Goal: Task Accomplishment & Management: Complete application form

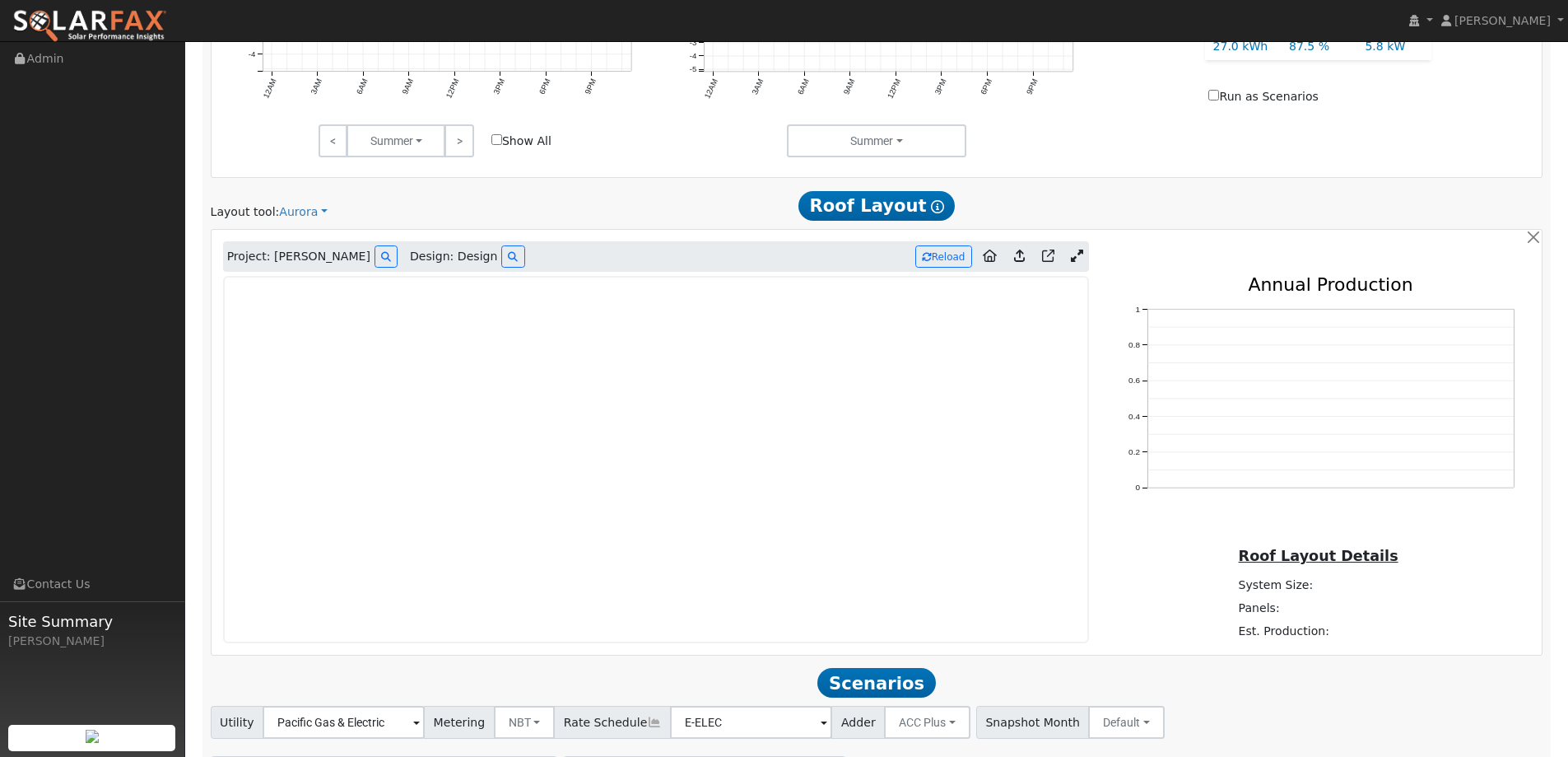
scroll to position [865, 0]
click at [135, 18] on img at bounding box center [90, 26] width 155 height 35
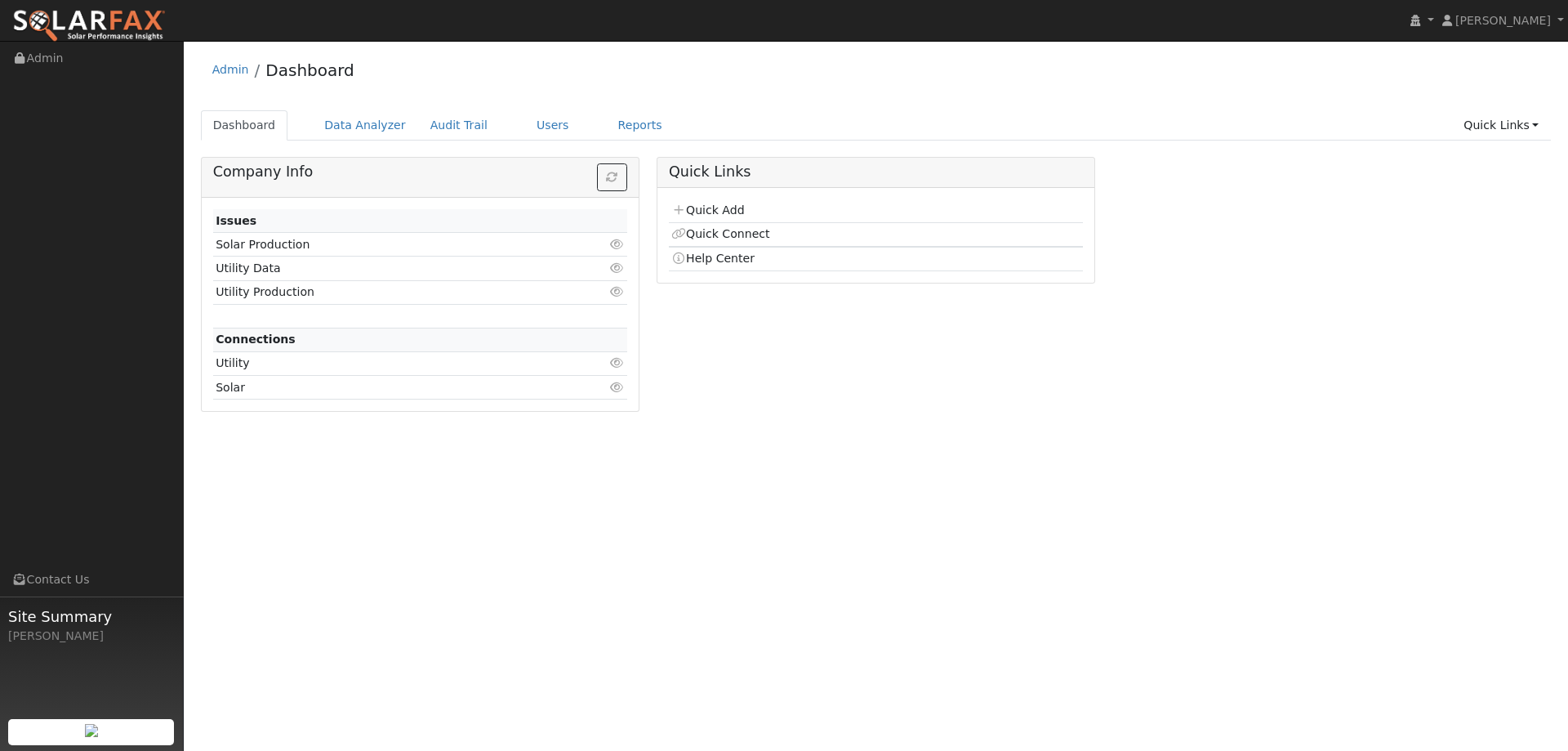
click at [718, 199] on td "Quick Add" at bounding box center [876, 211] width 414 height 24
click at [716, 203] on link "Quick Add" at bounding box center [707, 210] width 72 height 13
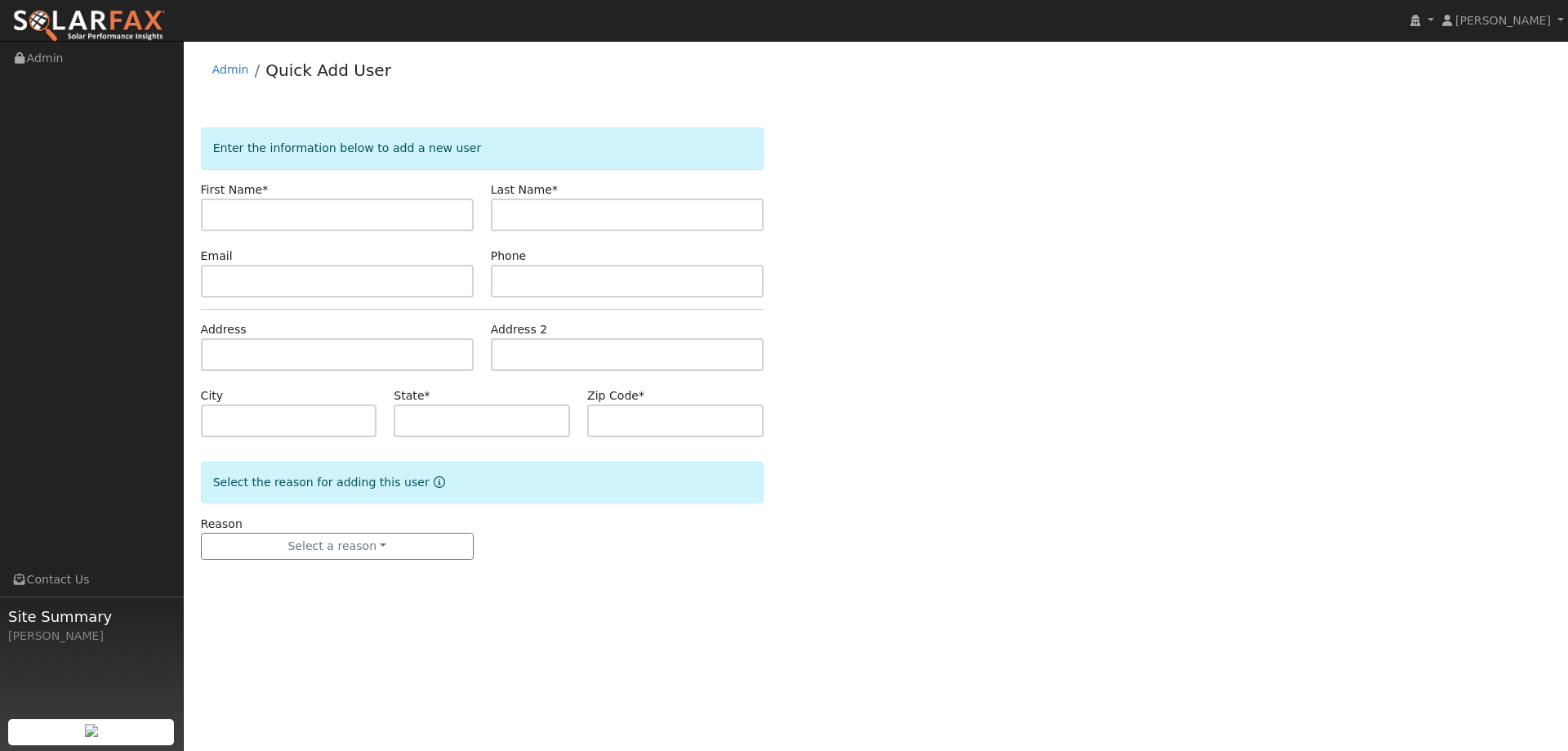
click at [354, 210] on input "text" at bounding box center [337, 214] width 272 height 32
type input "John"
click at [525, 218] on input "text" at bounding box center [627, 214] width 272 height 32
type input "Cook"
click at [259, 285] on input "text" at bounding box center [337, 280] width 272 height 32
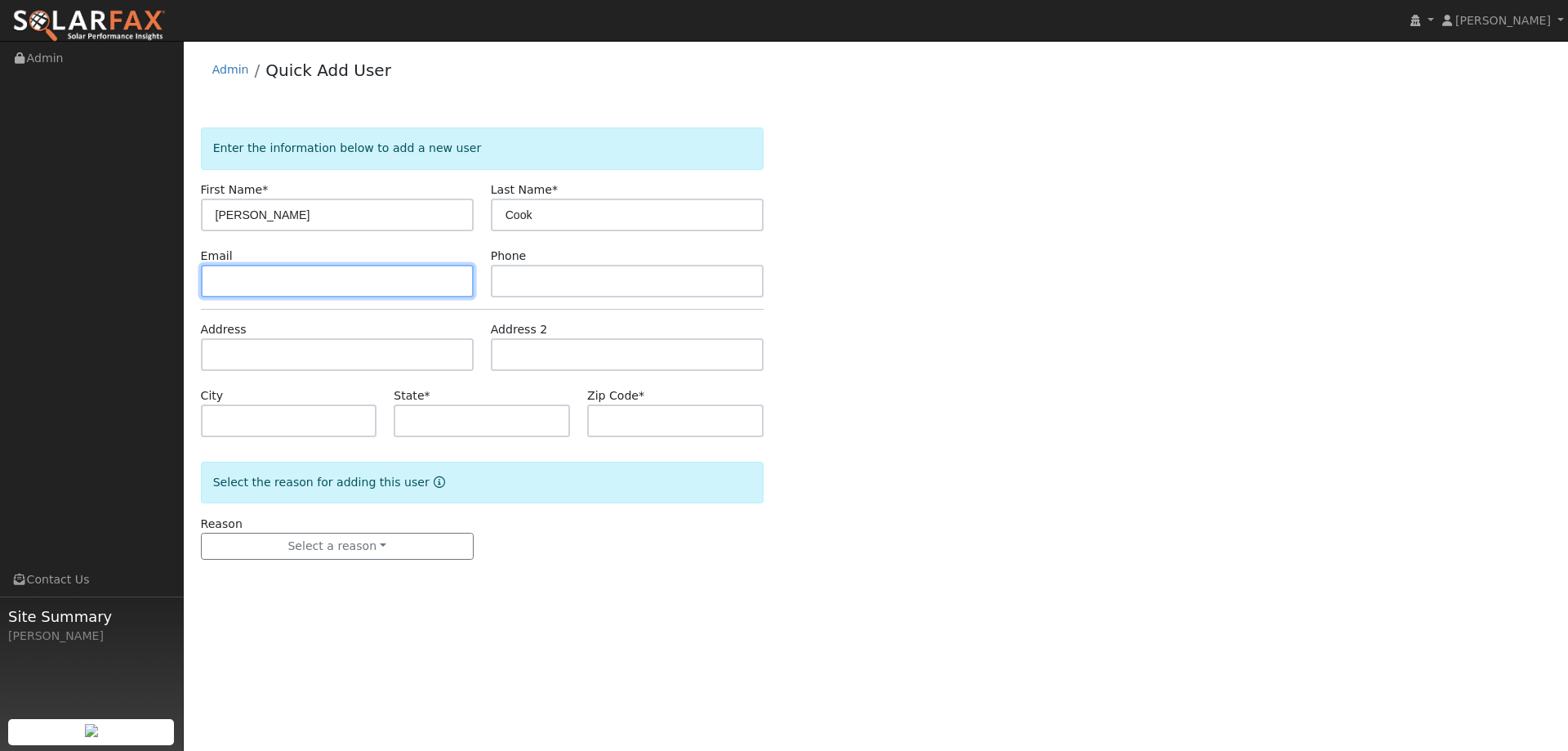
paste input "patcook@pacbell.net"
type input "patcook@pacbell.net"
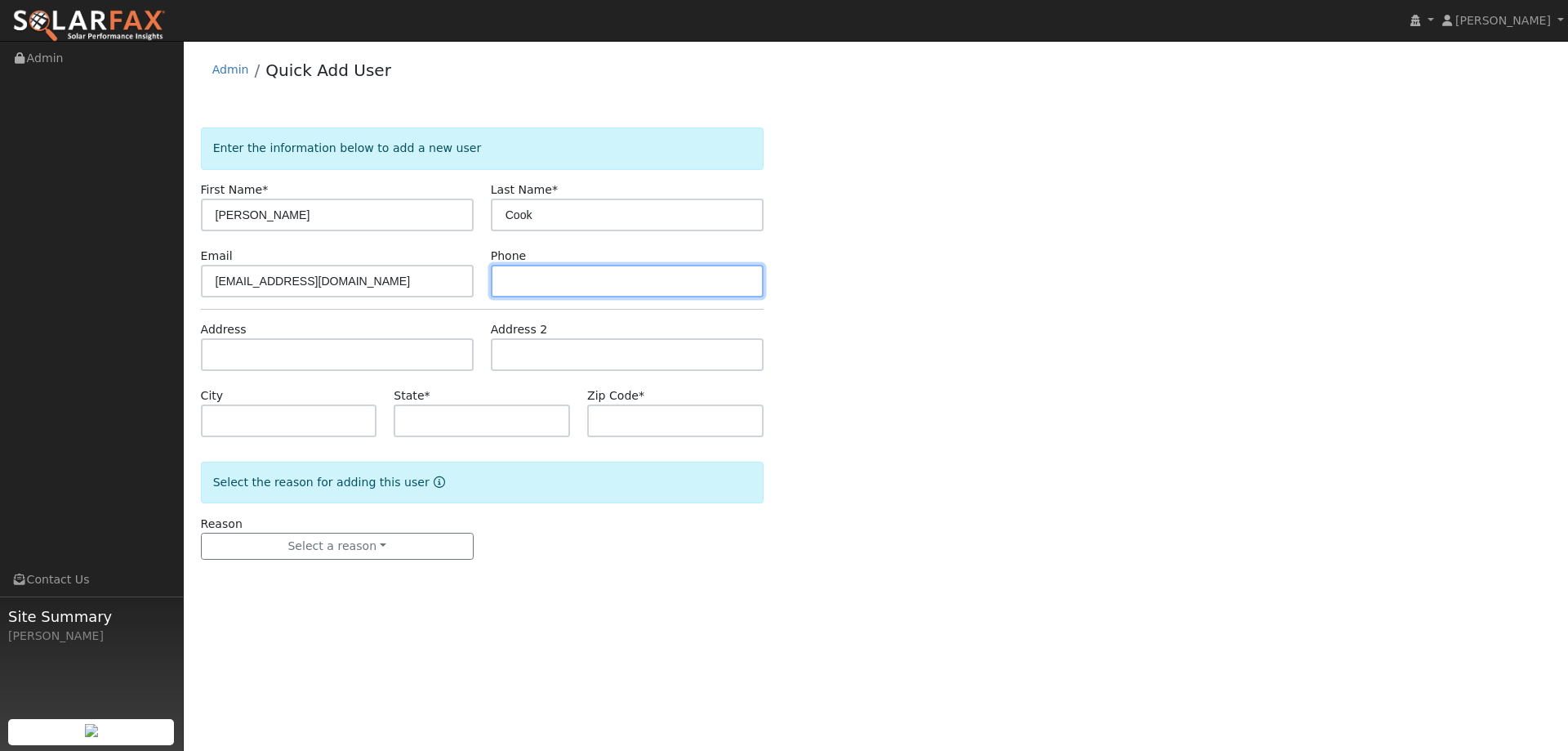
click at [565, 285] on input "text" at bounding box center [627, 280] width 272 height 32
paste input "(707) 344-8878"
type input "(707) 344-8878"
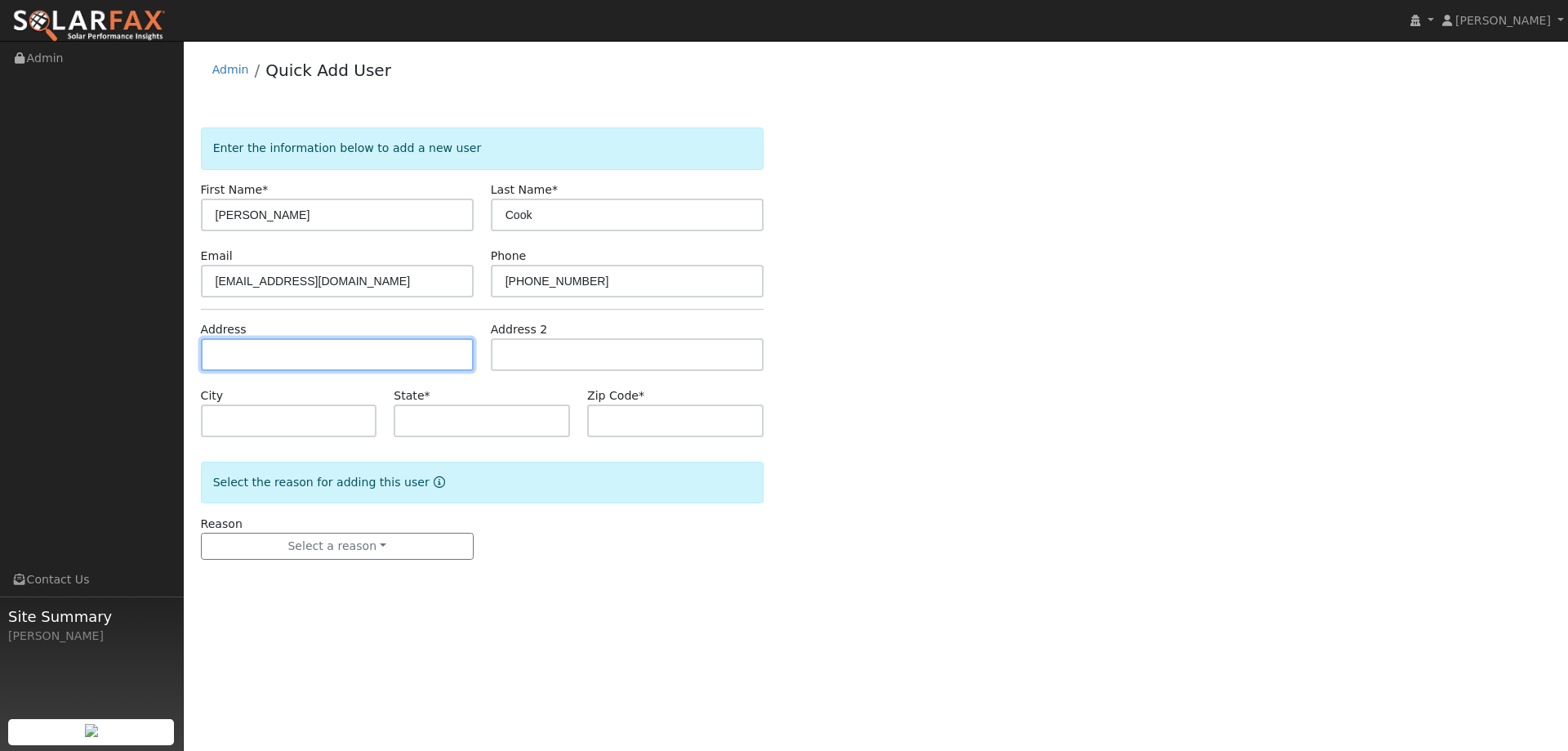
click at [386, 351] on input "text" at bounding box center [337, 354] width 272 height 32
paste input "561 C Glen Avenue"
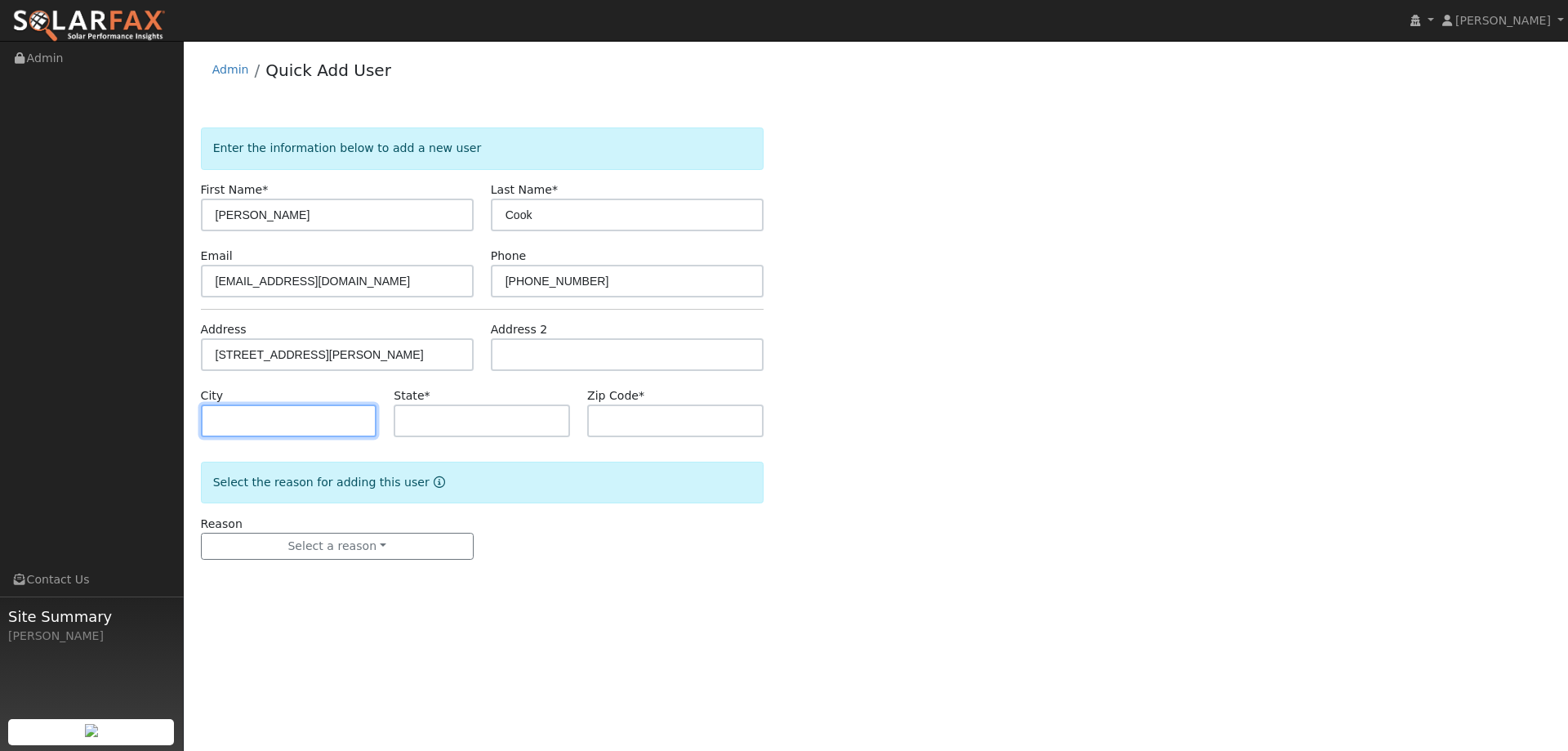
click at [312, 423] on input "text" at bounding box center [289, 420] width 176 height 32
click at [379, 320] on form "Enter the information below to add a new user First Name * John Last Name * Coo…" at bounding box center [482, 359] width 563 height 465
click at [367, 352] on input "561 C Glen Avenue" at bounding box center [337, 354] width 272 height 32
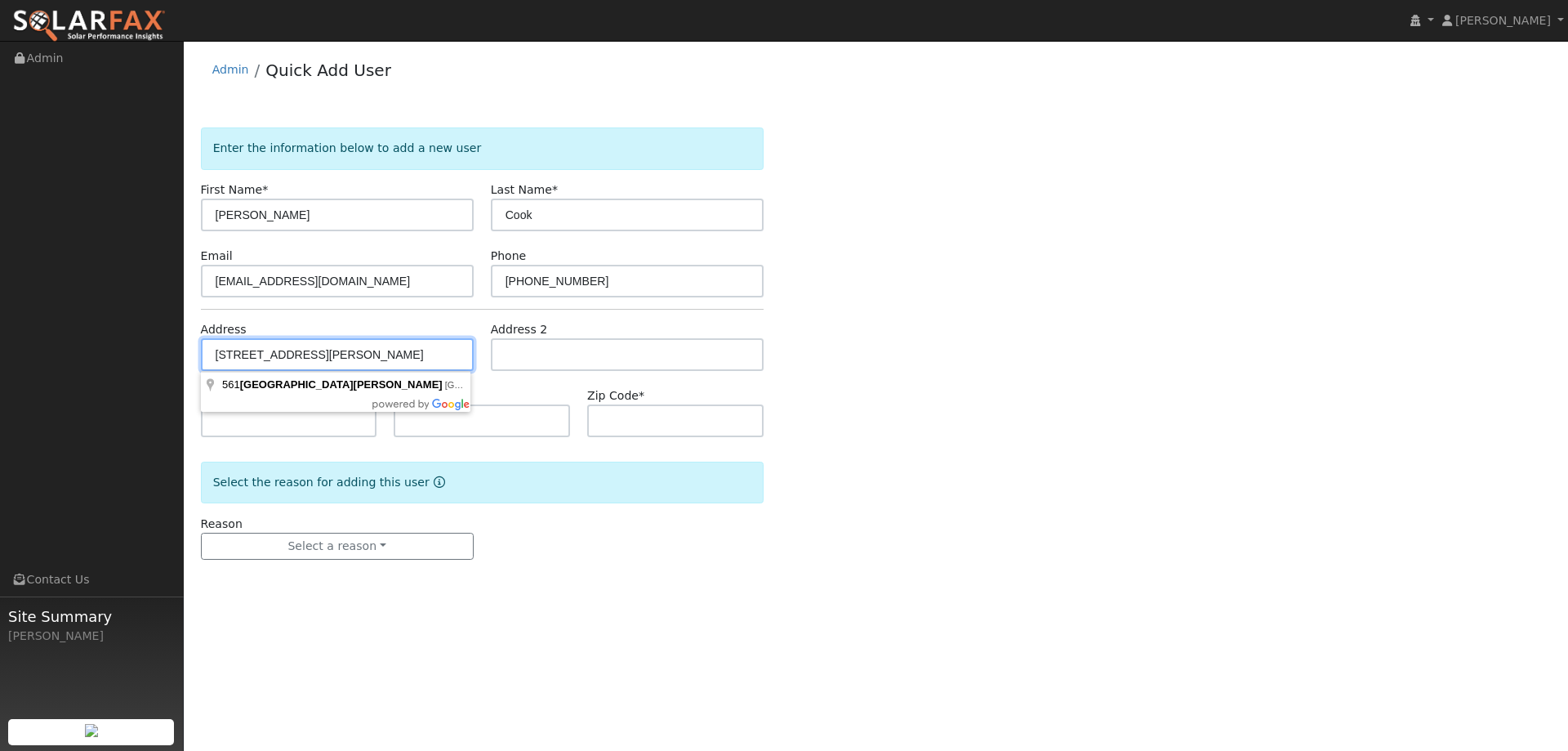
click at [385, 354] on input "561 C Glen Avenue" at bounding box center [337, 354] width 272 height 32
click at [314, 358] on input "561 C Glen Ave" at bounding box center [337, 354] width 272 height 32
click at [251, 352] on input "561 C Glen Ave" at bounding box center [337, 354] width 272 height 32
type input "561 Shady Glen Avenue"
type input "Vacaville"
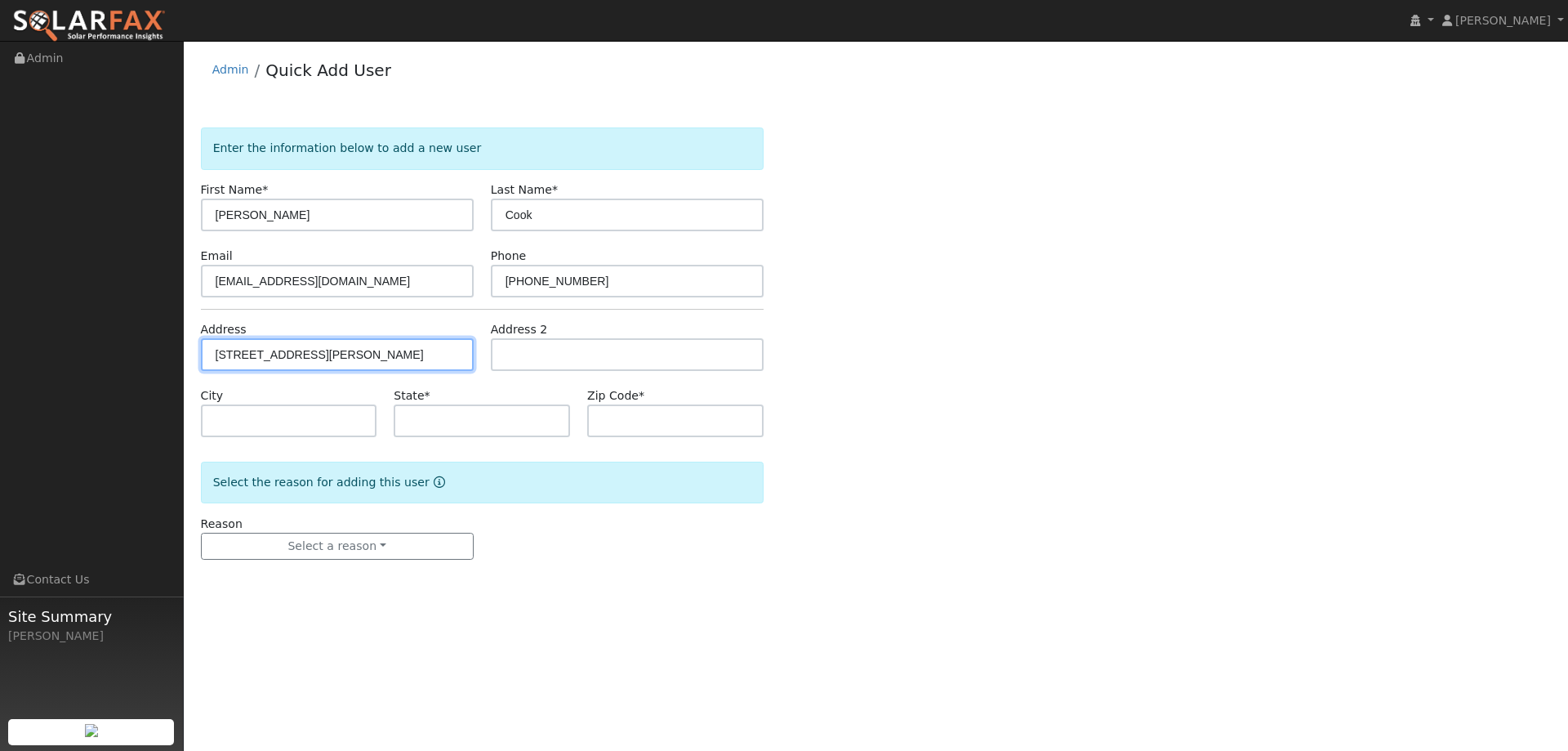
type input "CA"
type input "95688"
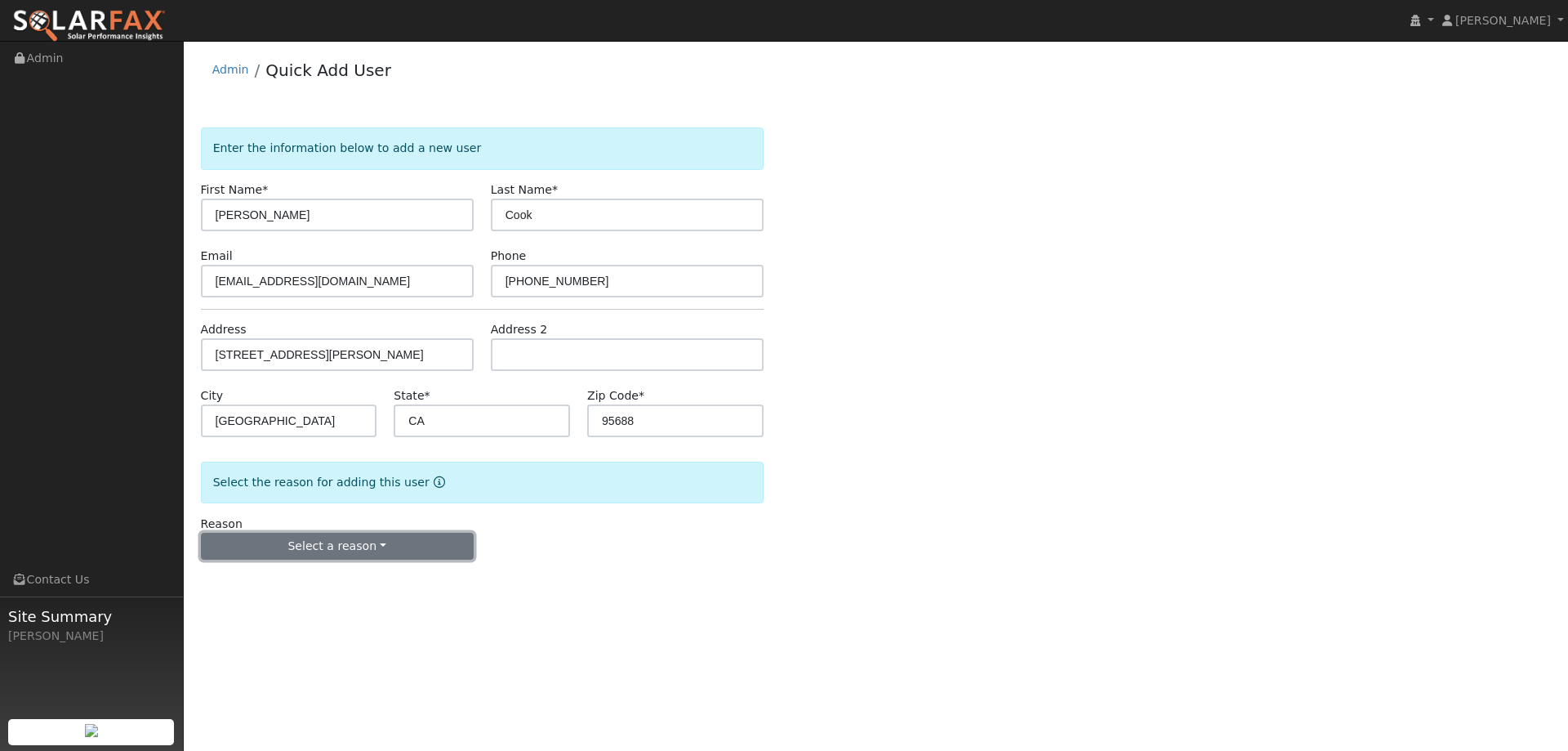
click at [347, 543] on button "Select a reason" at bounding box center [337, 546] width 272 height 28
click at [258, 579] on link "New lead" at bounding box center [292, 579] width 181 height 23
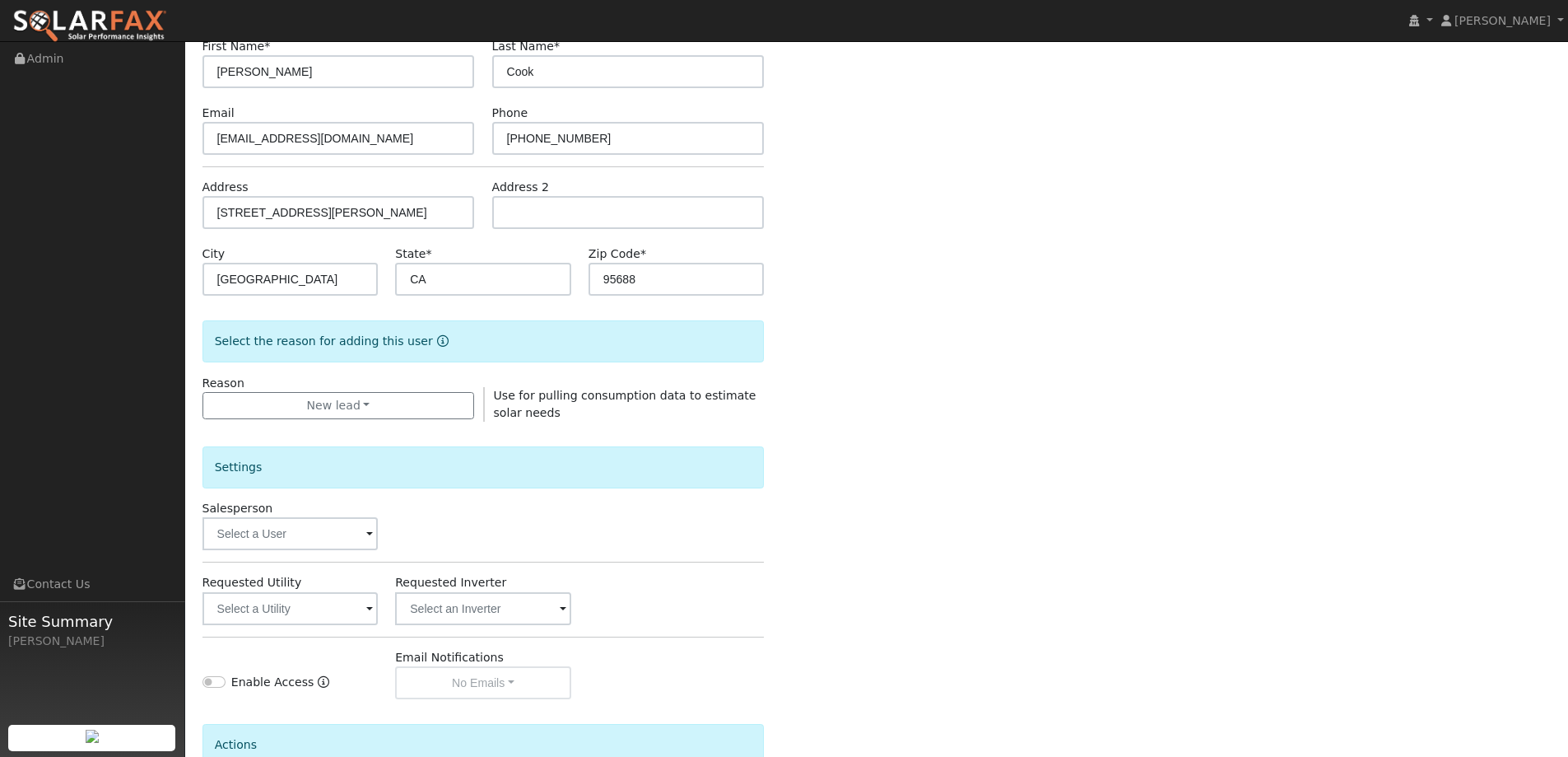
scroll to position [309, 0]
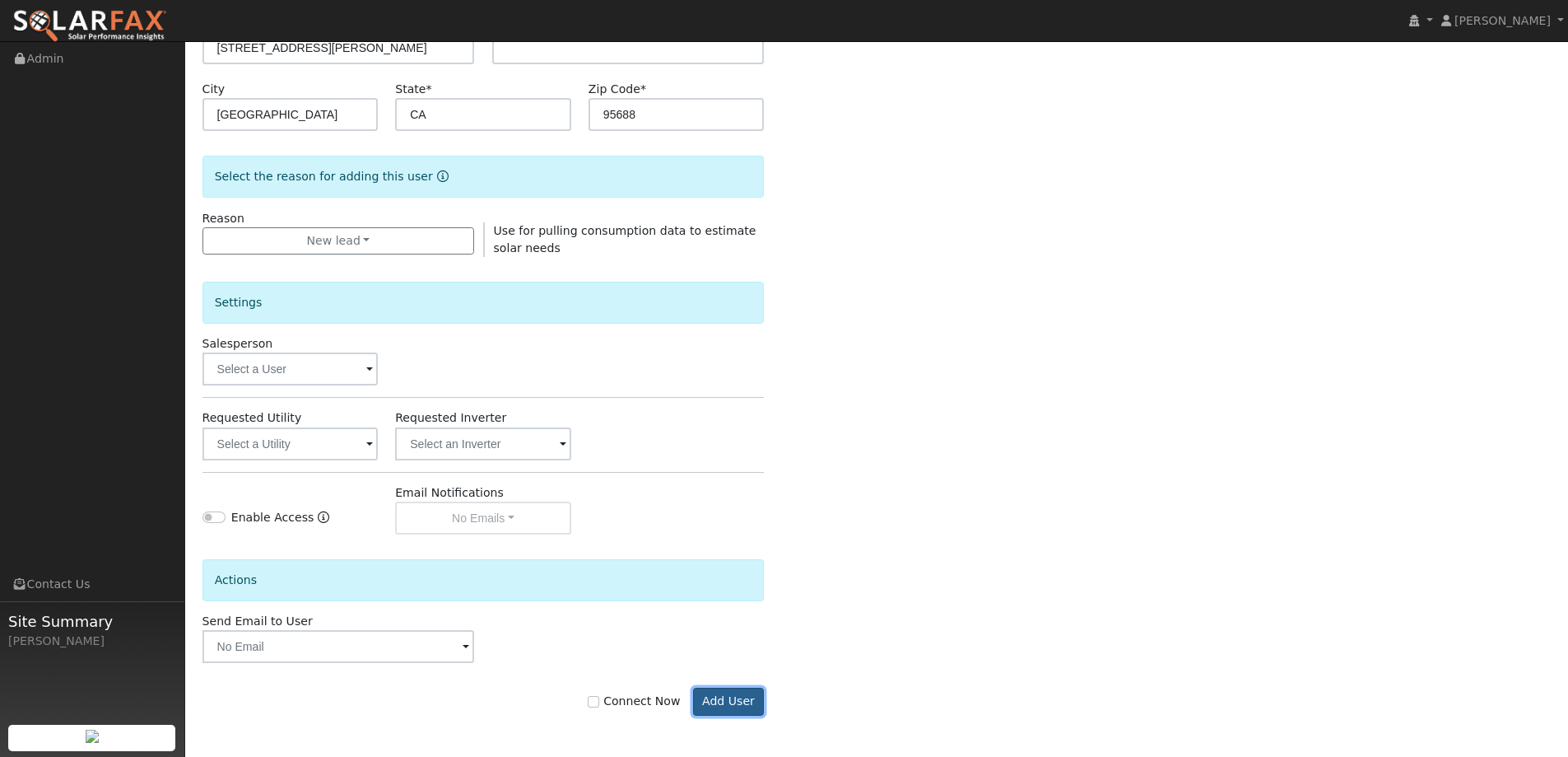
click at [726, 702] on button "Add User" at bounding box center [729, 702] width 72 height 28
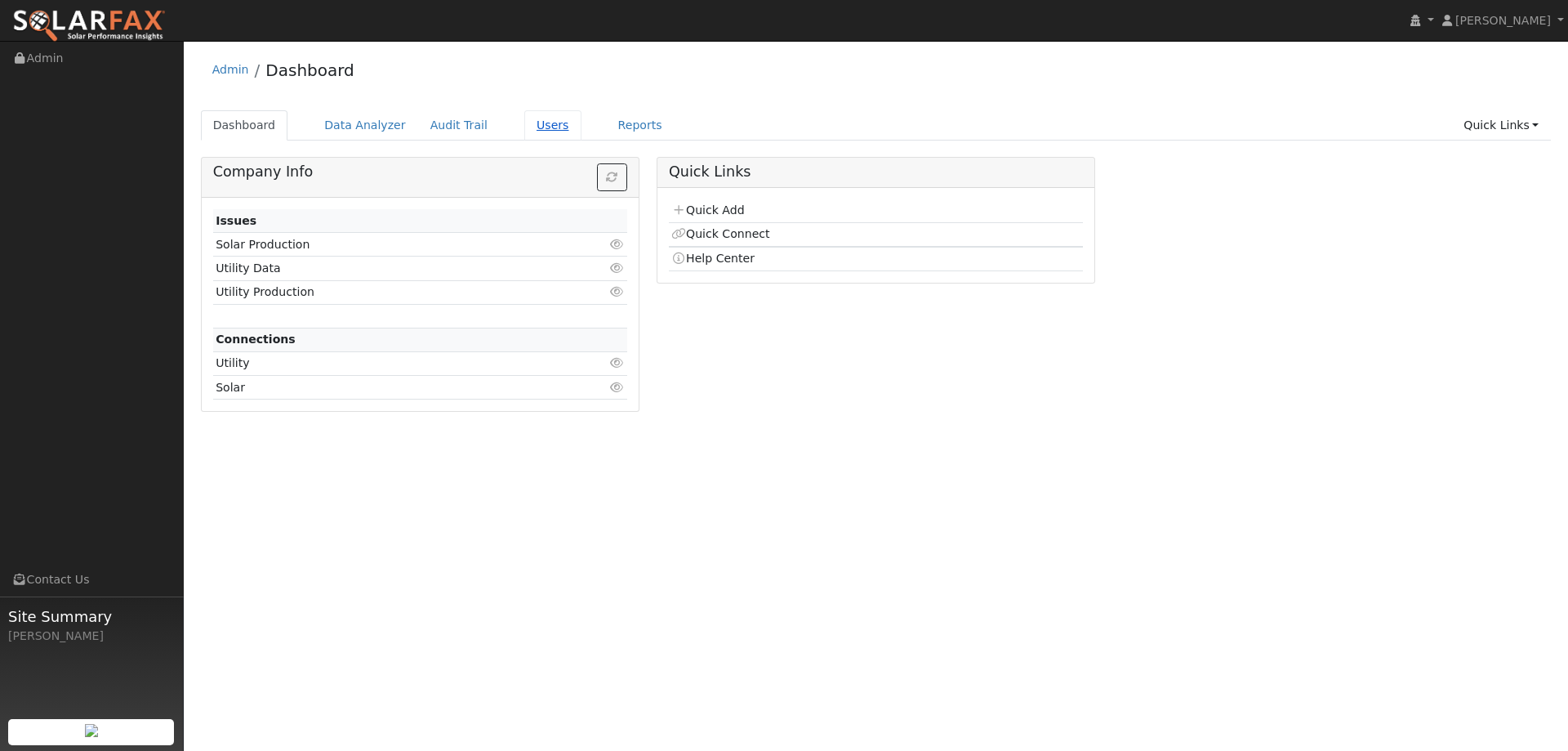
click at [525, 130] on link "Users" at bounding box center [553, 125] width 57 height 31
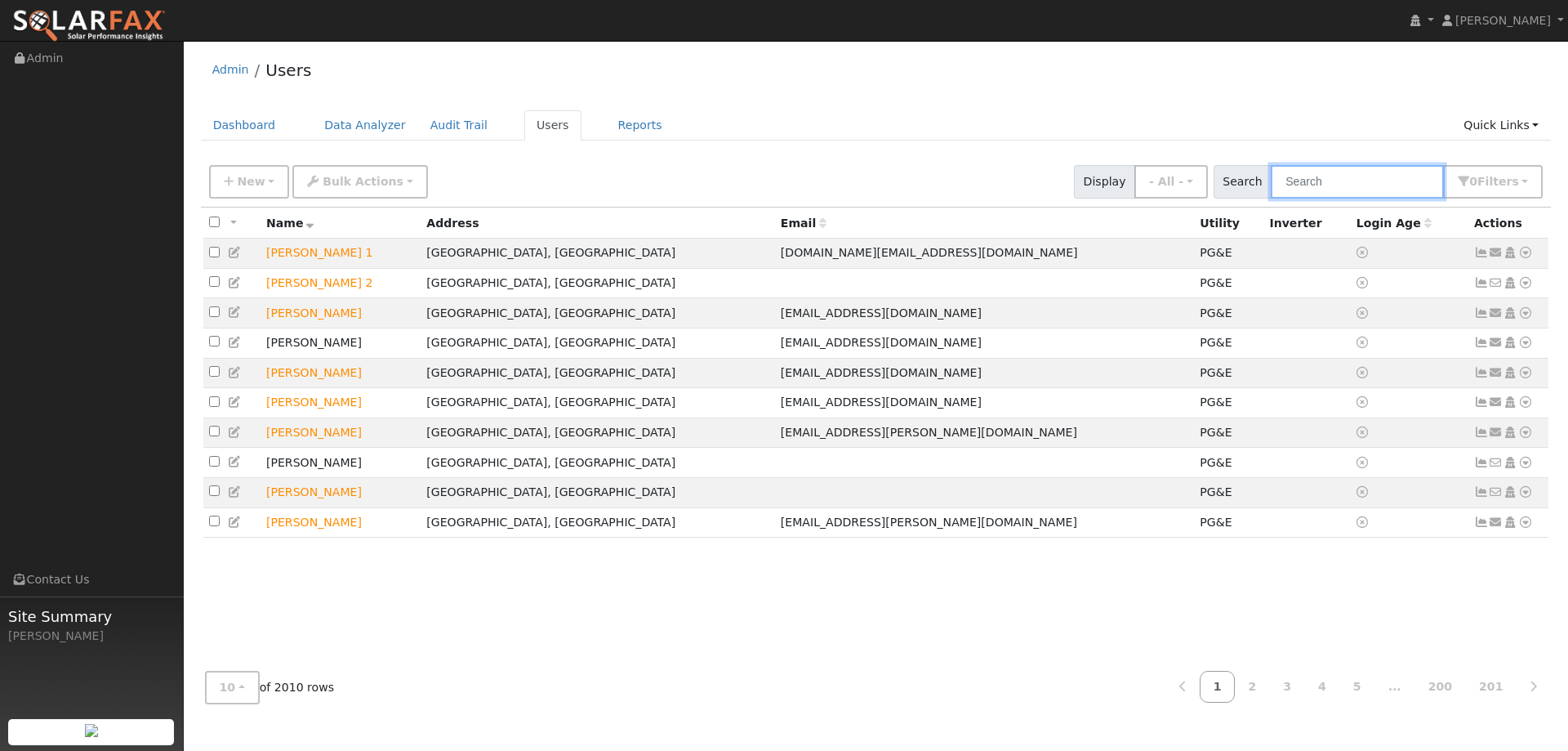
click at [1308, 187] on input "text" at bounding box center [1357, 182] width 173 height 33
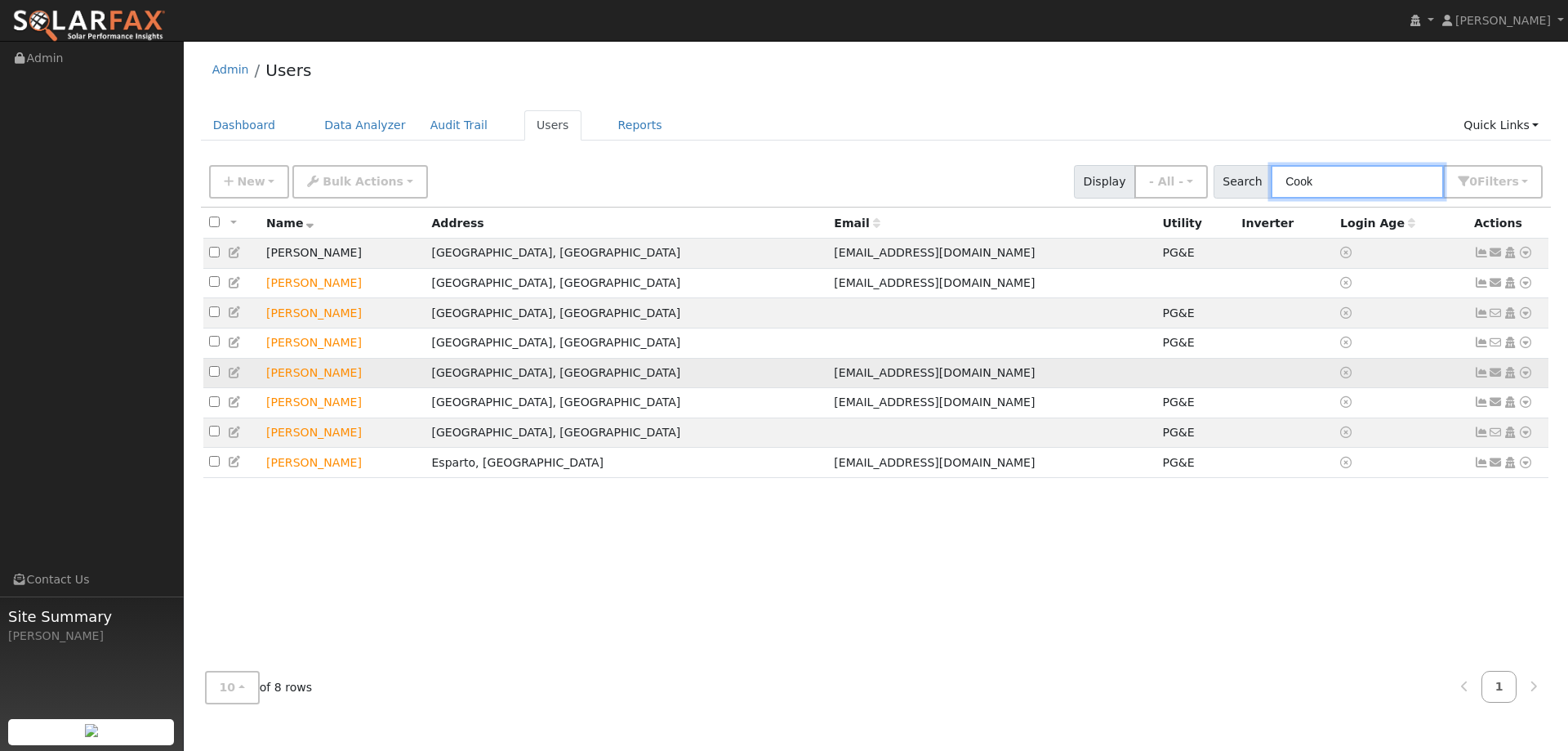
type input "Cook"
click at [1524, 378] on icon at bounding box center [1525, 373] width 15 height 11
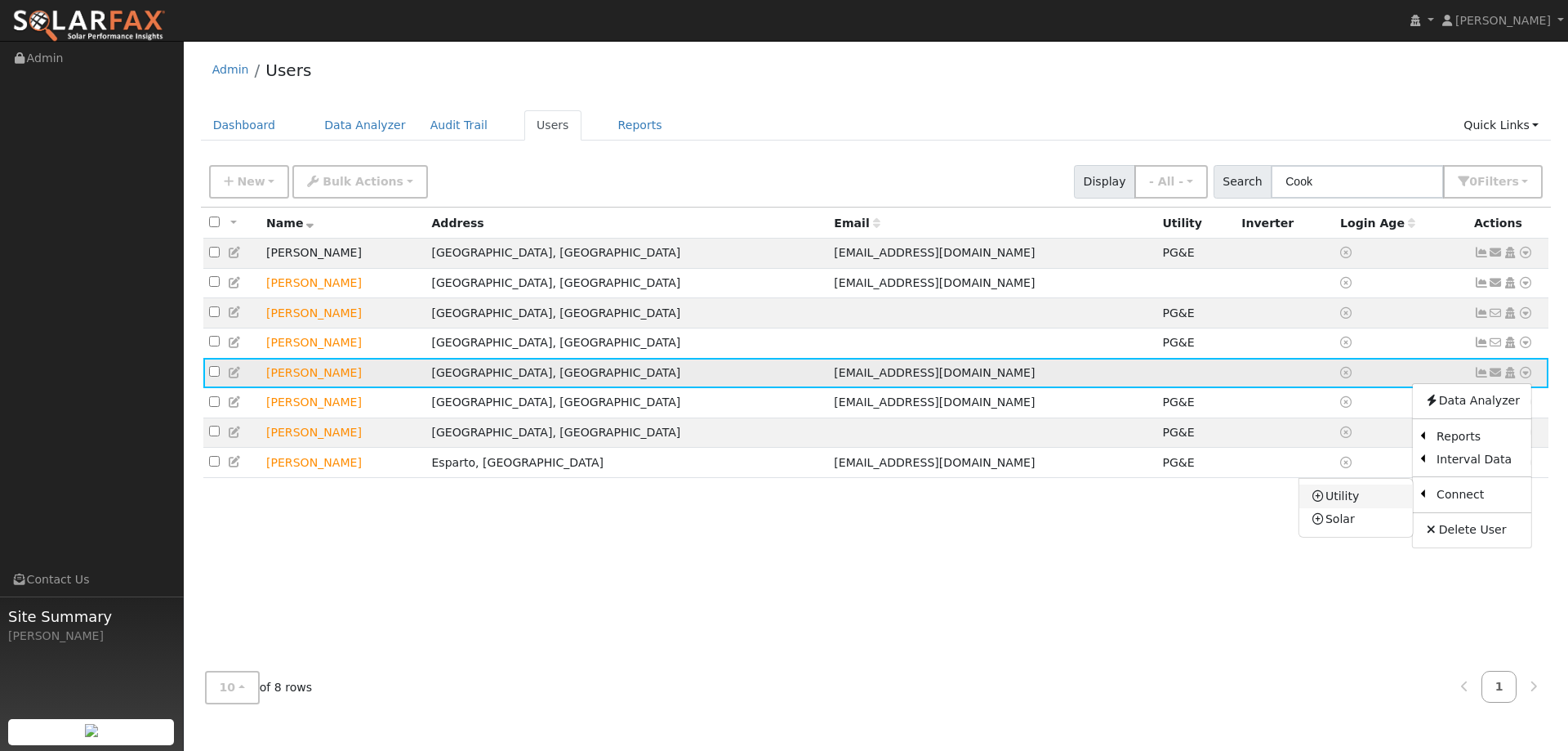
click at [1356, 507] on link "Utility" at bounding box center [1356, 495] width 113 height 23
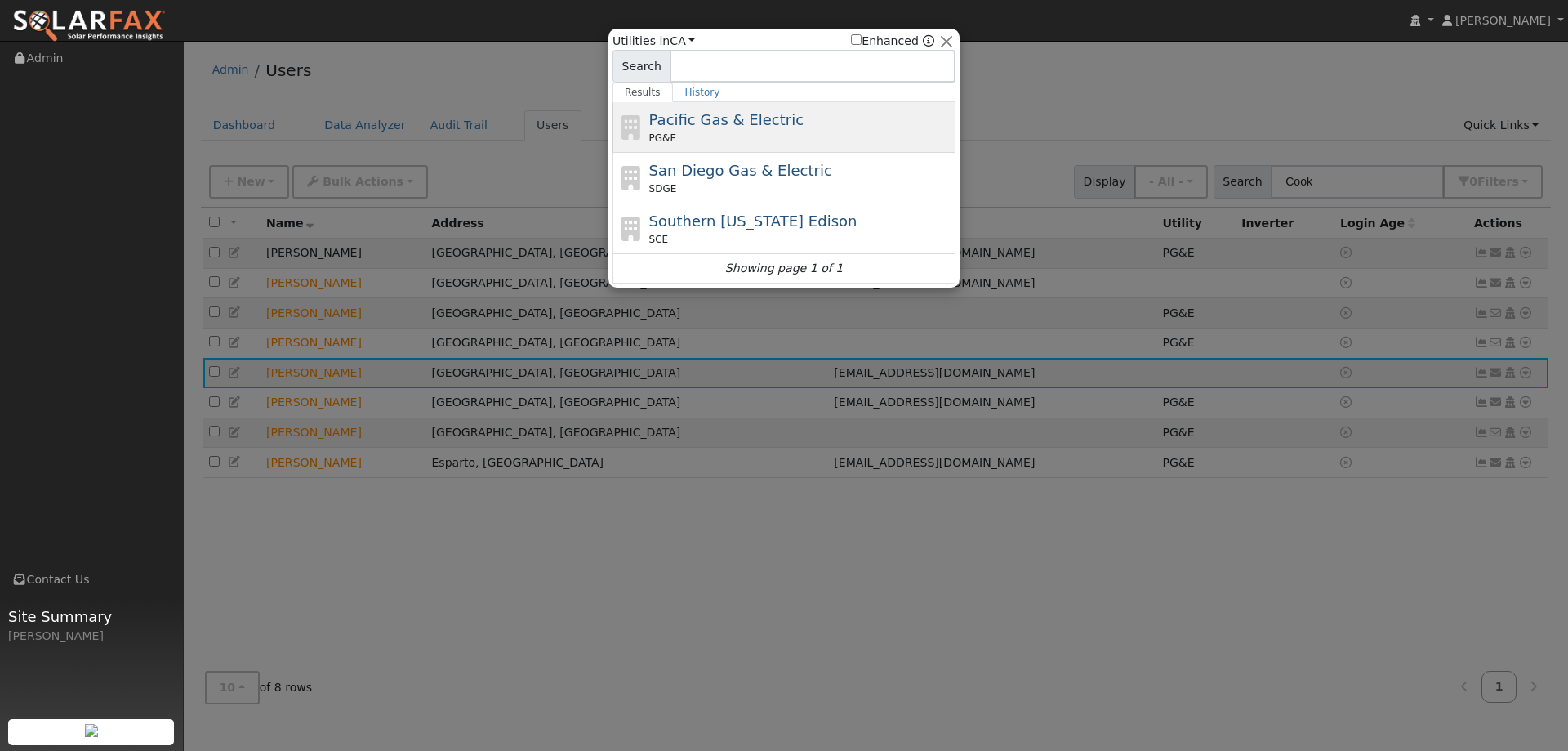
click at [826, 141] on div "PG&E" at bounding box center [800, 138] width 303 height 15
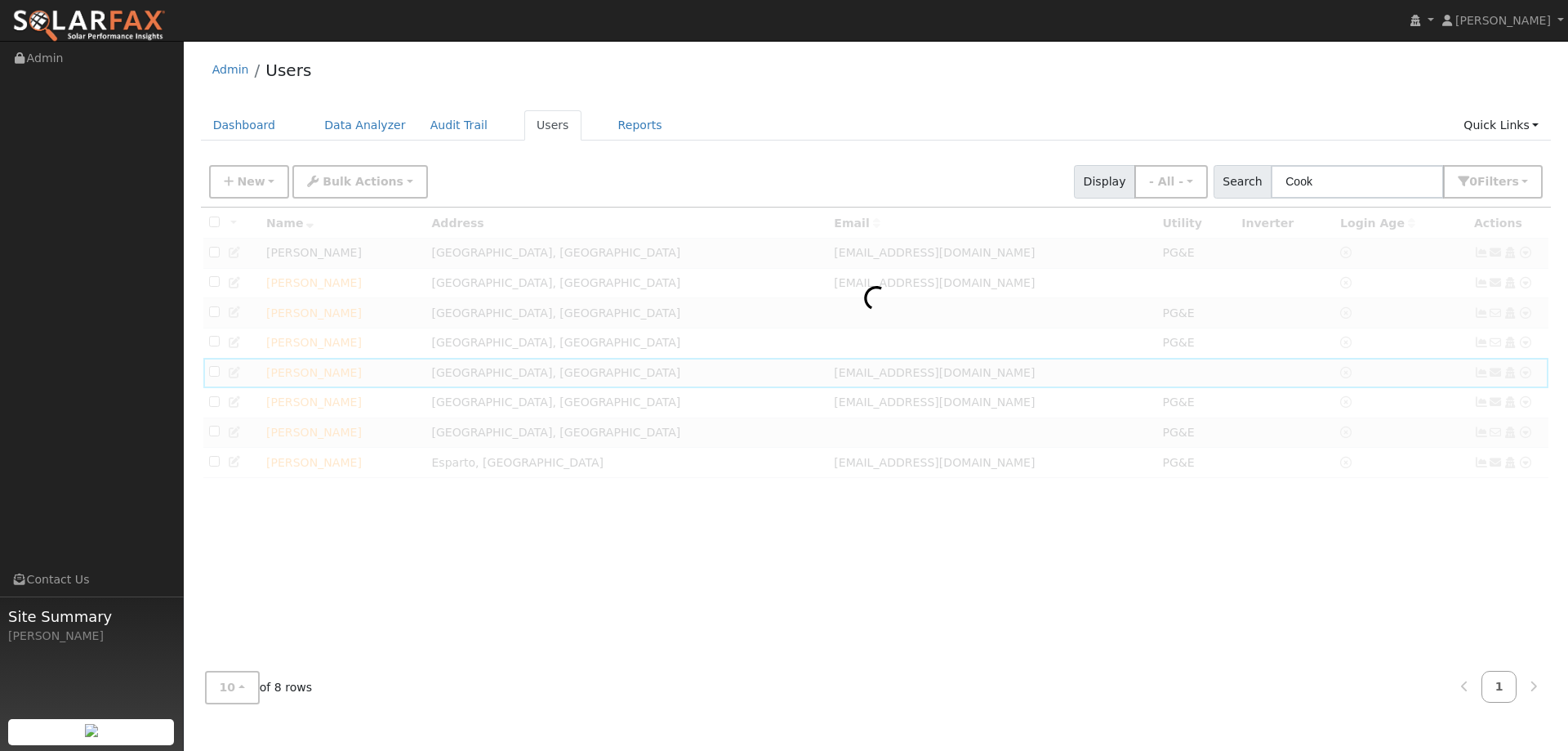
click at [1523, 382] on div at bounding box center [876, 432] width 1350 height 450
click at [616, 127] on link "Reports" at bounding box center [640, 125] width 69 height 31
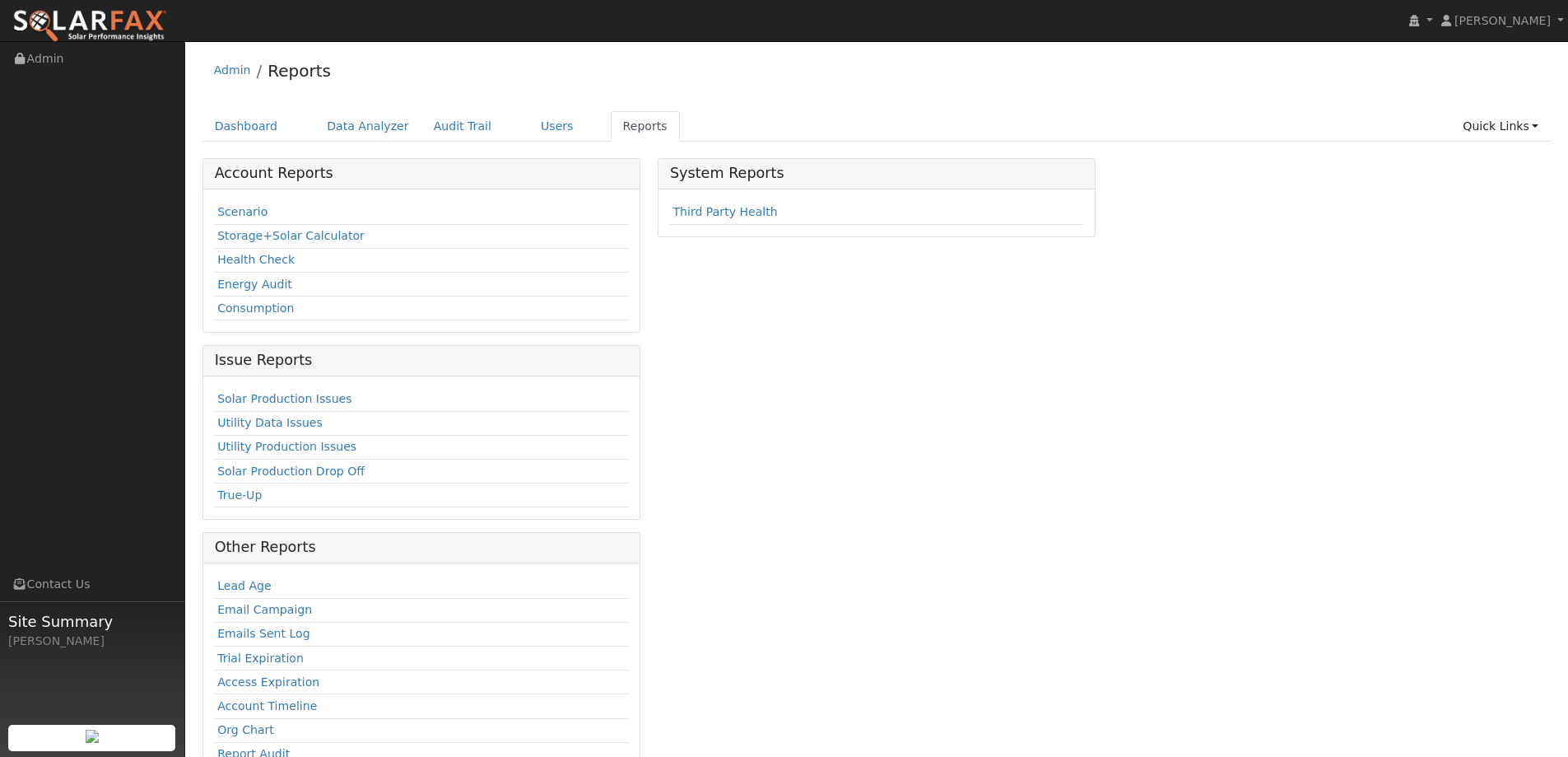
click at [269, 214] on td "Scenario" at bounding box center [421, 213] width 413 height 24
click at [258, 213] on link "Scenario" at bounding box center [243, 211] width 50 height 13
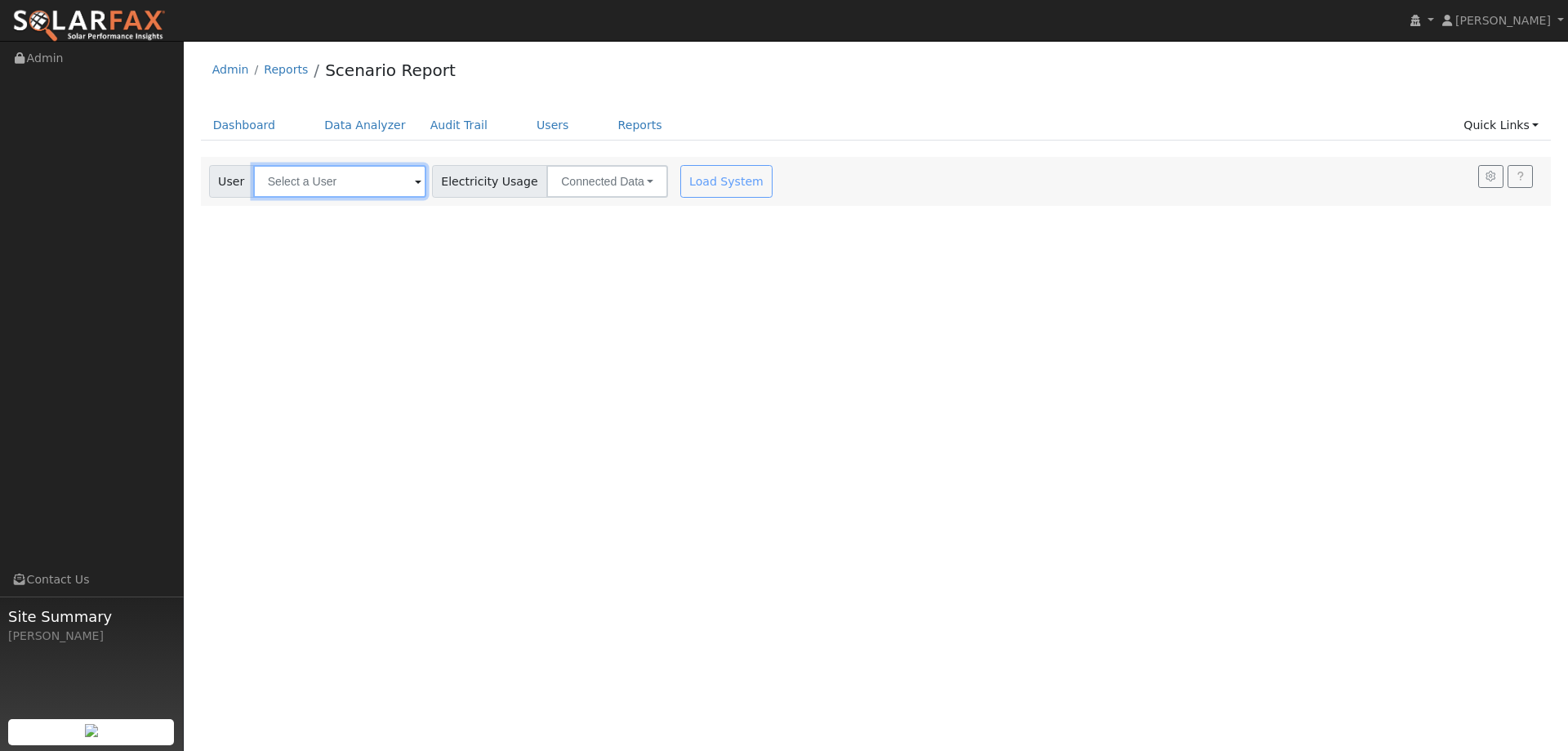
click at [366, 177] on input "text" at bounding box center [339, 181] width 173 height 32
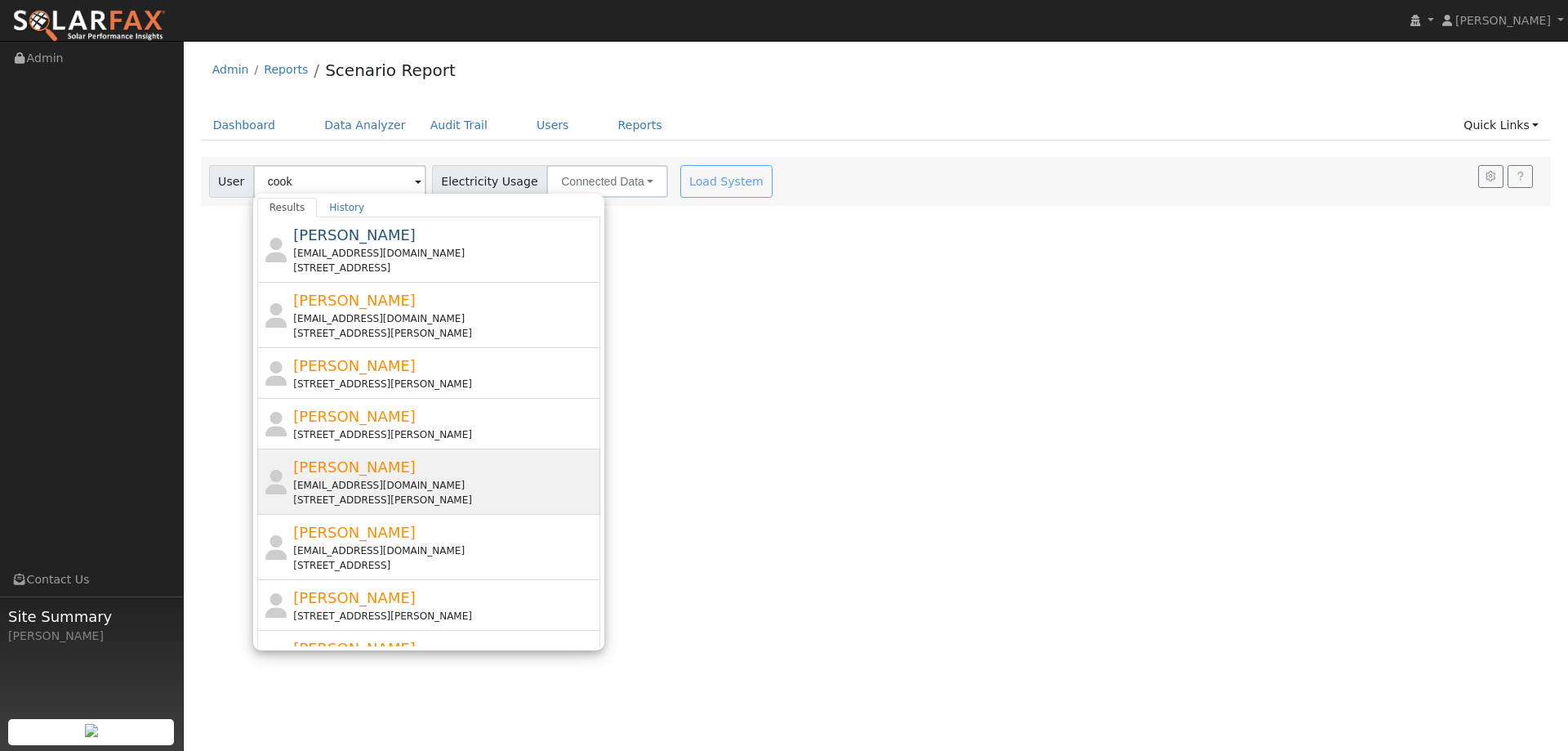
click at [434, 488] on div "patcook@pacbell.net" at bounding box center [444, 485] width 303 height 15
type input "John Cook"
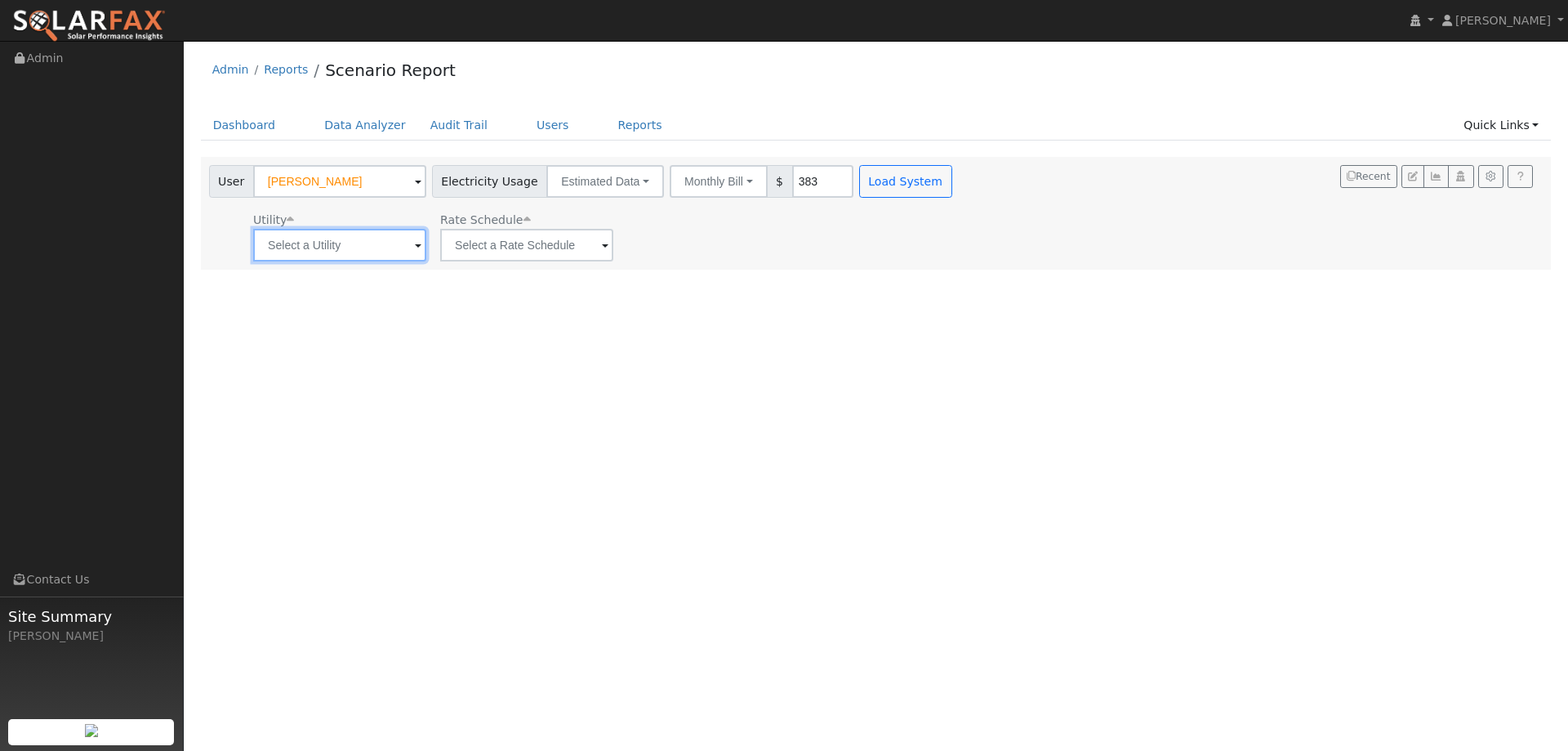
click at [366, 250] on input "text" at bounding box center [339, 245] width 173 height 32
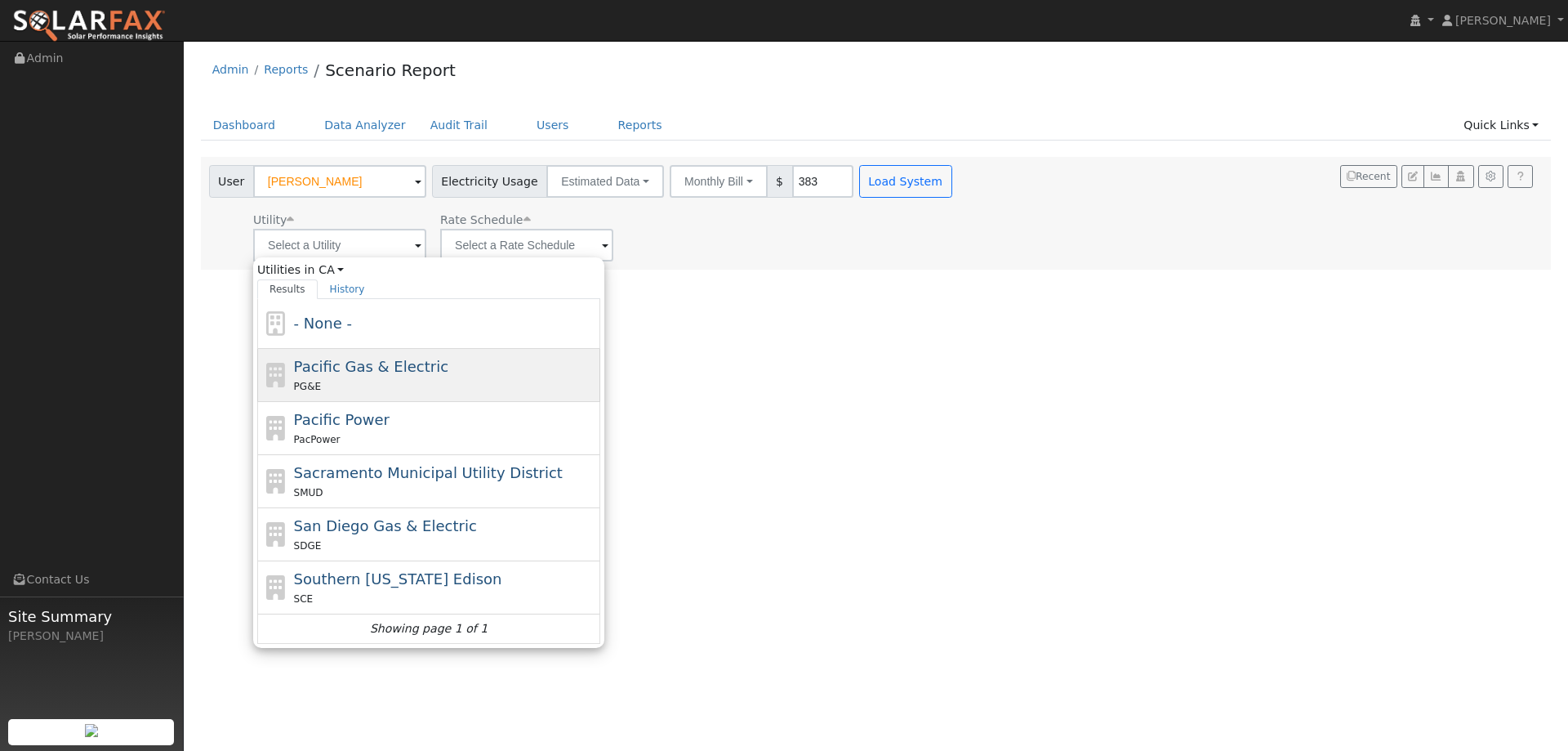
click at [360, 365] on span "Pacific Gas & Electric" at bounding box center [371, 366] width 155 height 18
type input "Pacific Gas & Electric"
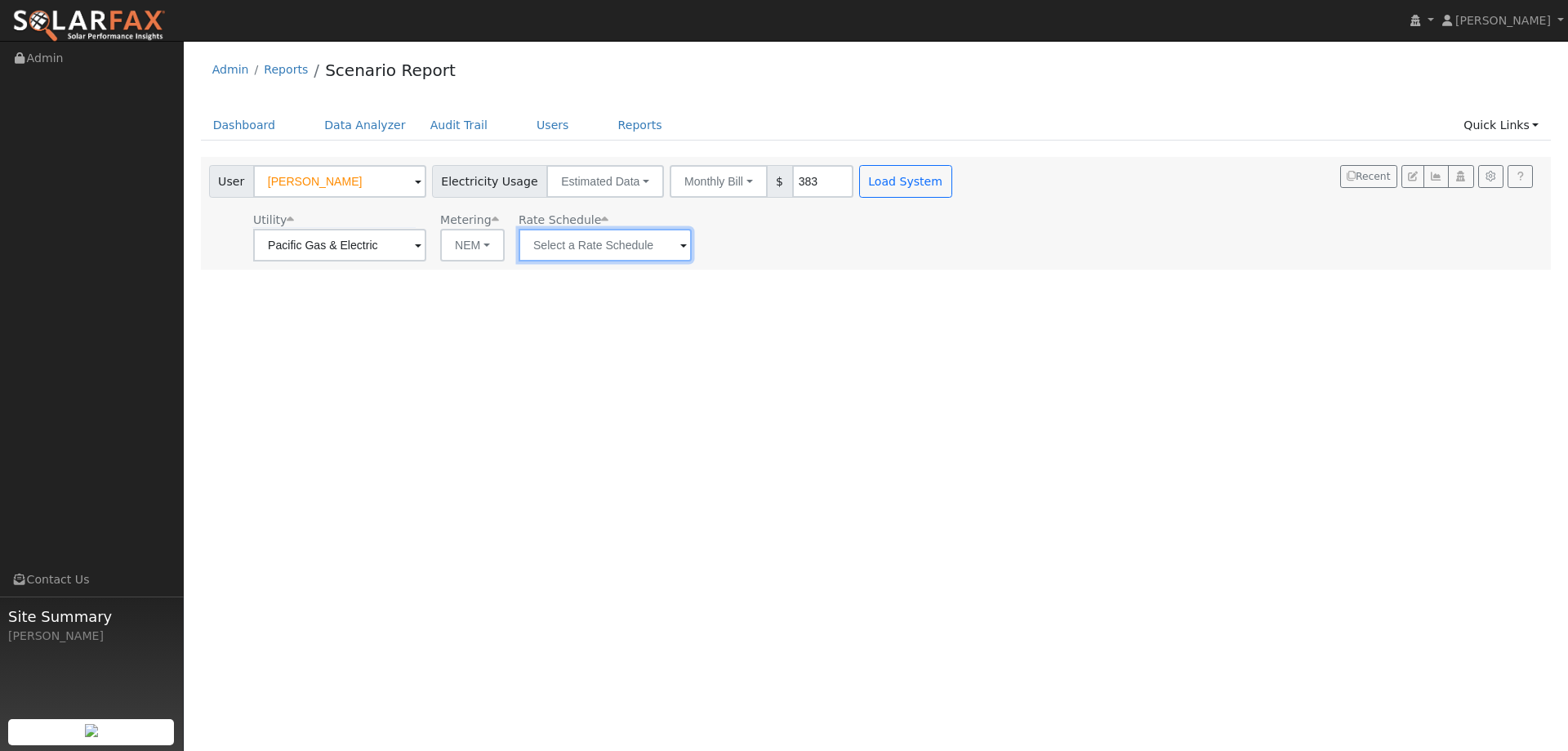
click at [555, 254] on input "text" at bounding box center [604, 245] width 173 height 32
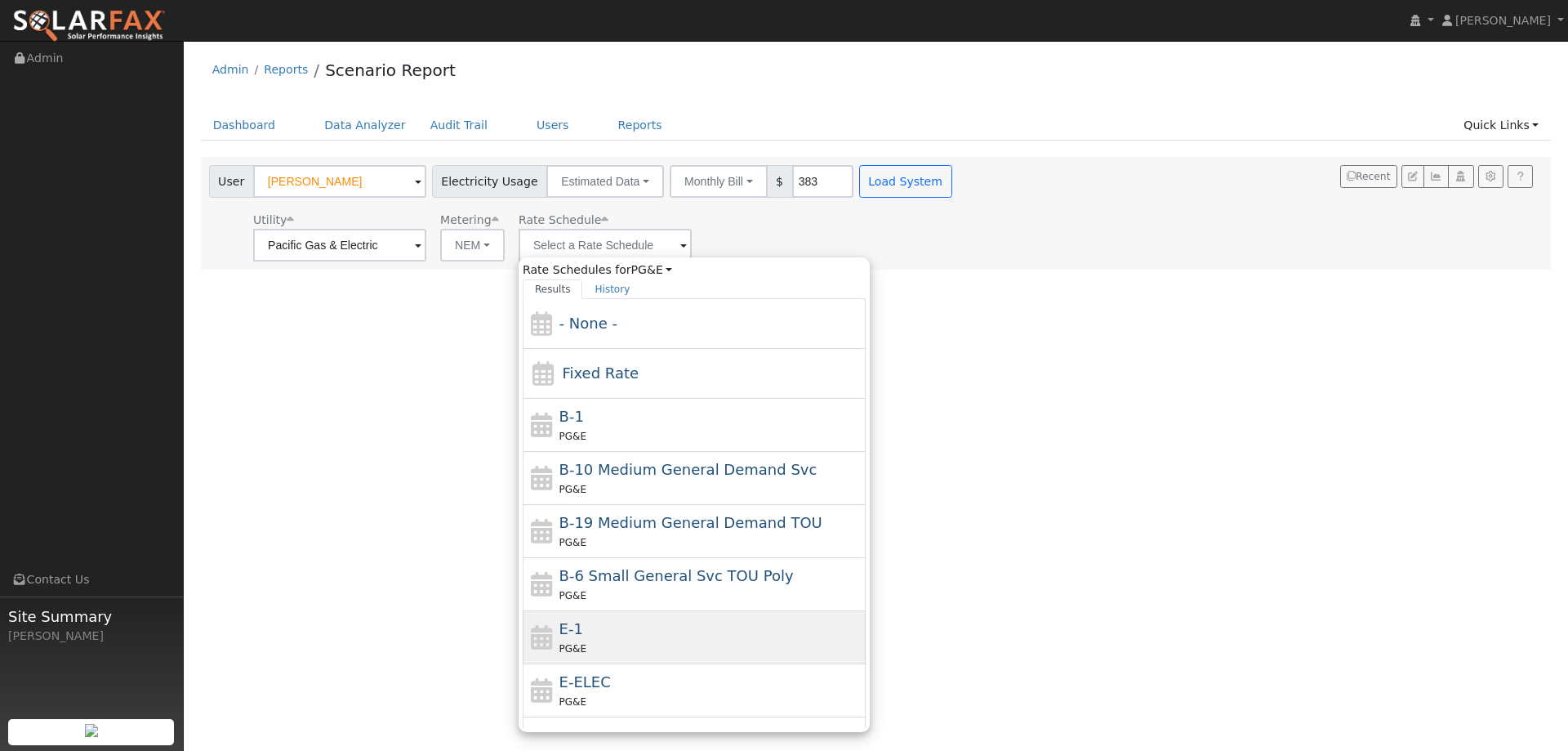
click at [612, 624] on div "E-1 PG&E" at bounding box center [711, 637] width 303 height 39
type input "E-1"
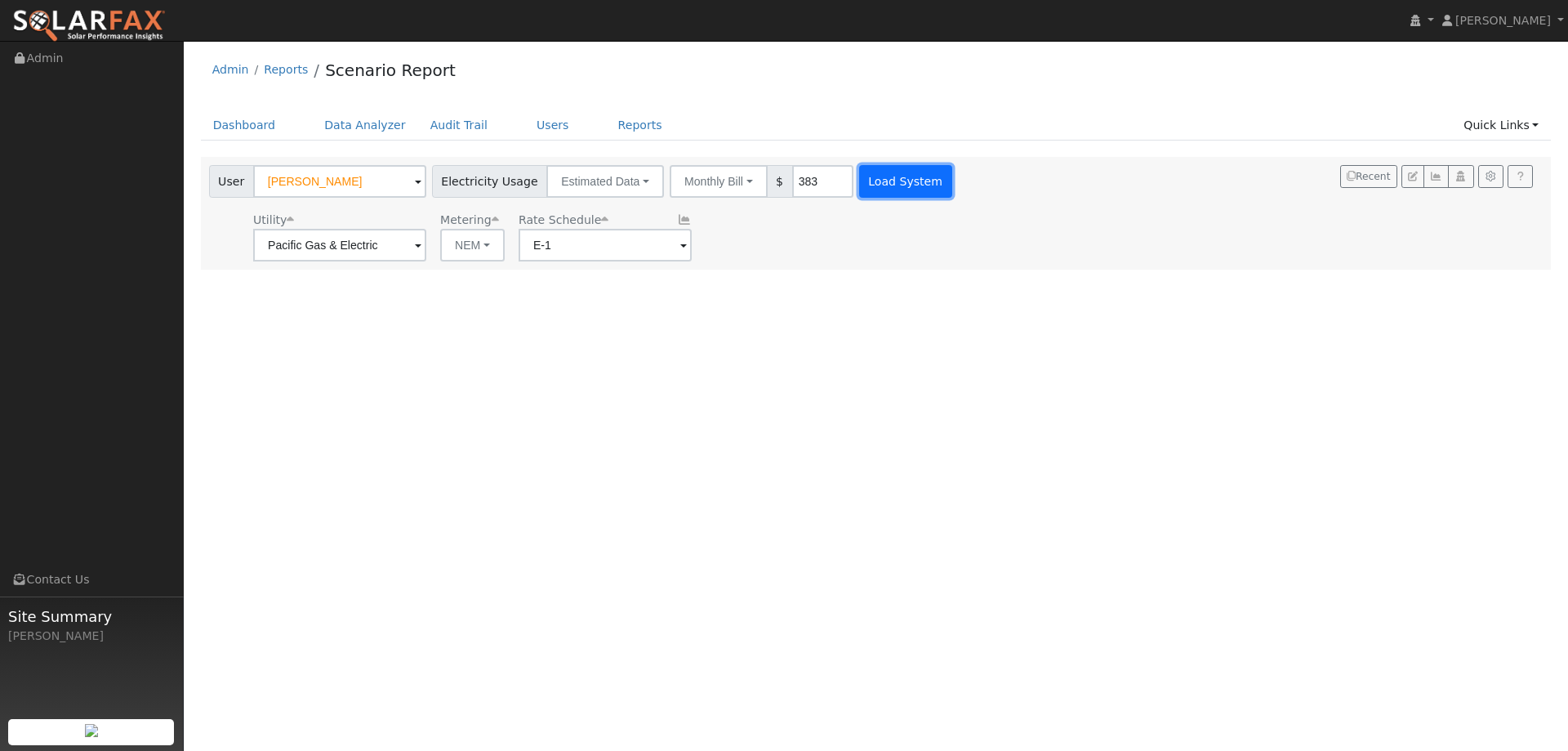
click at [884, 177] on button "Load System" at bounding box center [905, 181] width 93 height 32
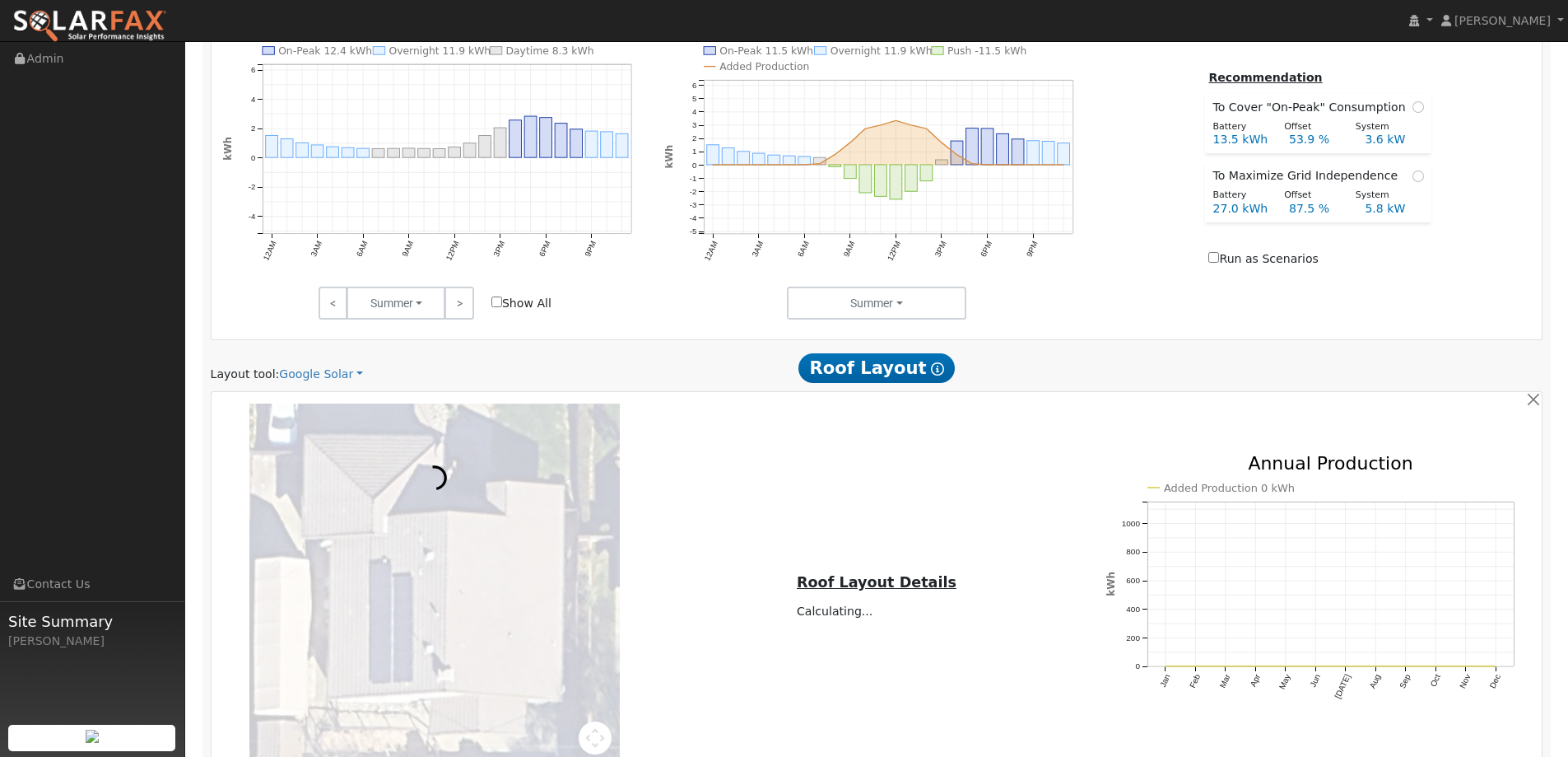
scroll to position [906, 0]
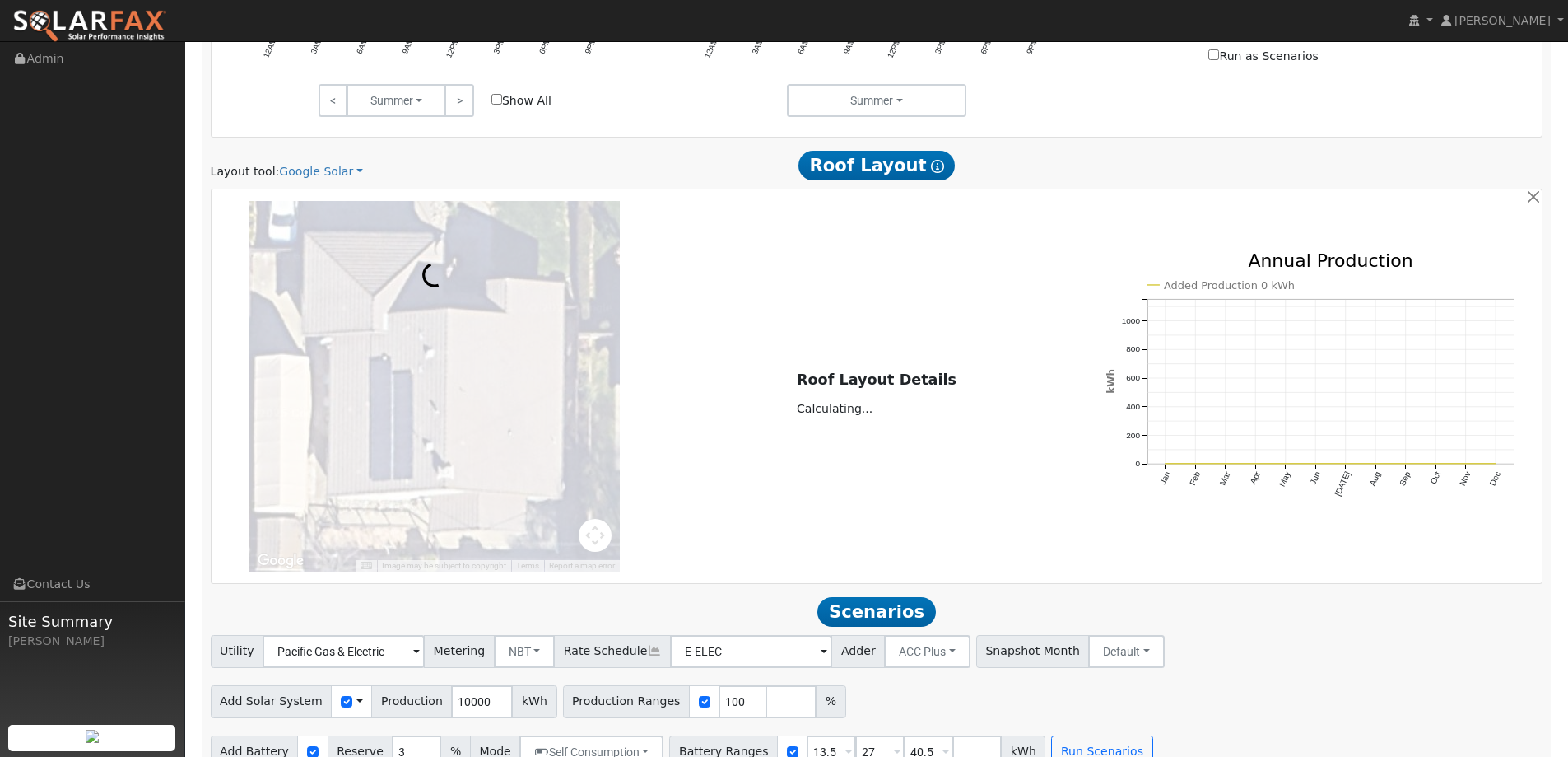
click at [307, 159] on div "Layout tool: Google Solar Google Solar Scanifly Aurora Roof Layout Show Help" at bounding box center [877, 164] width 1350 height 31
click at [307, 170] on link "Google Solar" at bounding box center [321, 171] width 84 height 18
click at [308, 239] on link "Aurora" at bounding box center [332, 247] width 114 height 23
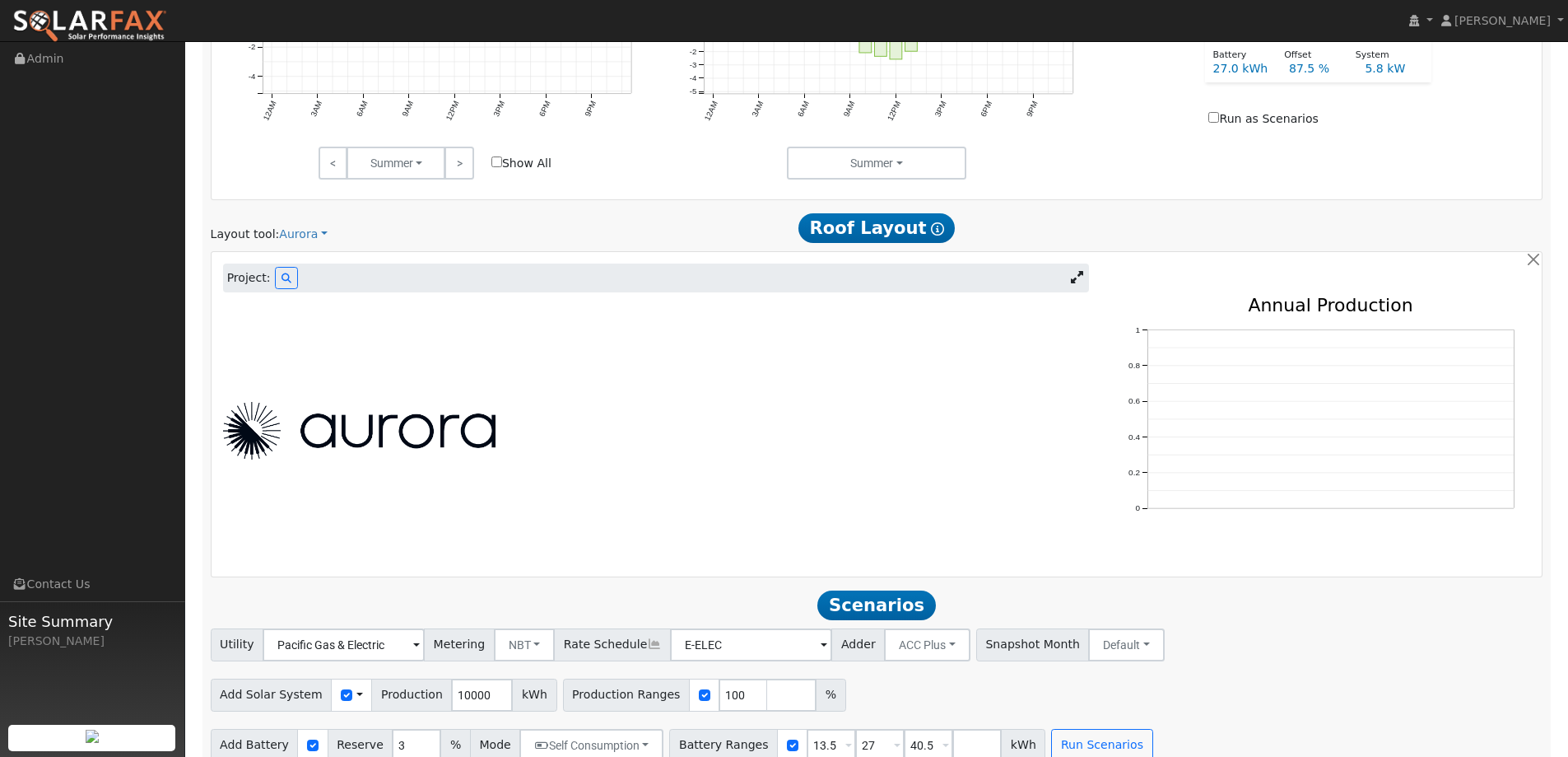
scroll to position [862, 0]
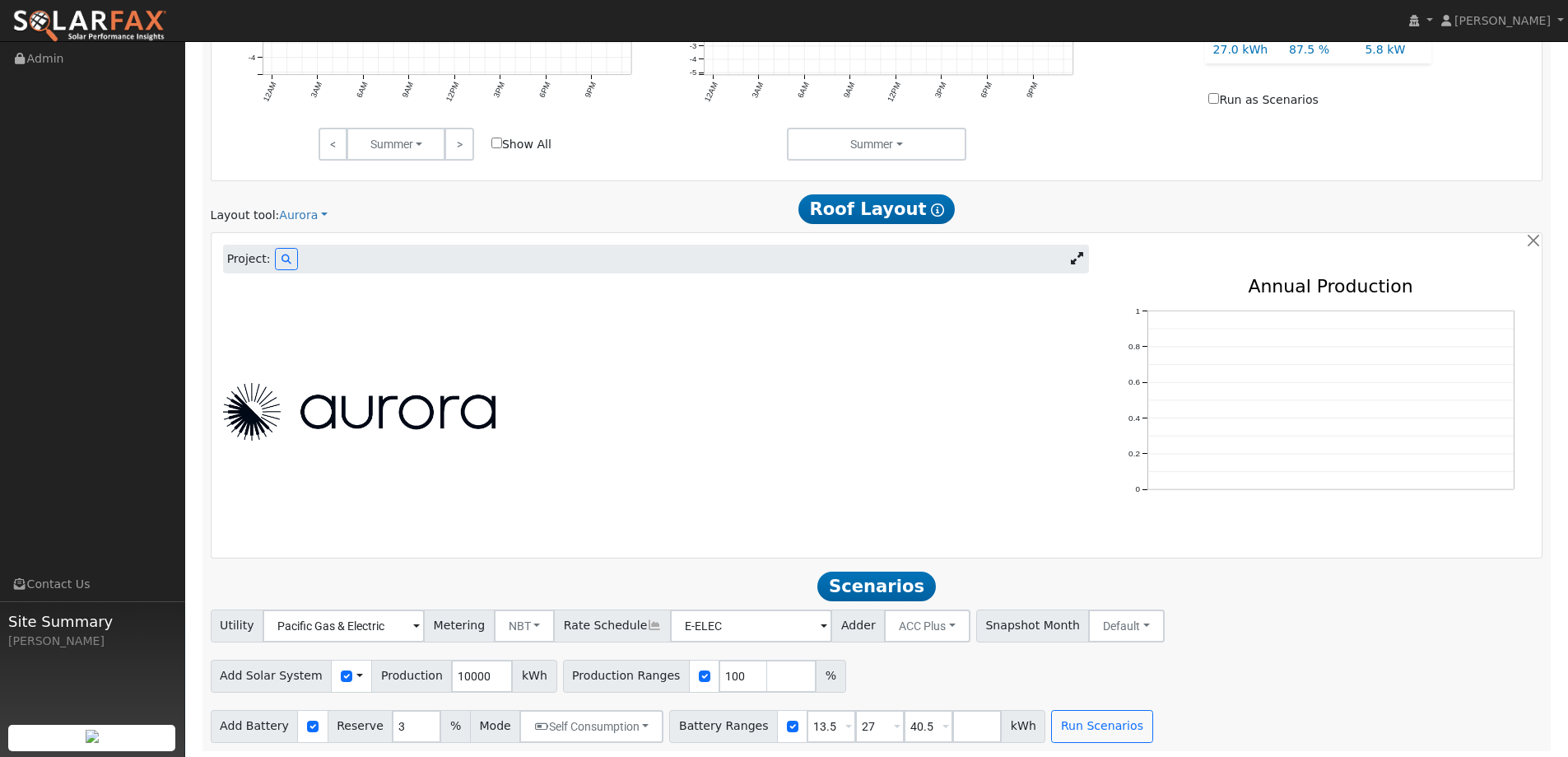
click at [280, 246] on div "Project:" at bounding box center [656, 260] width 866 height 30
click at [281, 260] on icon at bounding box center [286, 259] width 10 height 10
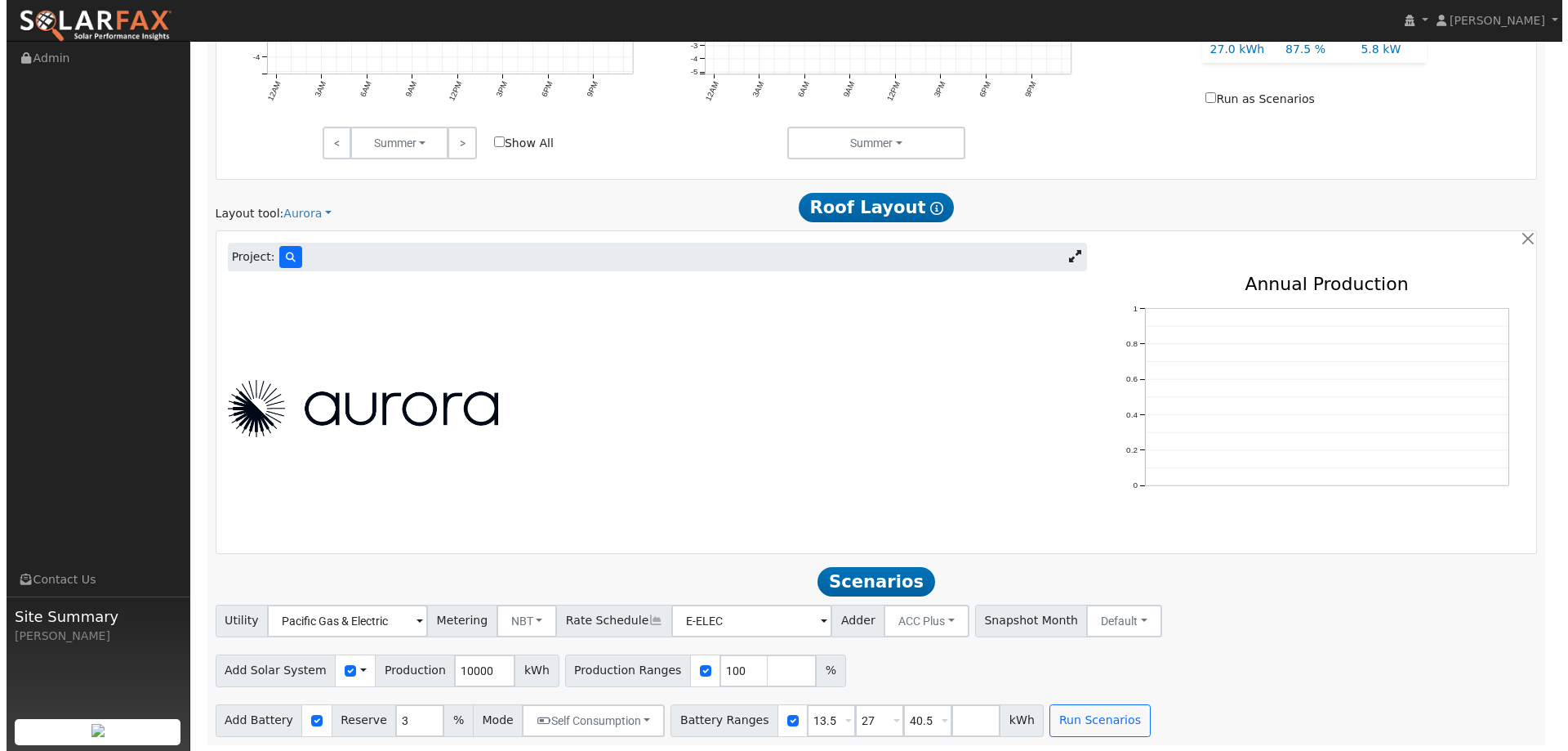
scroll to position [857, 0]
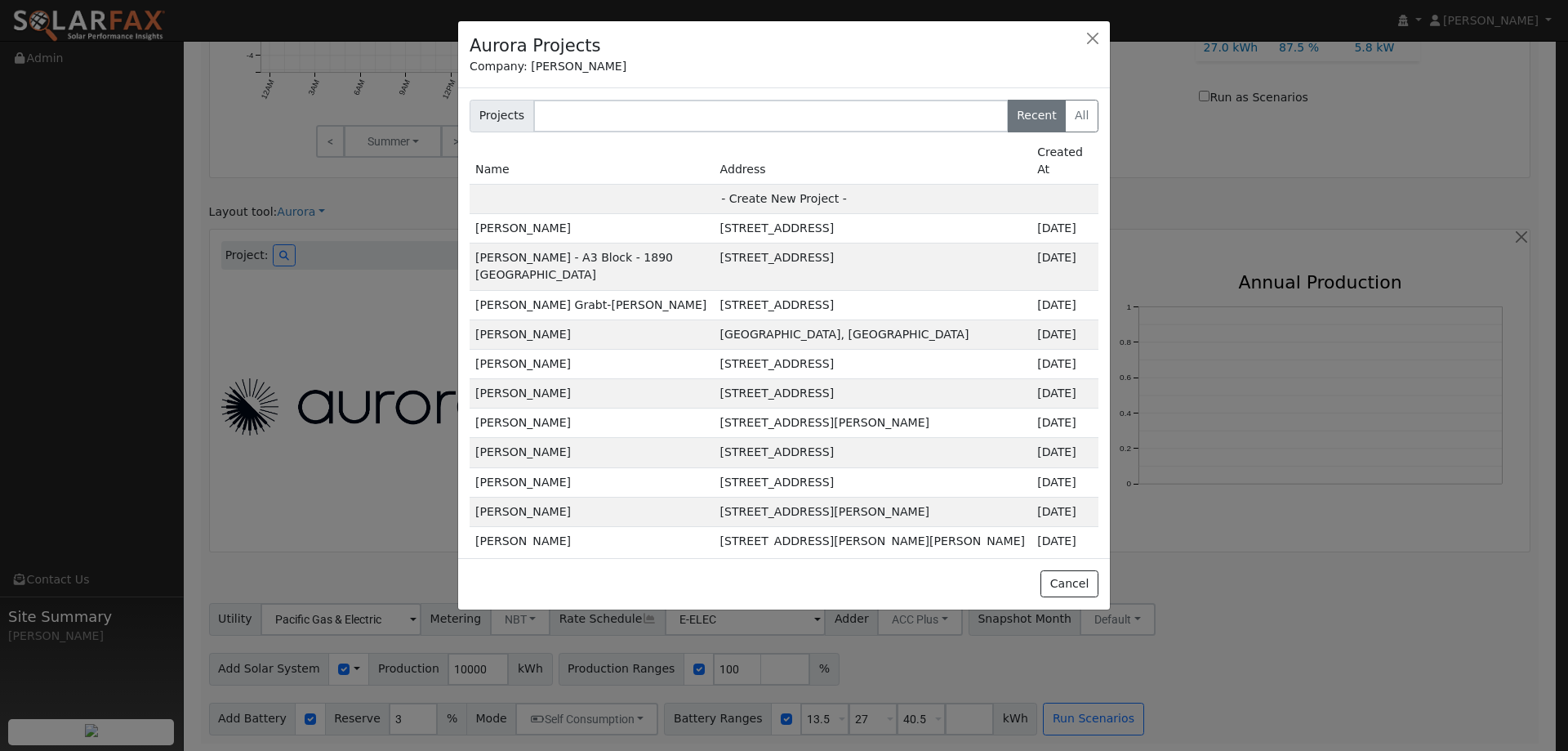
click at [778, 184] on td "- Create New Project -" at bounding box center [784, 198] width 628 height 30
type input "John Cook"
type input "561 Shady Glen Avenue"
type input "Vacaville"
type input "CA"
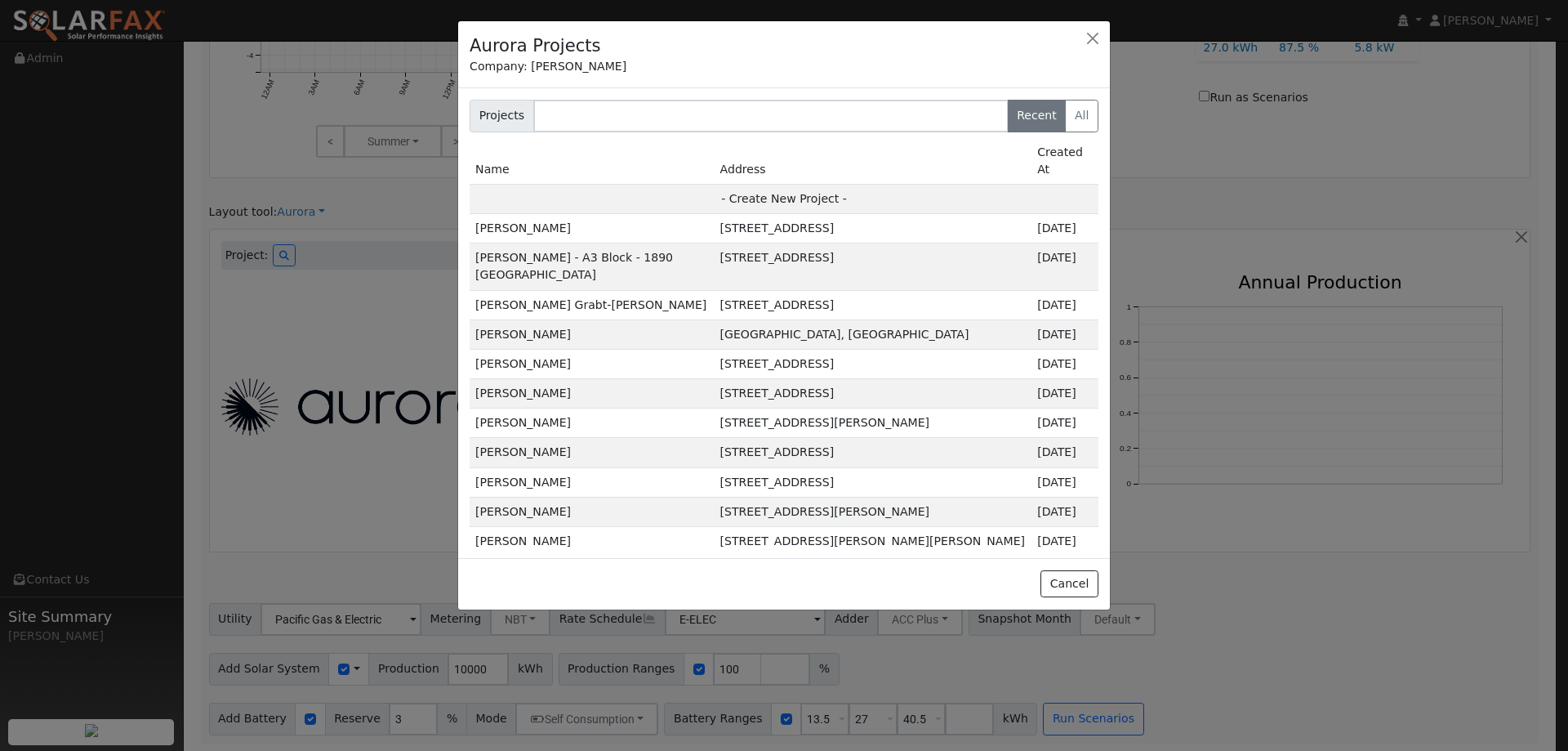
type input "95688"
type input "Design"
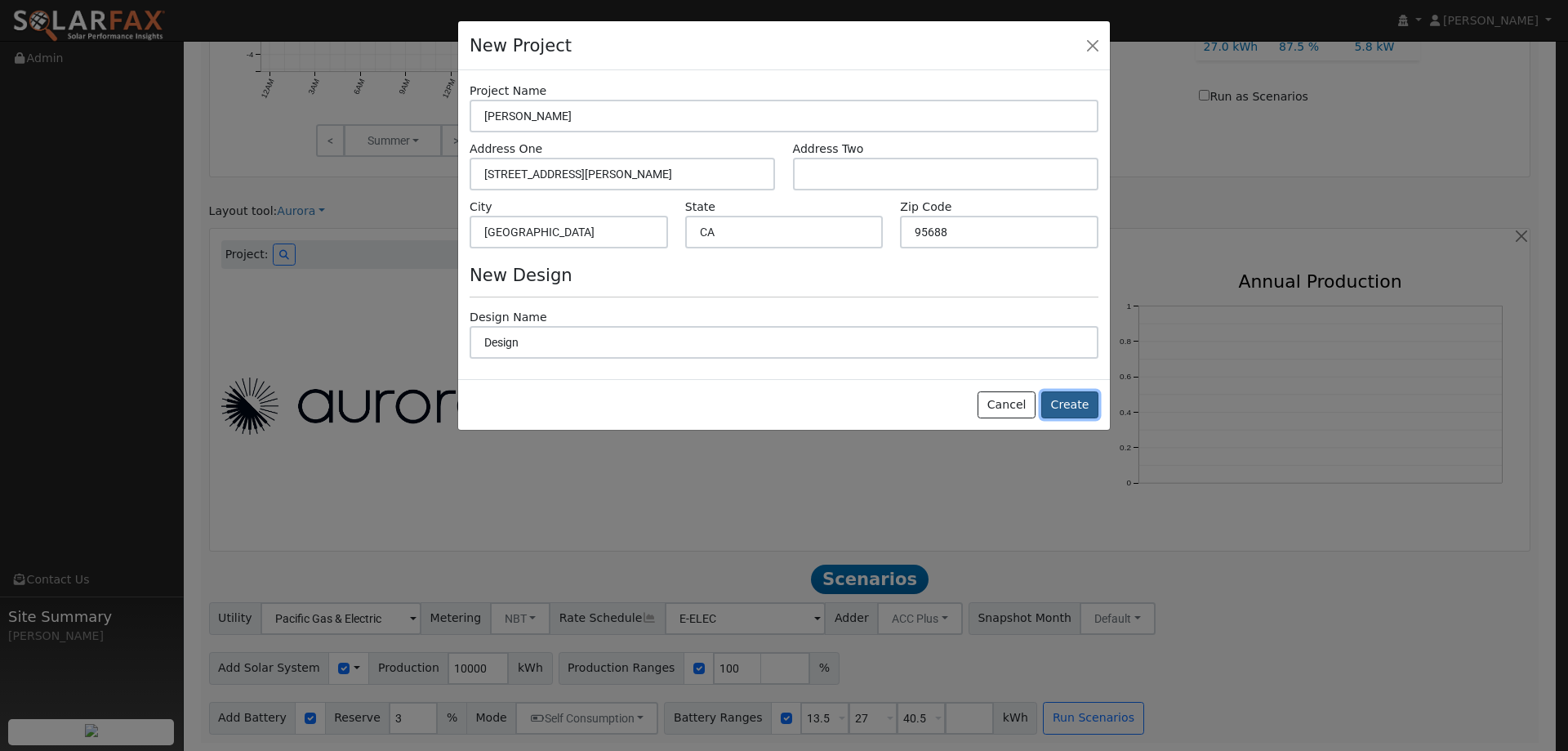
click at [1086, 410] on button "Create" at bounding box center [1069, 405] width 57 height 28
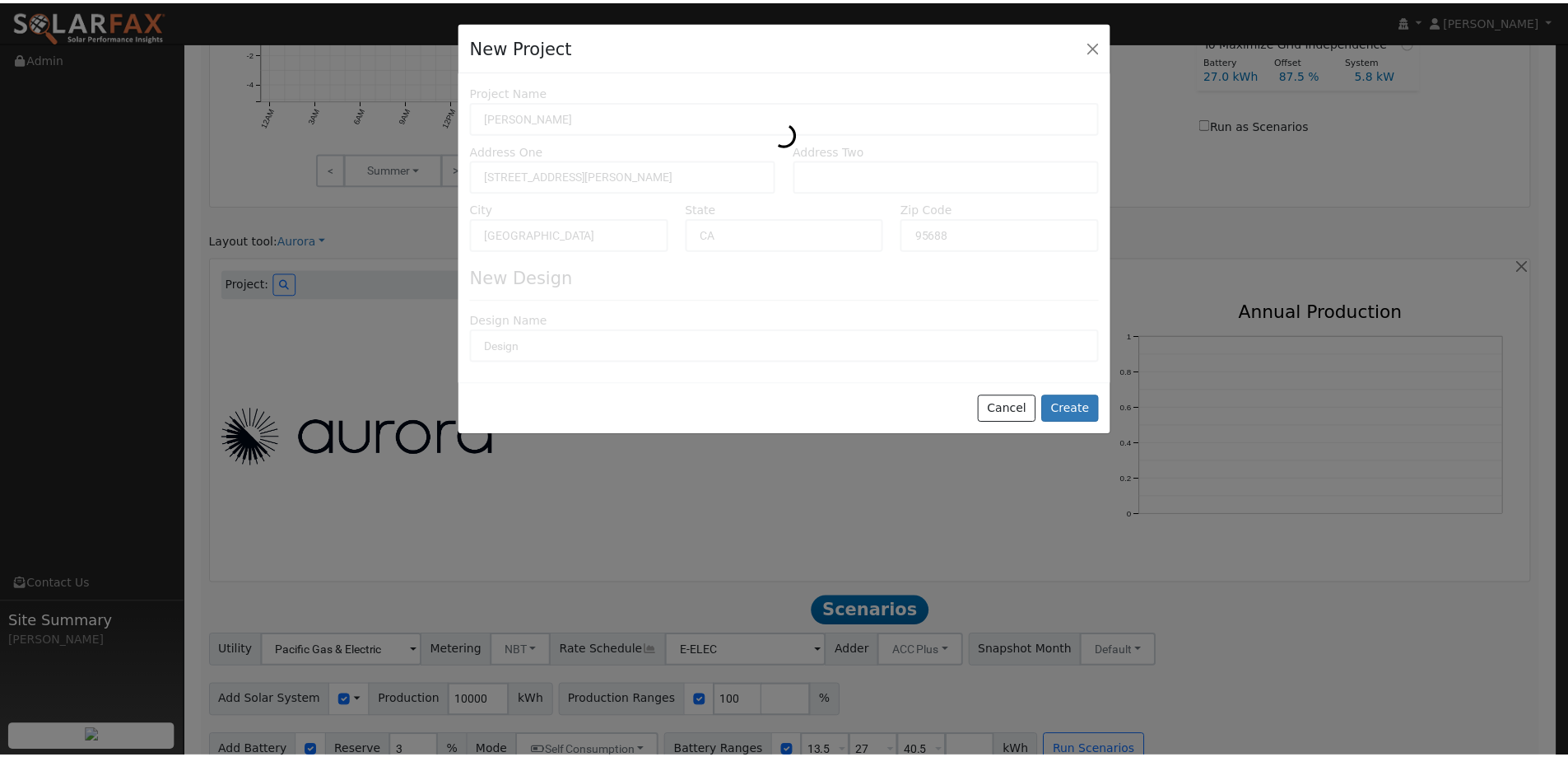
scroll to position [865, 0]
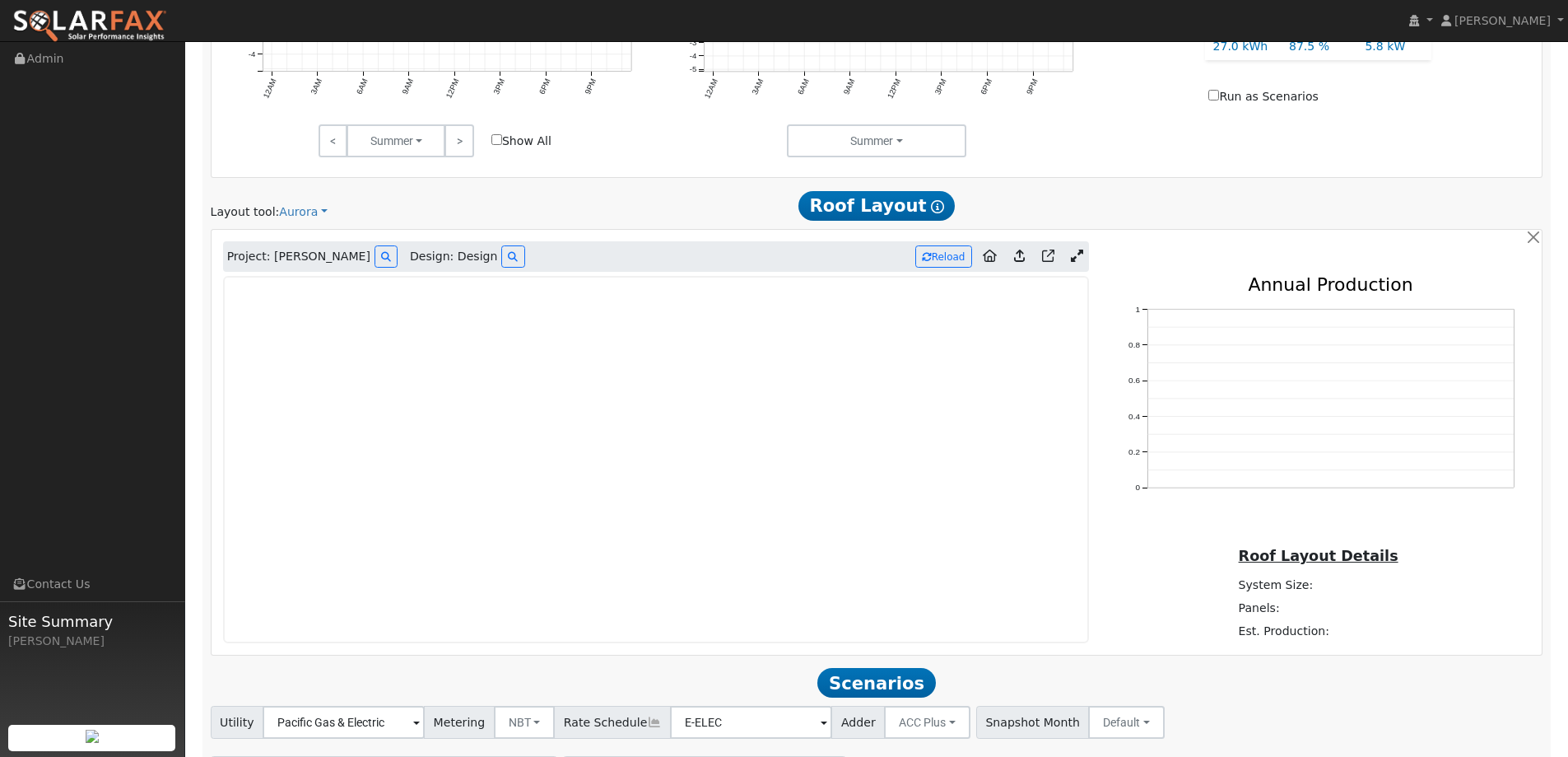
type input "0"
click at [103, 25] on img at bounding box center [90, 26] width 155 height 35
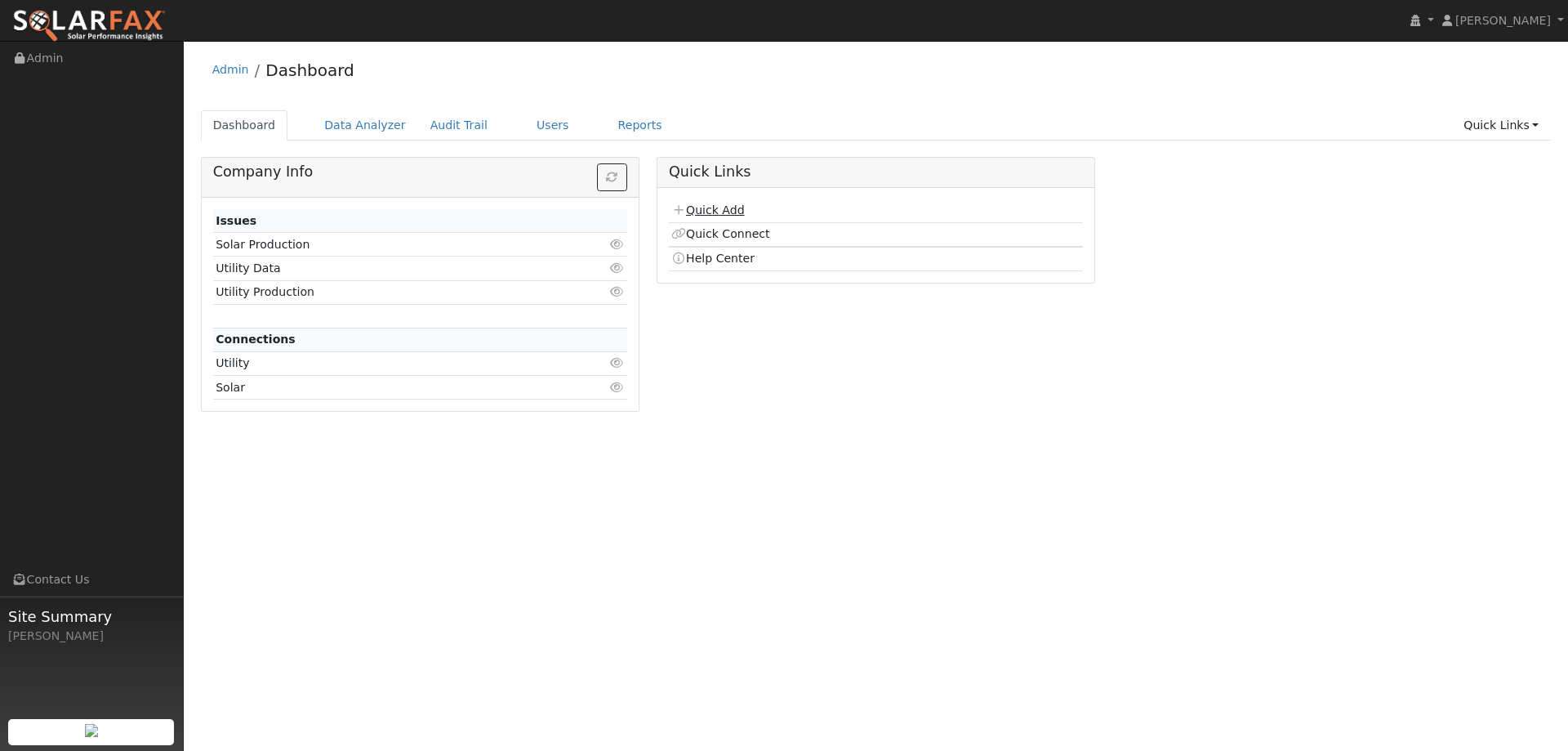
click at [725, 210] on link "Quick Add" at bounding box center [707, 210] width 72 height 13
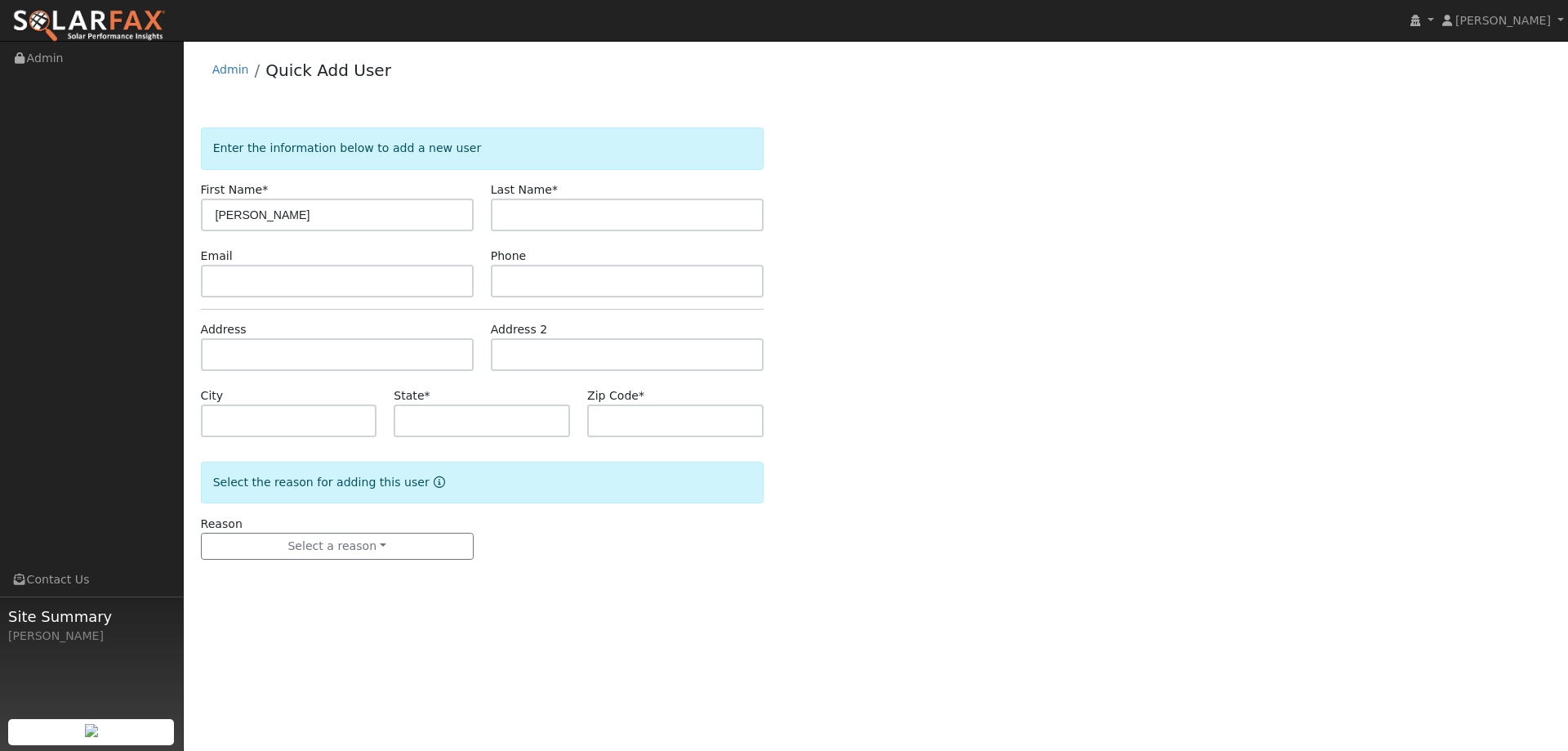
type input "Terri"
click at [516, 211] on input "text" at bounding box center [627, 214] width 272 height 32
type input "Maley"
click at [403, 286] on input "text" at bounding box center [337, 280] width 272 height 32
click at [240, 277] on input "text" at bounding box center [337, 280] width 272 height 32
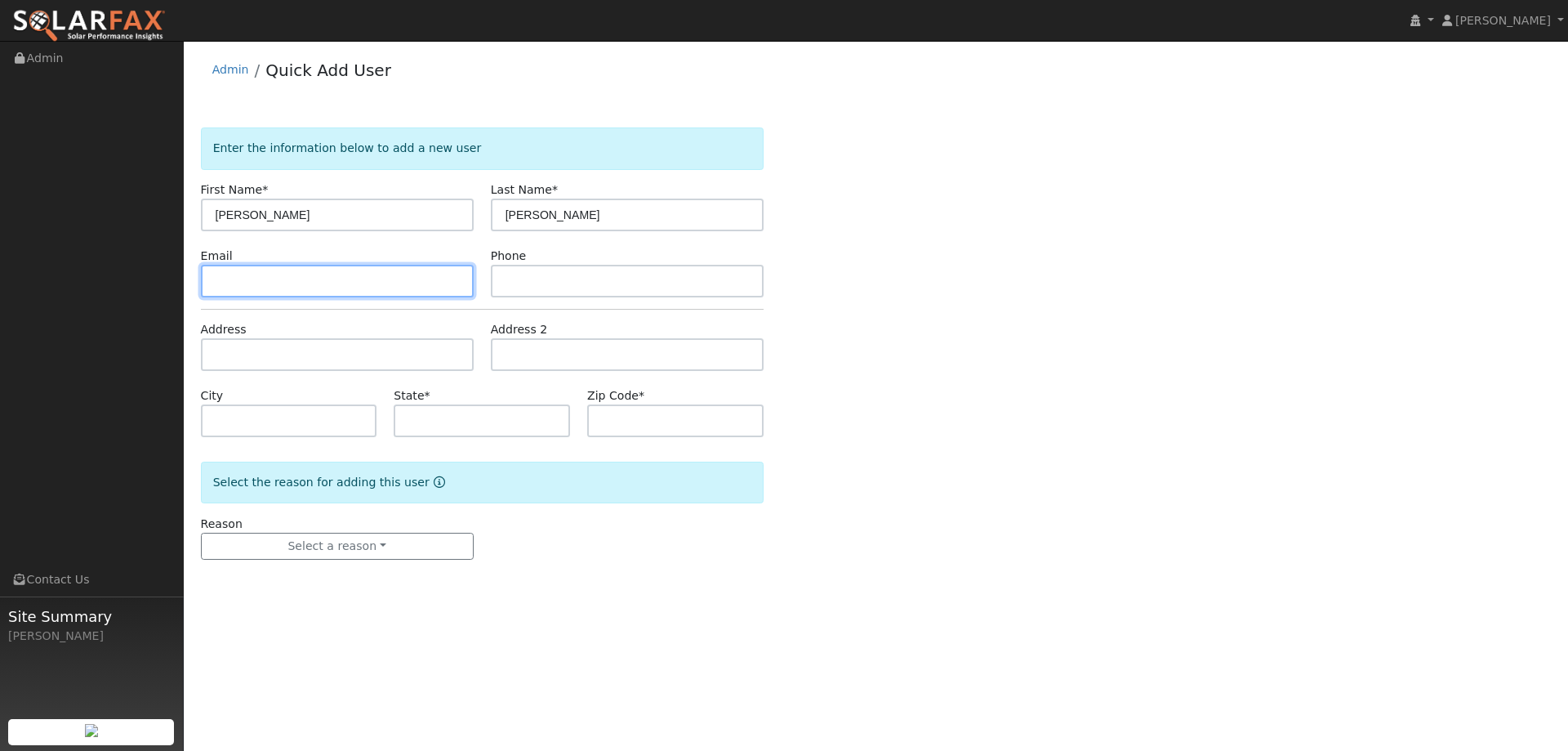
paste input "tn_ward@hotmail.com"
type input "tn_ward@hotmail.com"
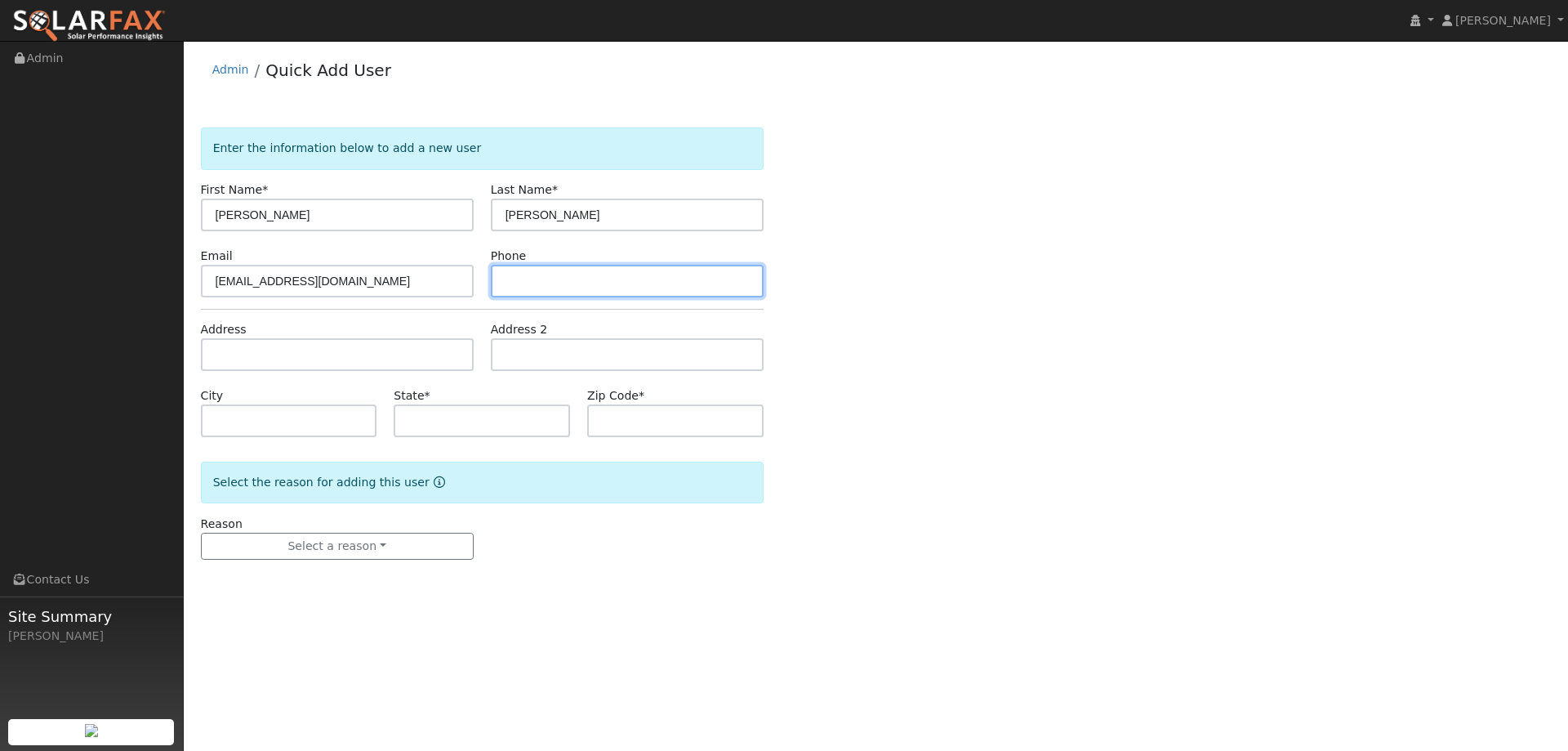
click at [693, 278] on input "text" at bounding box center [627, 280] width 272 height 32
paste input "(925) 786-0758"
type input "(925) 786-0758"
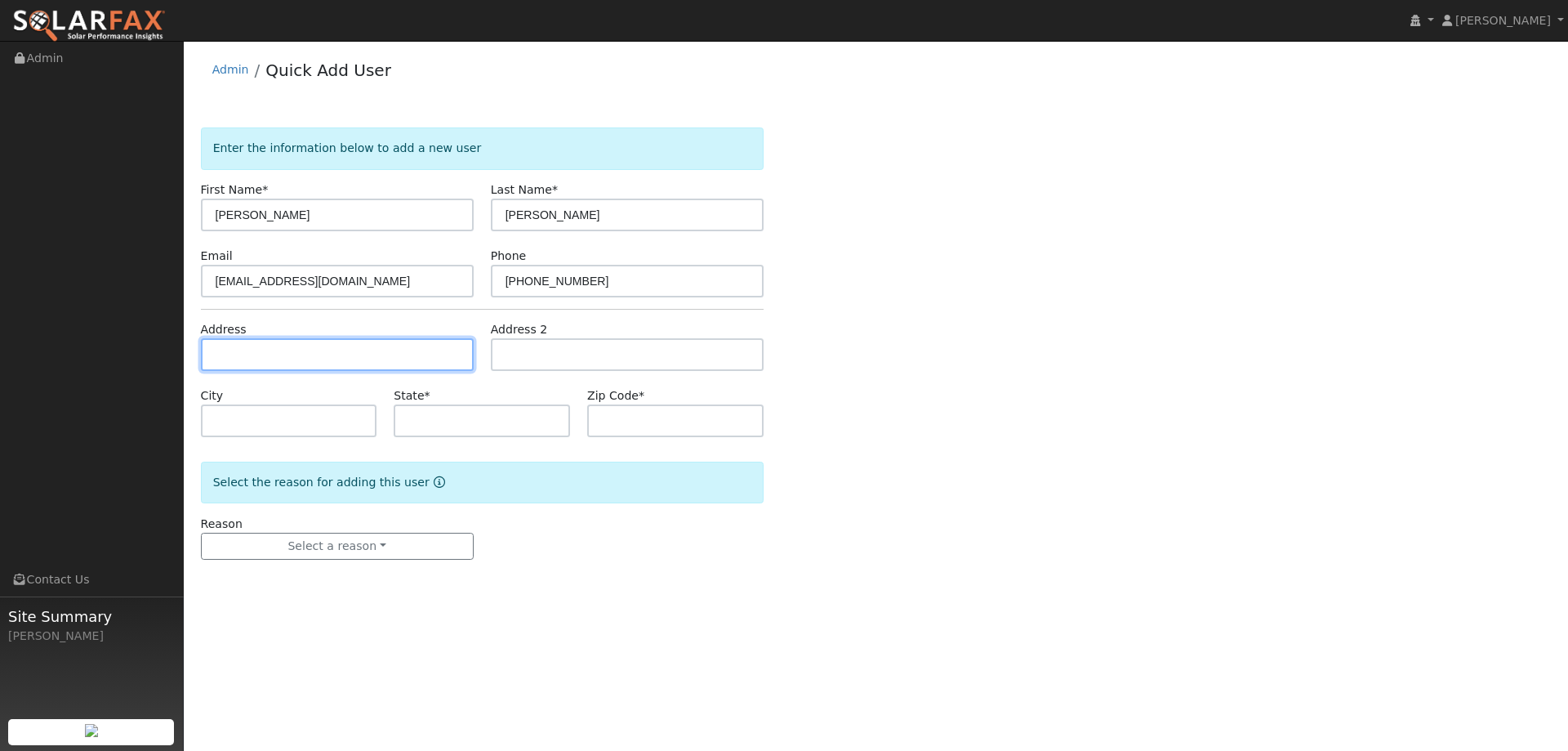
click at [375, 353] on input "text" at bounding box center [337, 354] width 272 height 32
paste input "2889 Perkins Court"
type input "Perkins Court"
type input "Suisun City"
type input "CA"
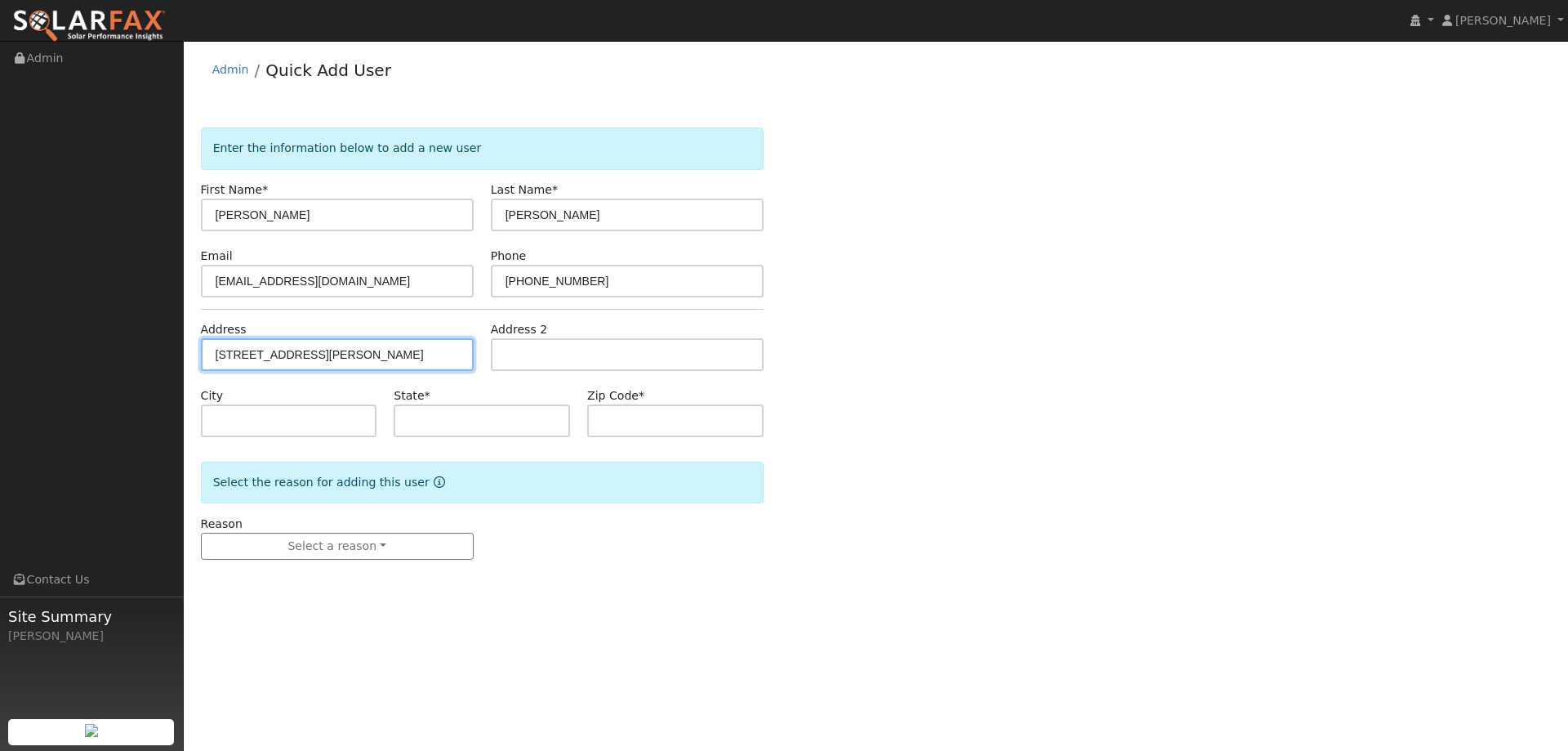
type input "94585"
click at [384, 361] on input "Perkins Court" at bounding box center [337, 354] width 272 height 32
click at [382, 340] on div "Address Perkins Court" at bounding box center [336, 346] width 290 height 50
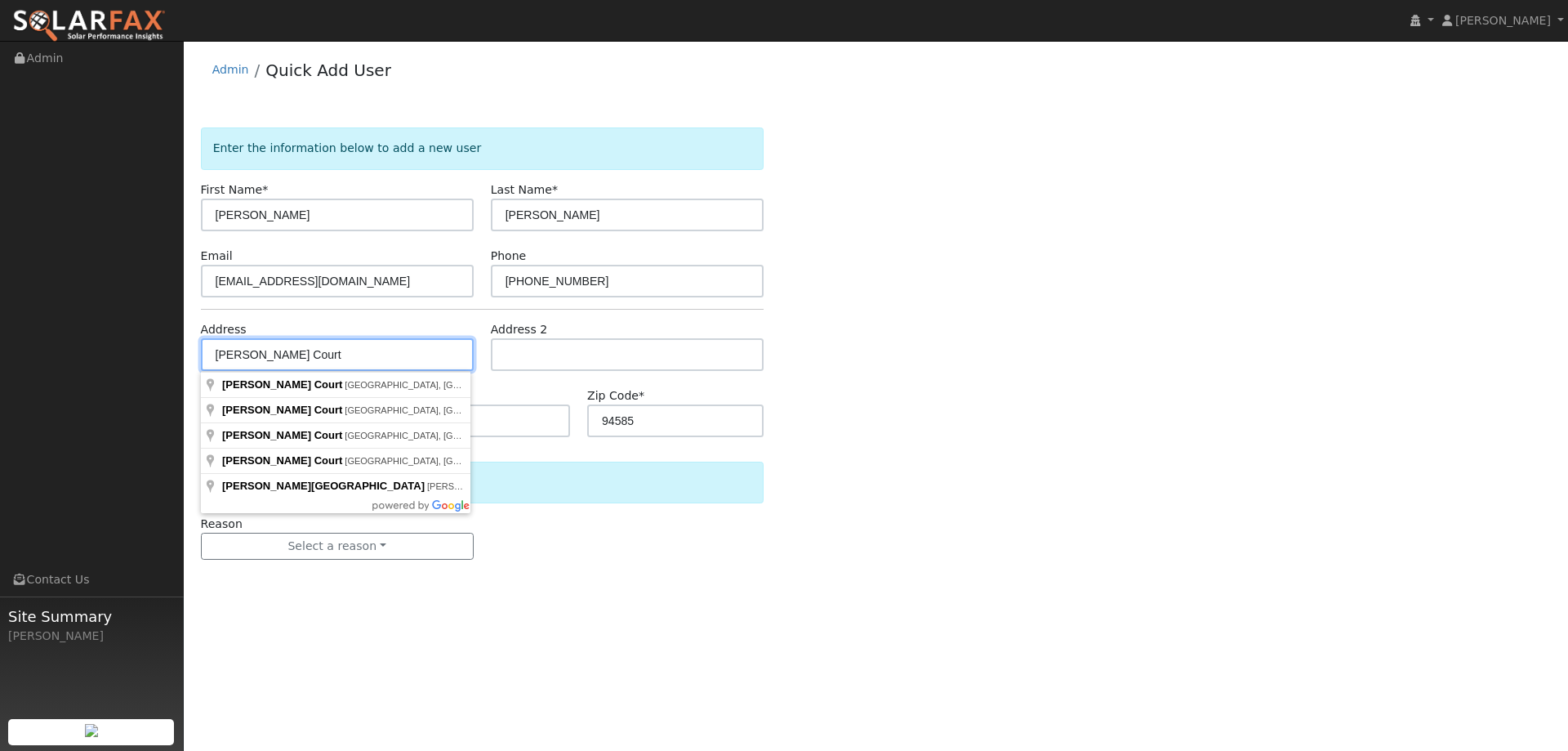
click at [377, 357] on input "Perkins Court" at bounding box center [337, 354] width 272 height 32
paste input "2889 Perkins Court"
drag, startPoint x: 290, startPoint y: 357, endPoint x: 148, endPoint y: 352, distance: 142.1
click at [149, 353] on div "installed Lilliana Cruz Lilliana Cruz Profile My Company Help Center Terms Of S…" at bounding box center [784, 396] width 1568 height 710
click at [340, 354] on input "2889 Perkins Court" at bounding box center [337, 354] width 272 height 32
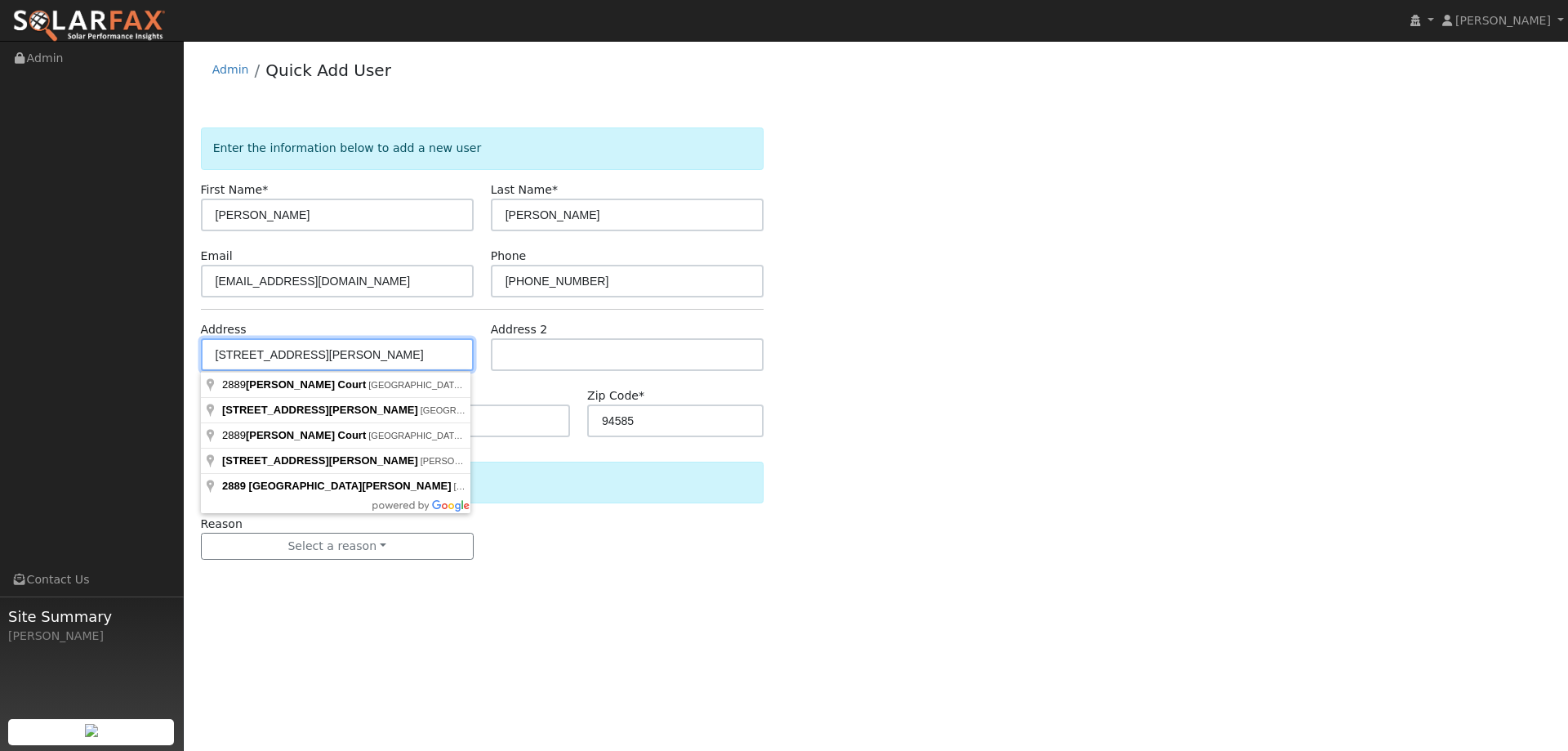
click at [261, 356] on input "2889 Perkins Court" at bounding box center [337, 354] width 272 height 32
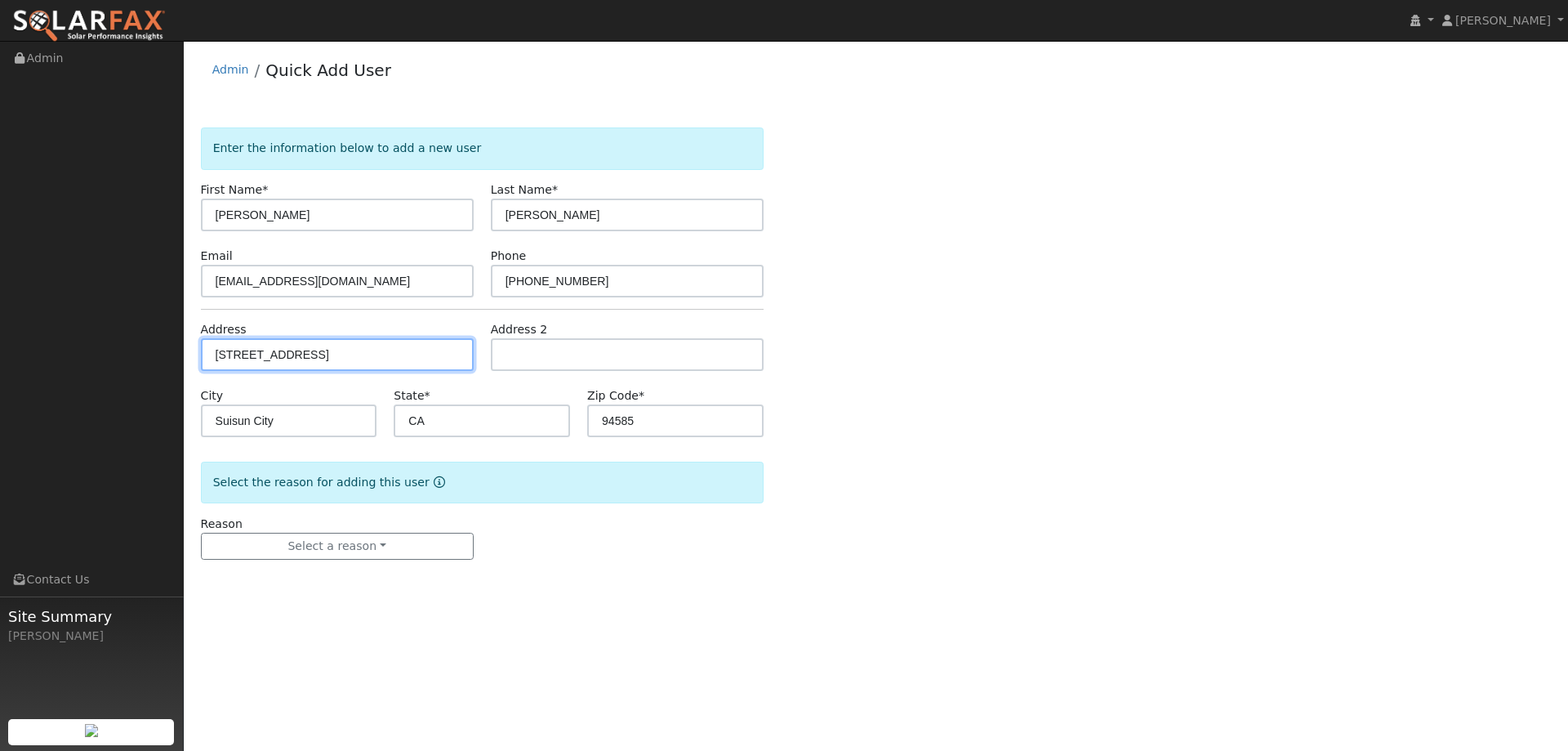
type input "2889 Pekins Court"
type input "West Sacramento"
type input "95691"
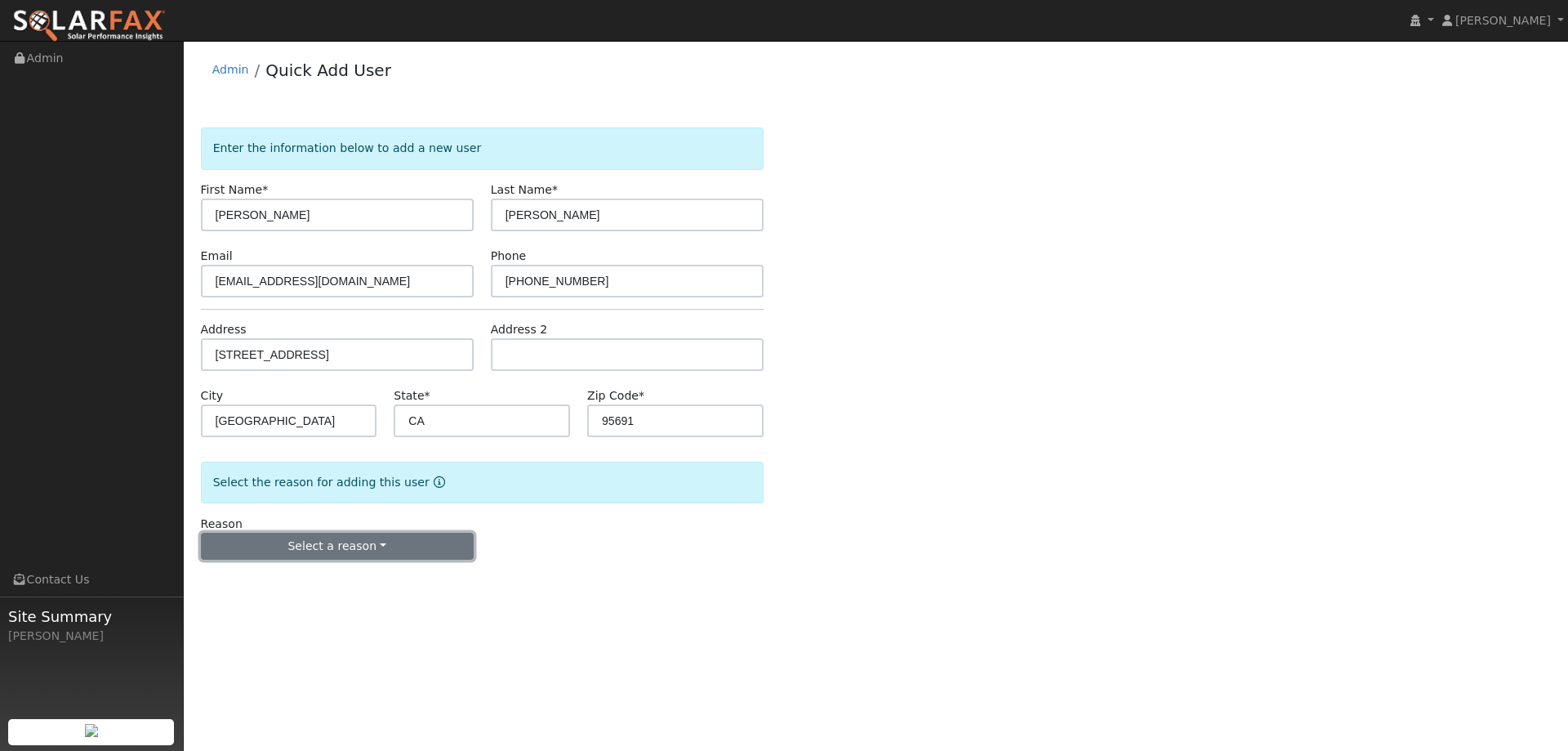
click at [432, 545] on button "Select a reason" at bounding box center [337, 546] width 272 height 28
click at [237, 596] on link "New customer adding solar" at bounding box center [292, 603] width 181 height 23
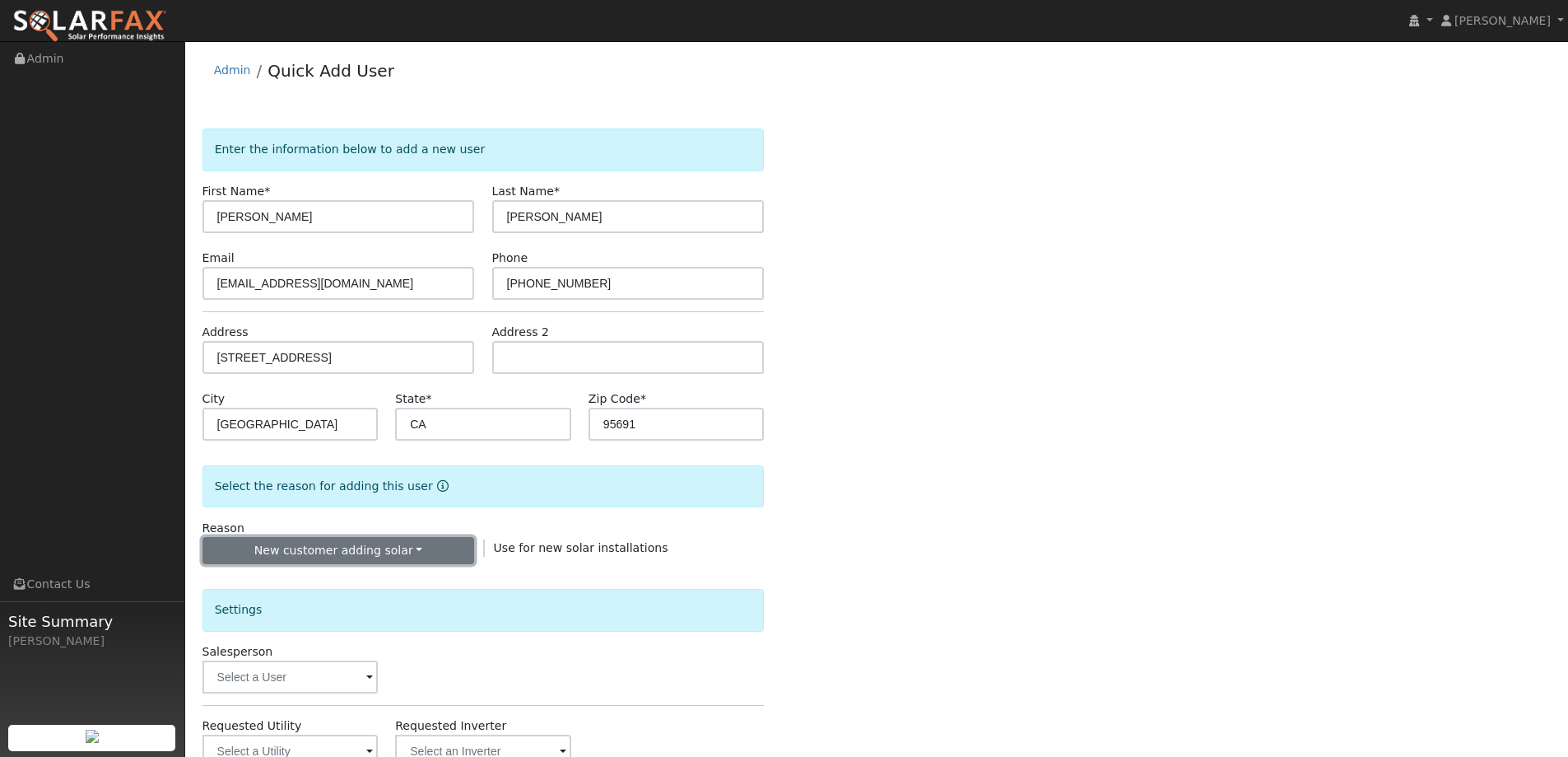
click at [282, 547] on button "New customer adding solar" at bounding box center [339, 550] width 273 height 28
click at [282, 576] on link "New lead" at bounding box center [294, 584] width 182 height 23
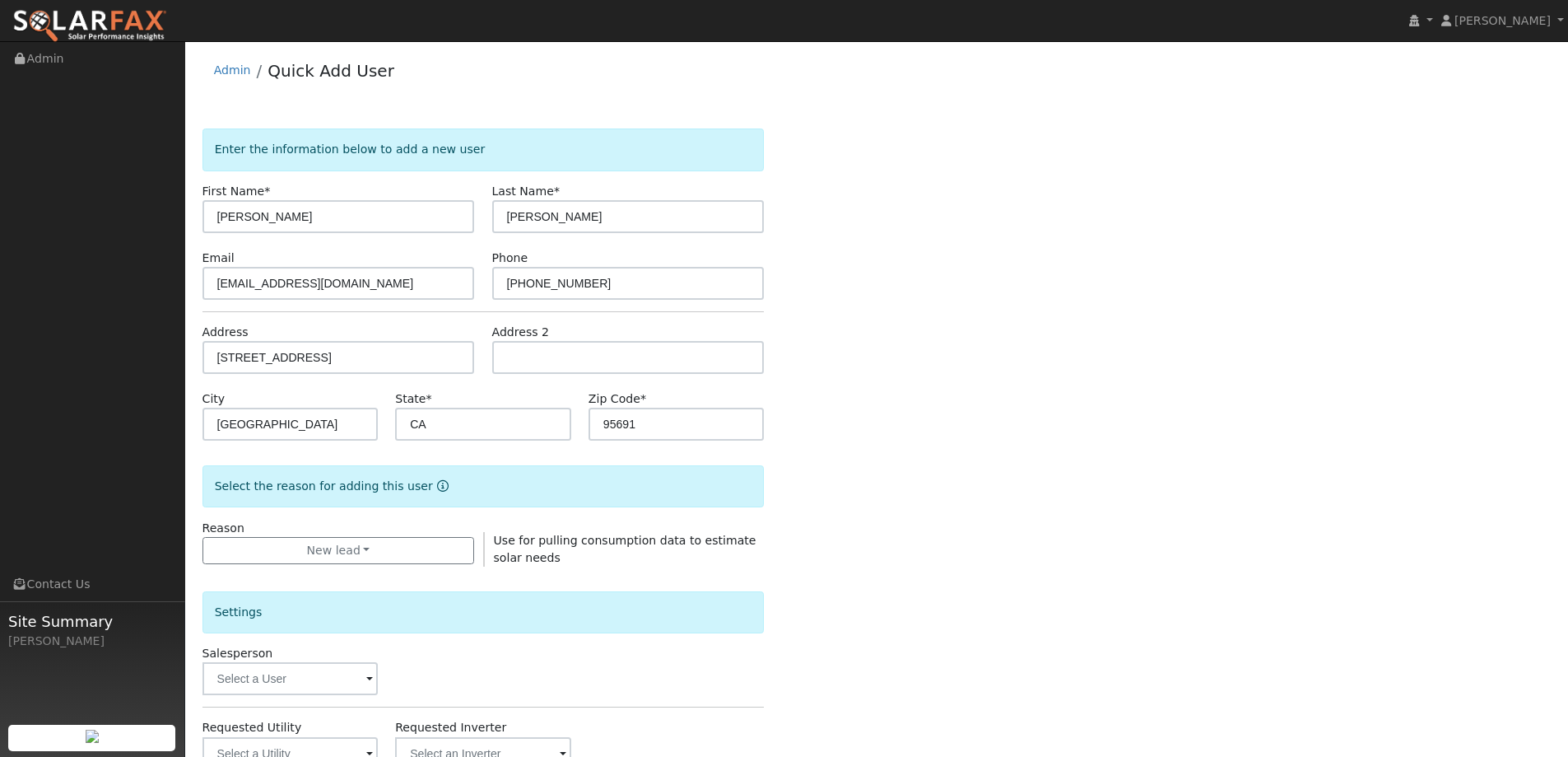
scroll to position [309, 0]
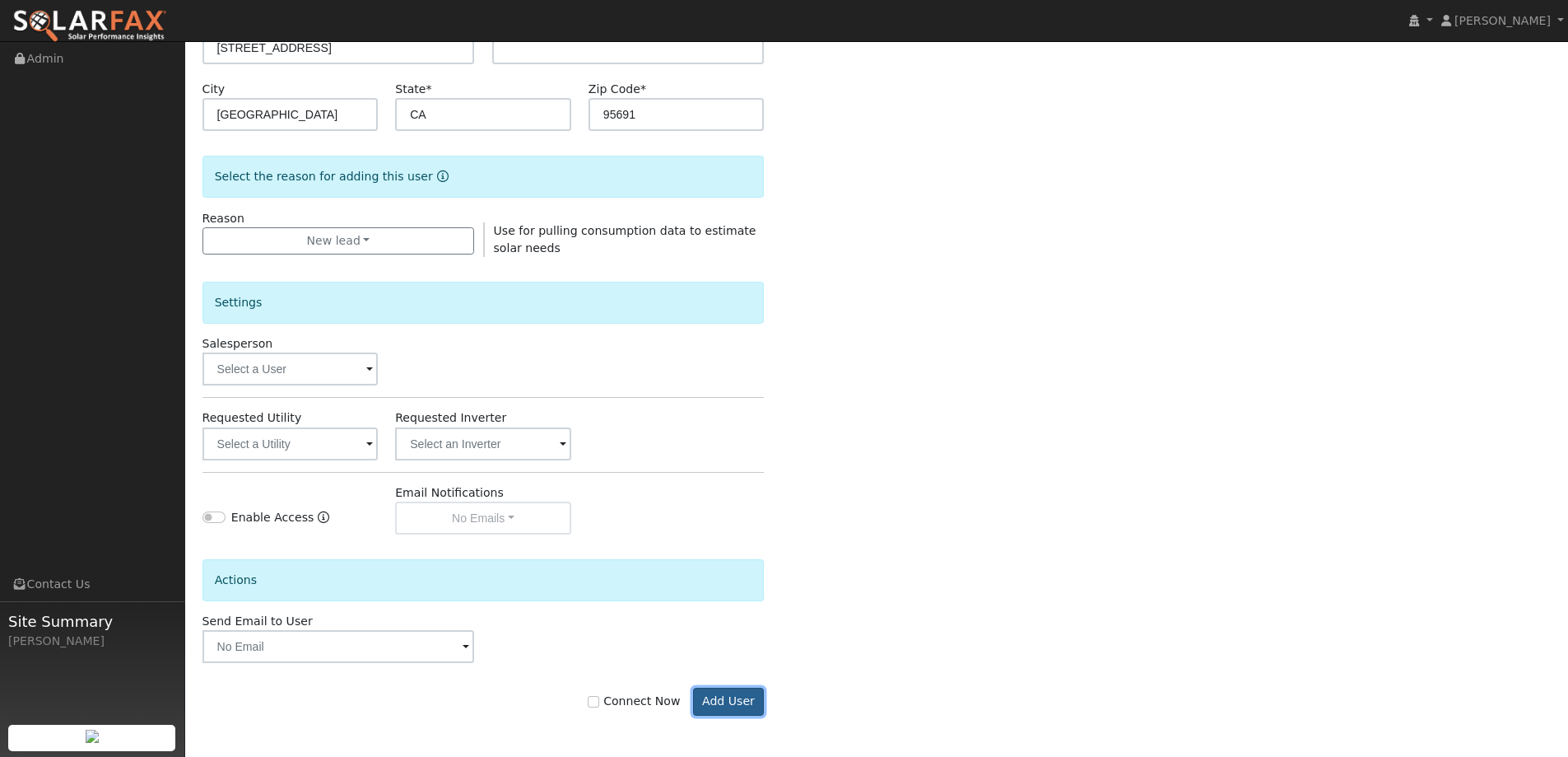
click at [720, 704] on button "Add User" at bounding box center [729, 702] width 72 height 28
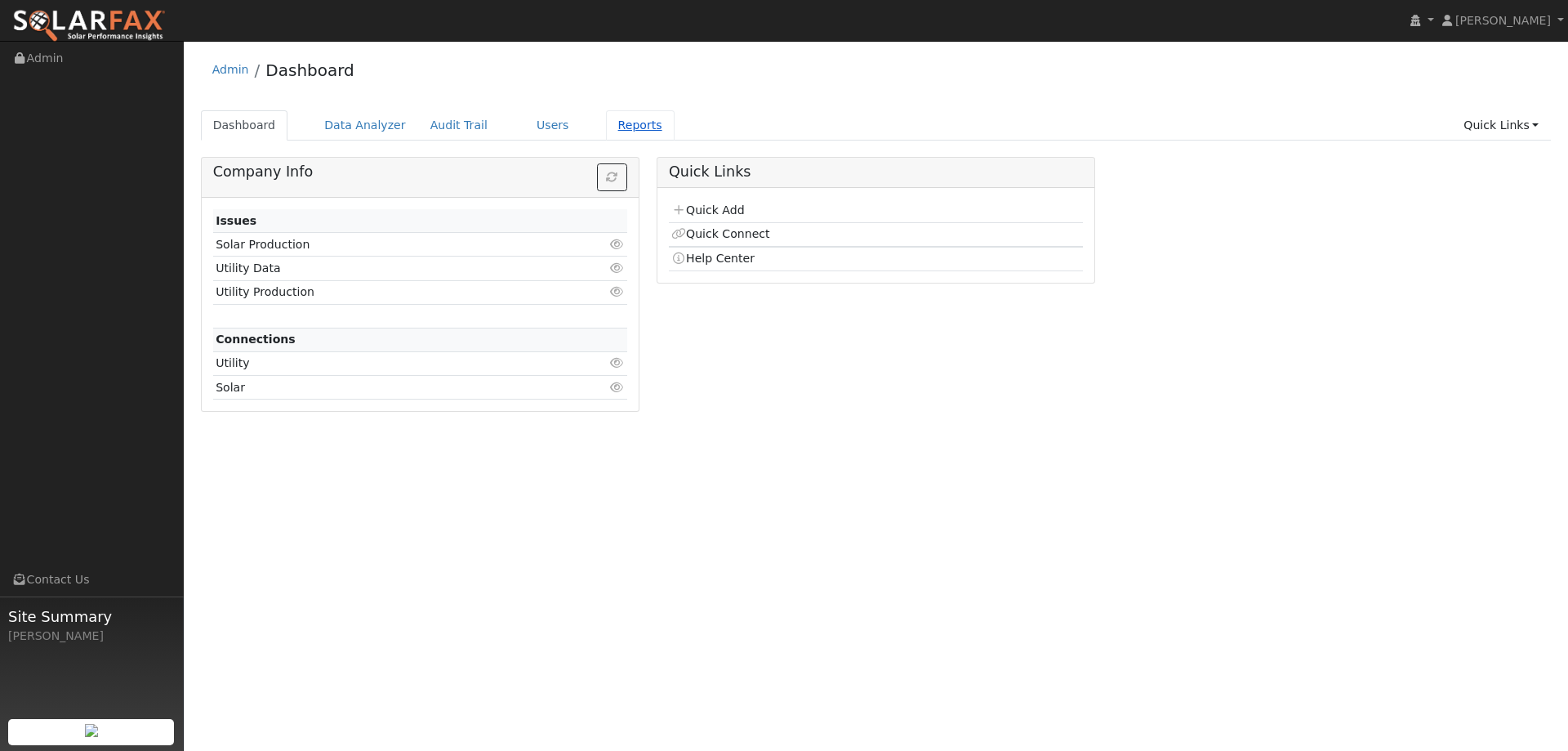
click at [606, 126] on link "Reports" at bounding box center [640, 125] width 69 height 31
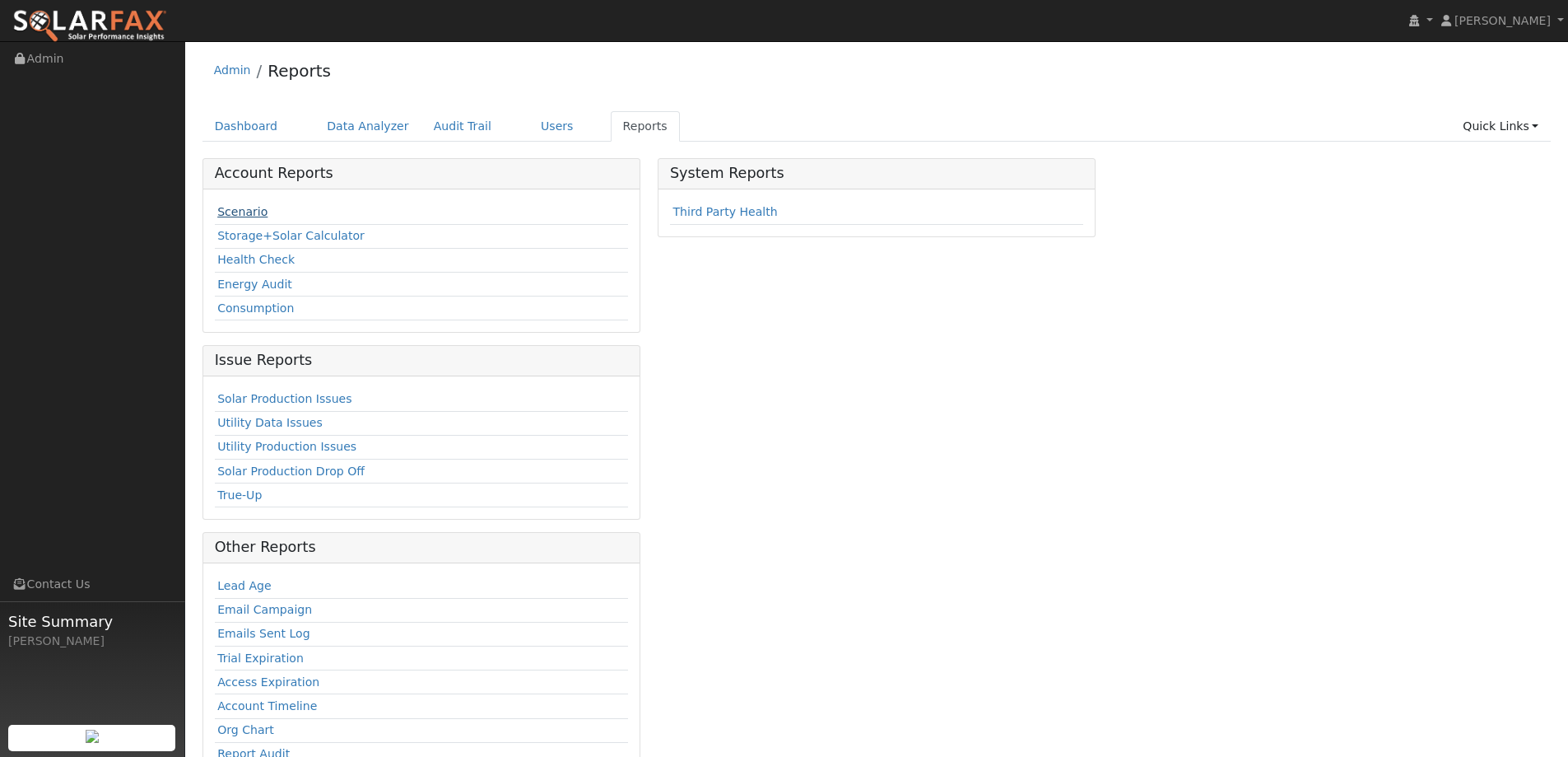
click at [252, 211] on link "Scenario" at bounding box center [243, 211] width 50 height 13
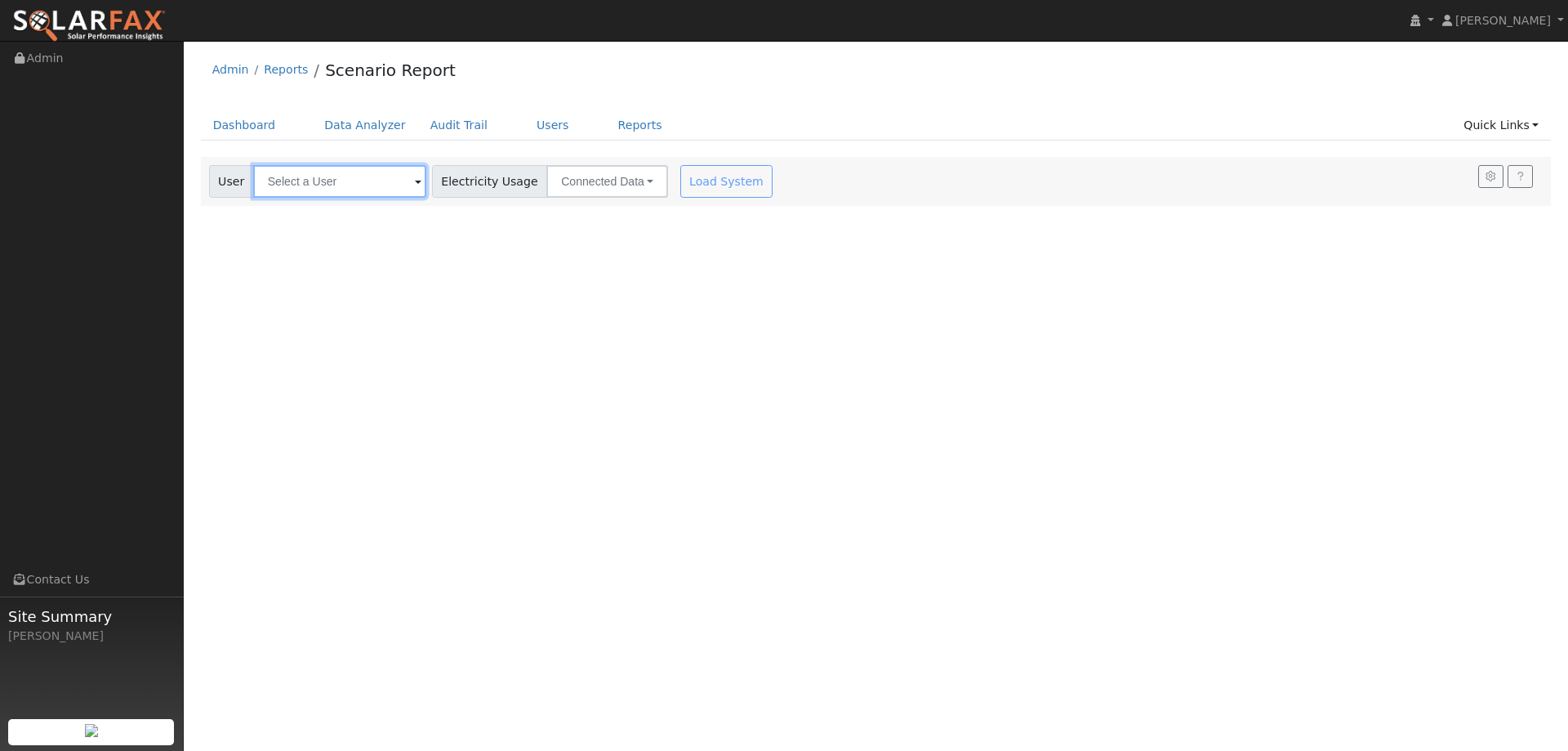
click at [327, 185] on input "text" at bounding box center [339, 181] width 173 height 32
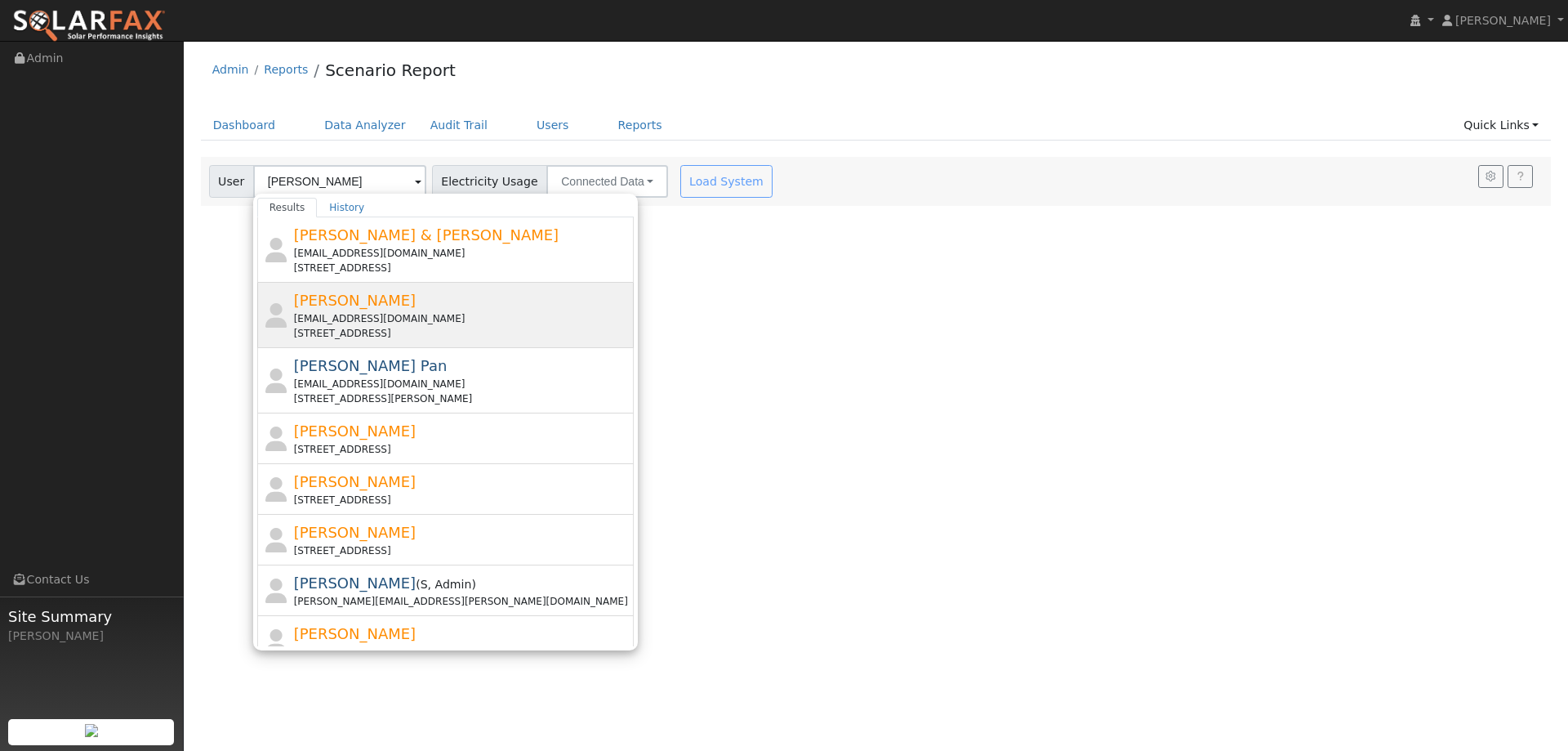
click at [452, 340] on div "[STREET_ADDRESS]" at bounding box center [462, 334] width 337 height 15
type input "Terri Maley"
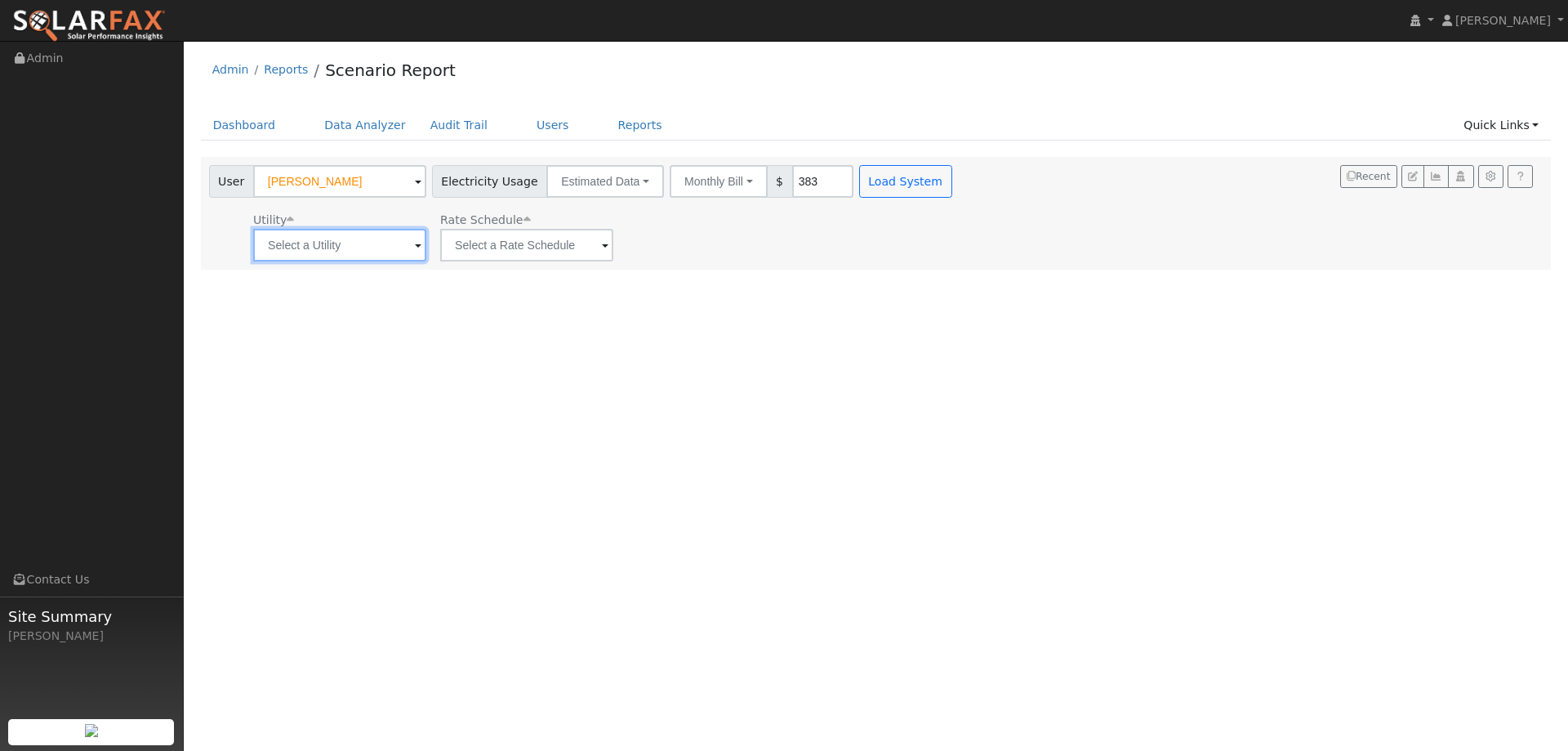
click at [385, 247] on input "text" at bounding box center [339, 245] width 173 height 32
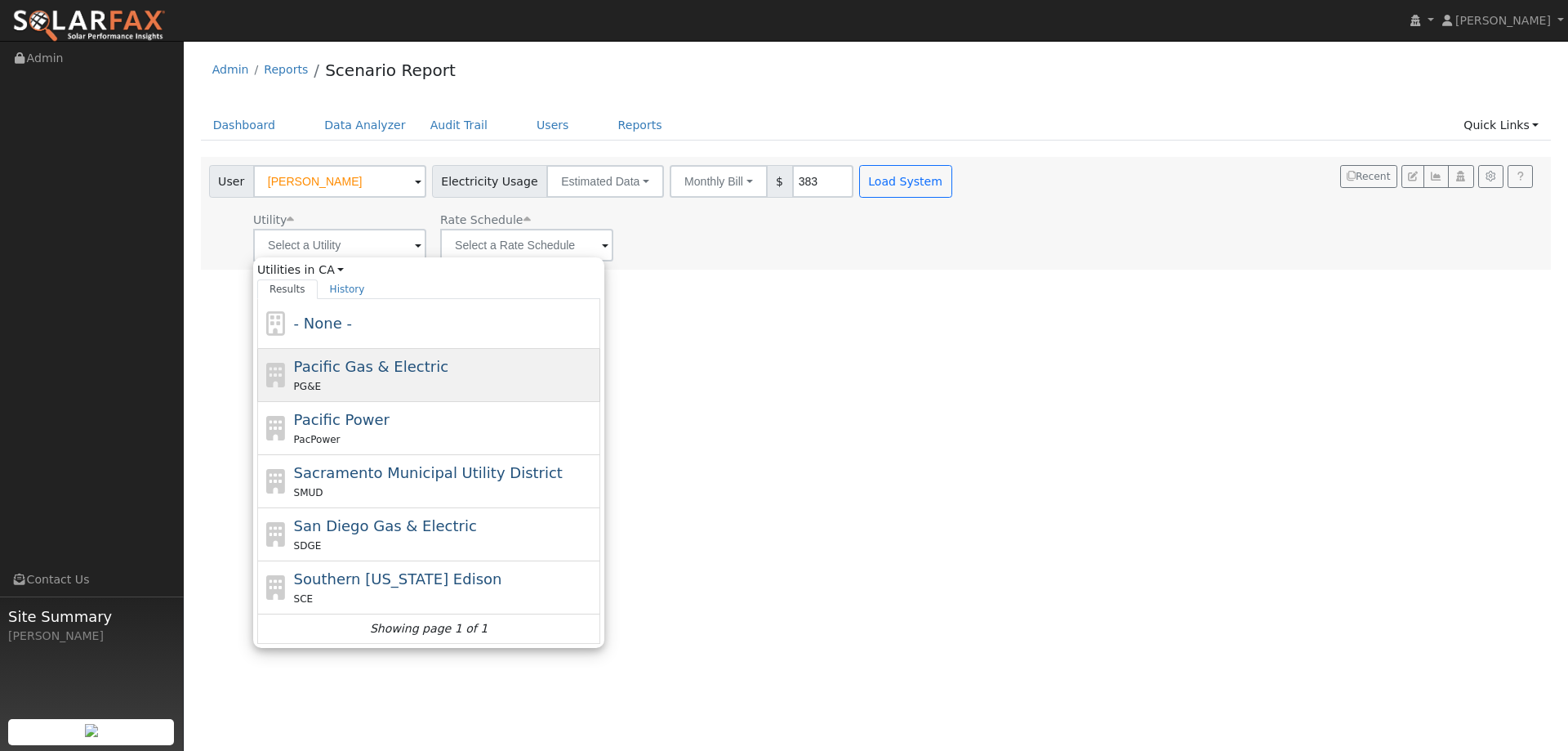
click at [344, 368] on span "Pacific Gas & Electric" at bounding box center [371, 366] width 155 height 18
type input "Pacific Gas & Electric"
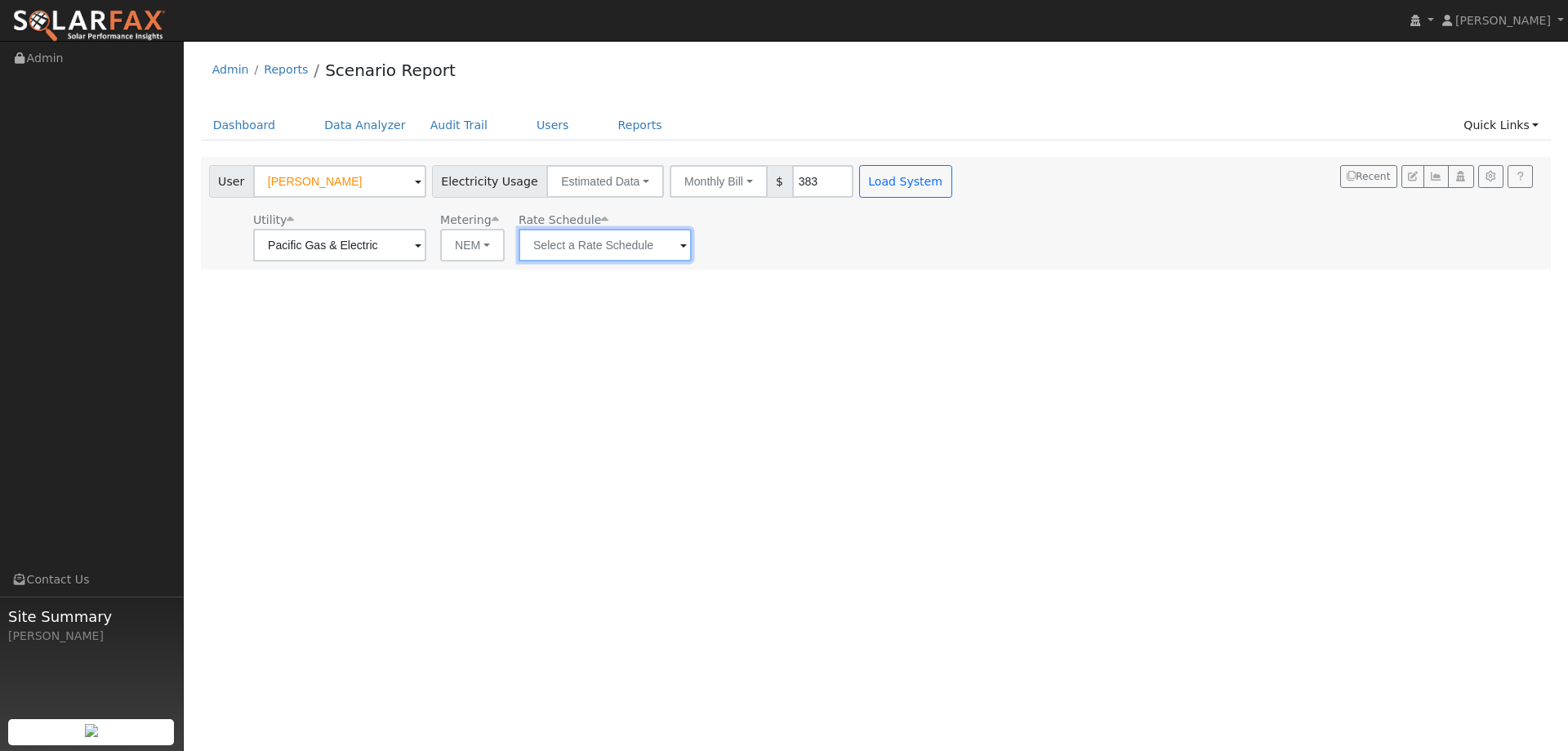
click at [582, 247] on input "text" at bounding box center [604, 245] width 173 height 32
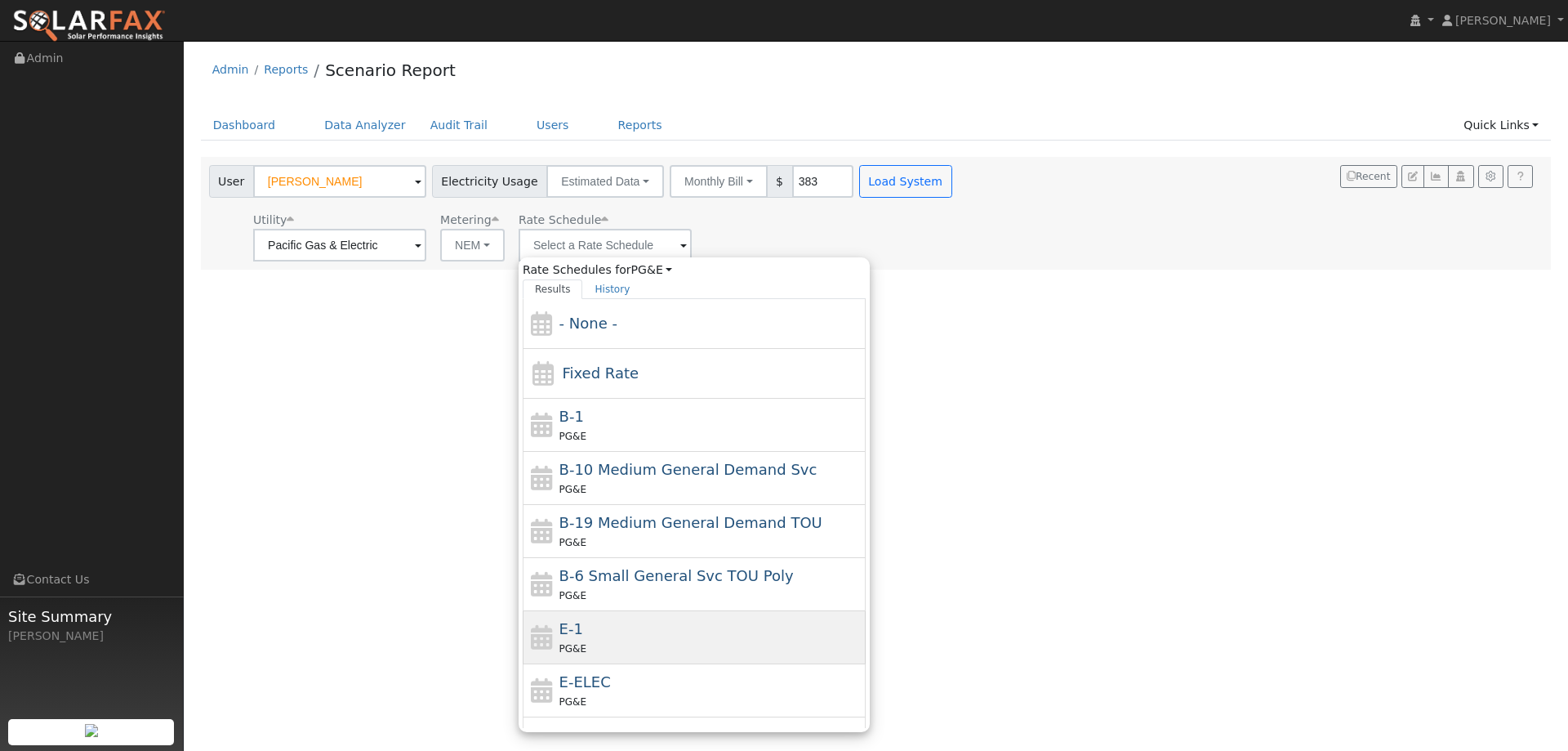
click at [661, 646] on div "PG&E" at bounding box center [711, 648] width 303 height 18
type input "E-1"
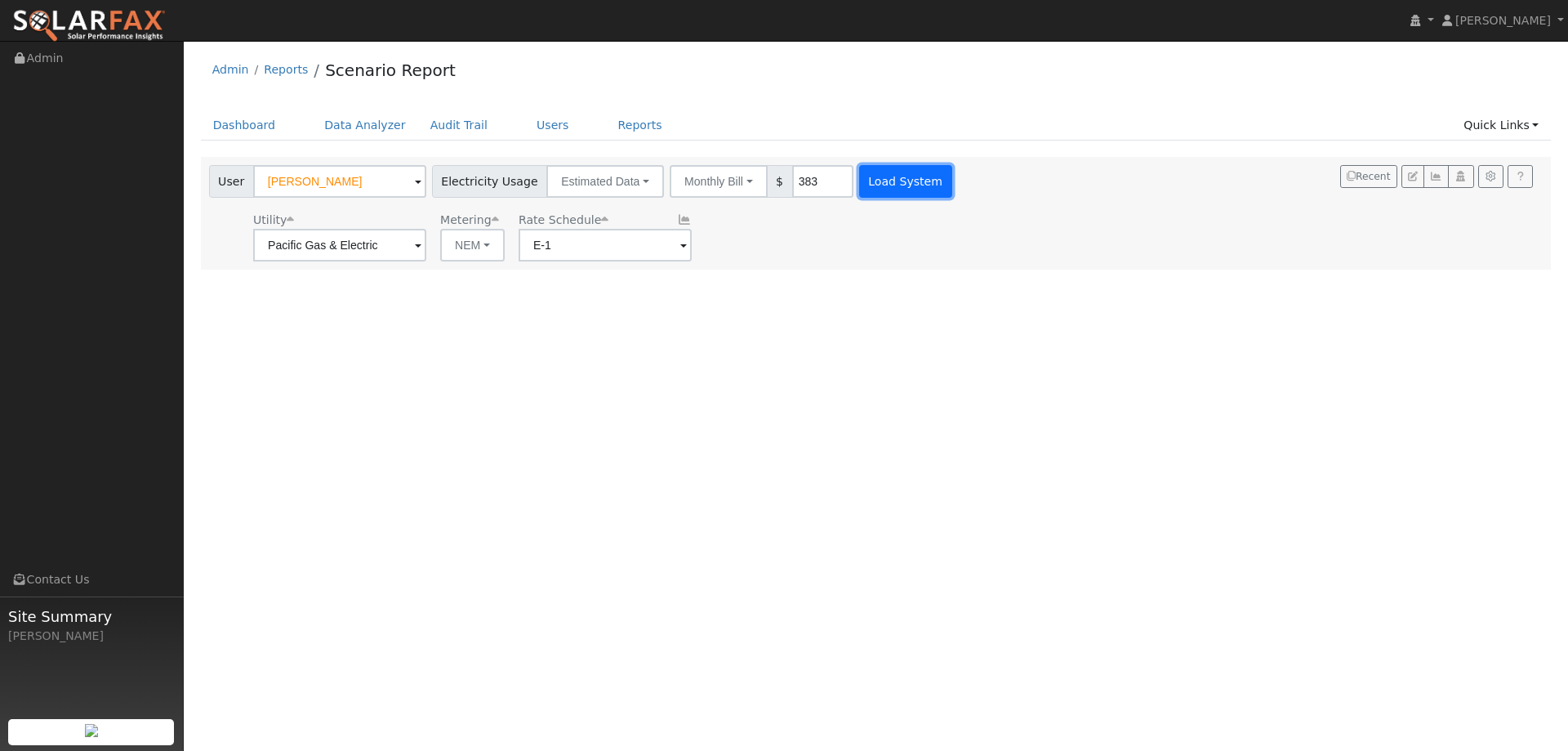
click at [859, 172] on button "Load System" at bounding box center [905, 181] width 93 height 32
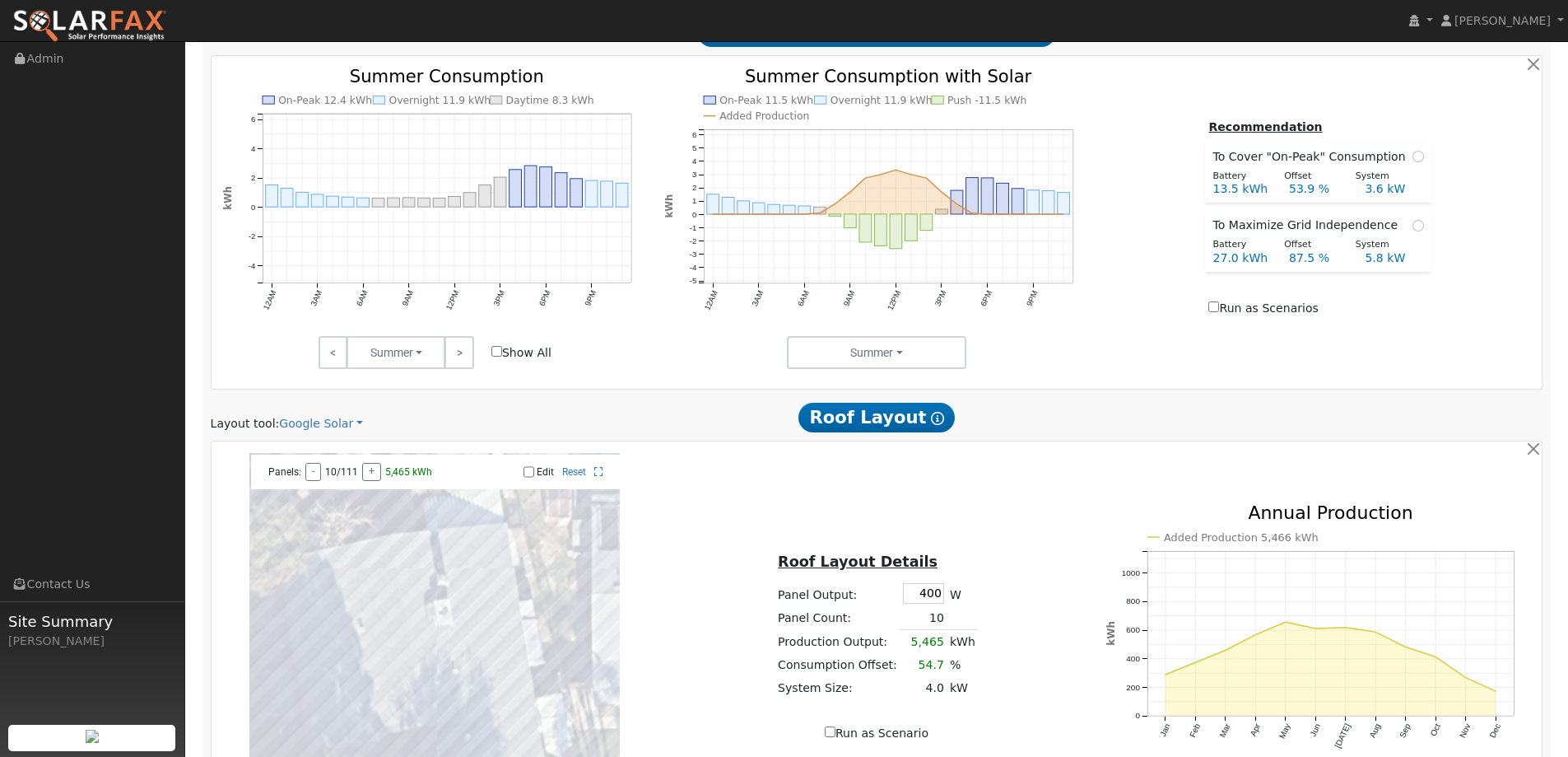
scroll to position [823, 0]
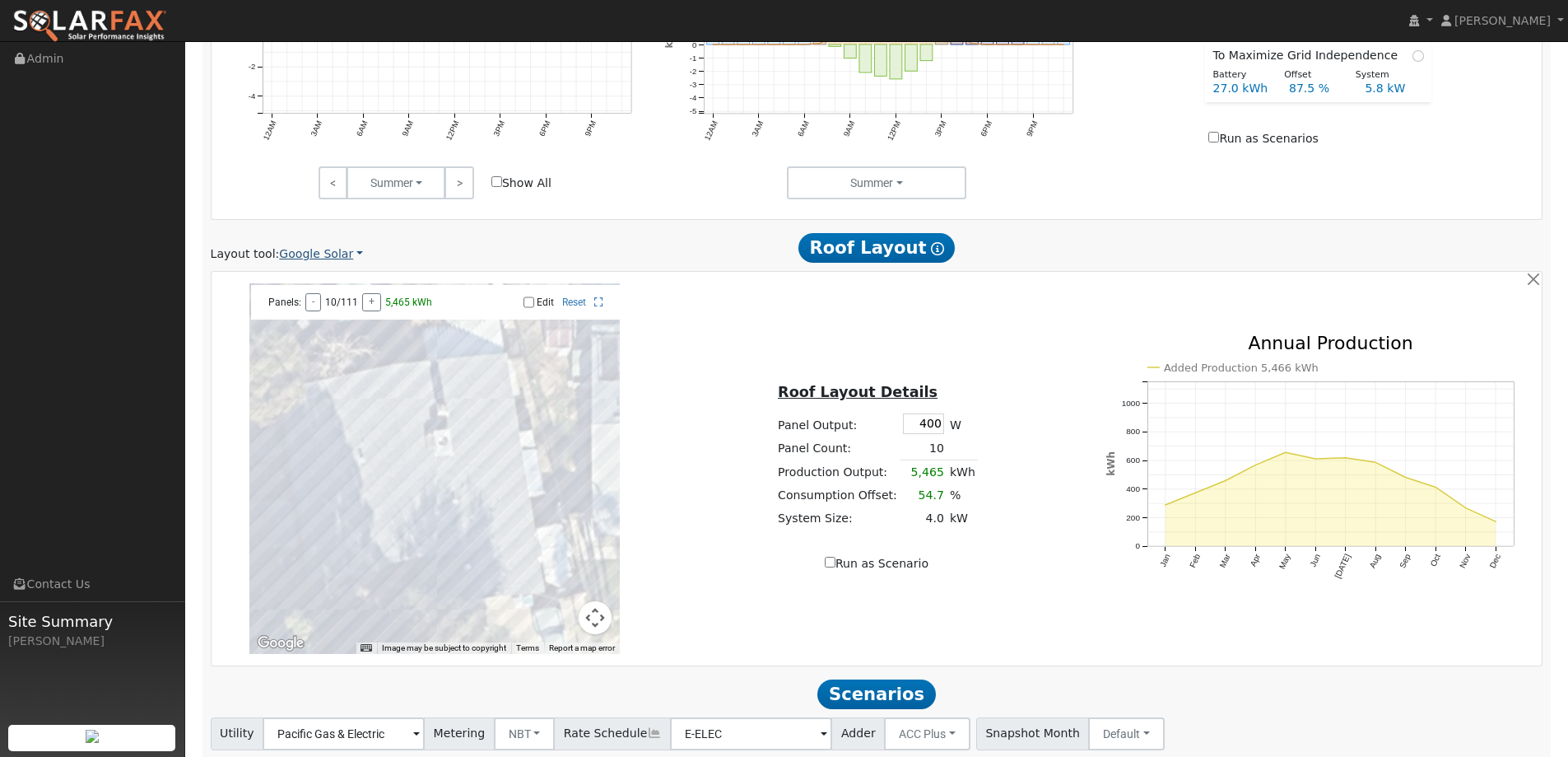
click at [310, 253] on link "Google Solar" at bounding box center [321, 254] width 84 height 18
click at [338, 330] on link "Aurora" at bounding box center [332, 329] width 114 height 23
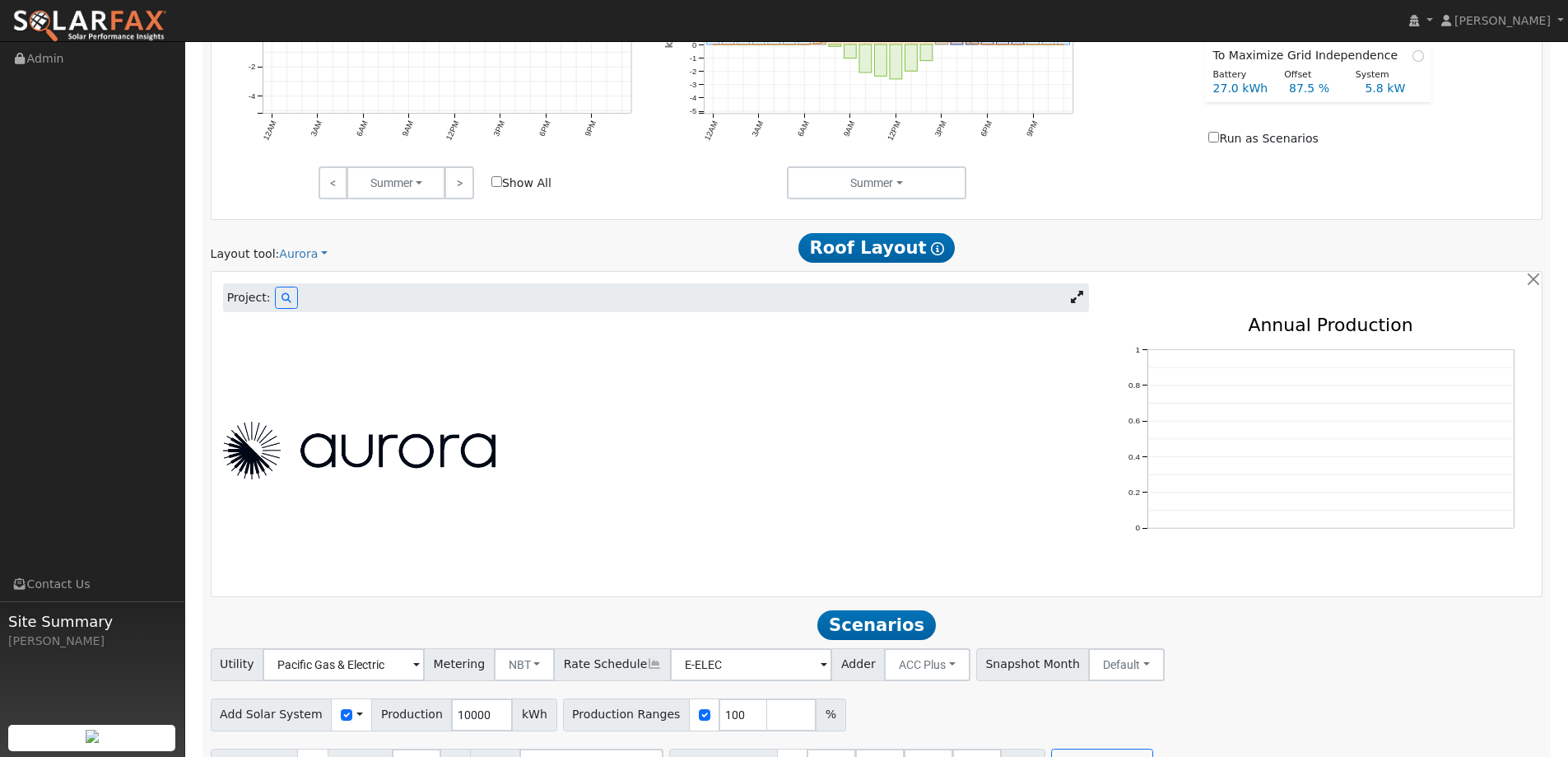
scroll to position [615, 0]
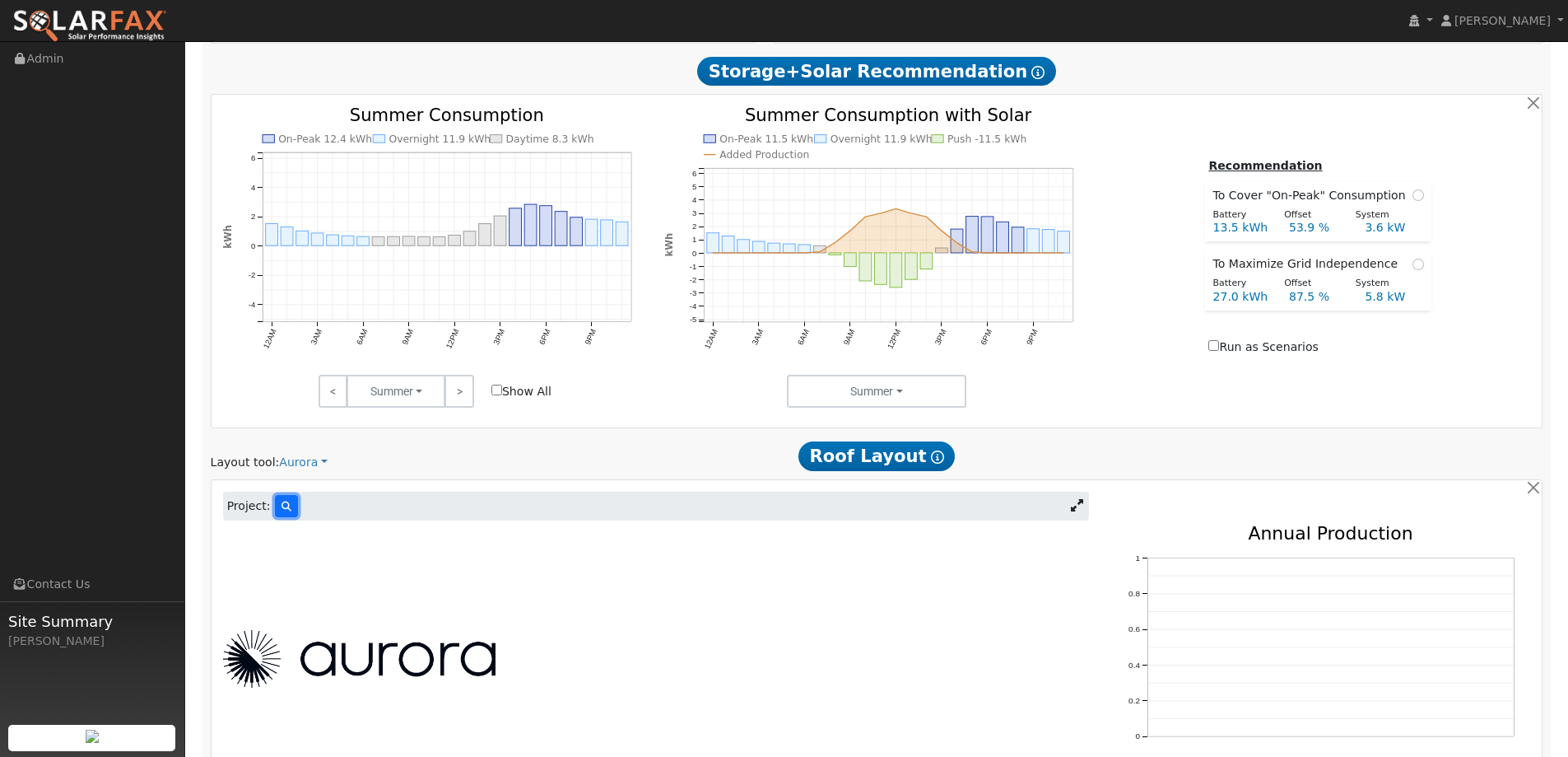
click at [281, 515] on button at bounding box center [286, 507] width 23 height 22
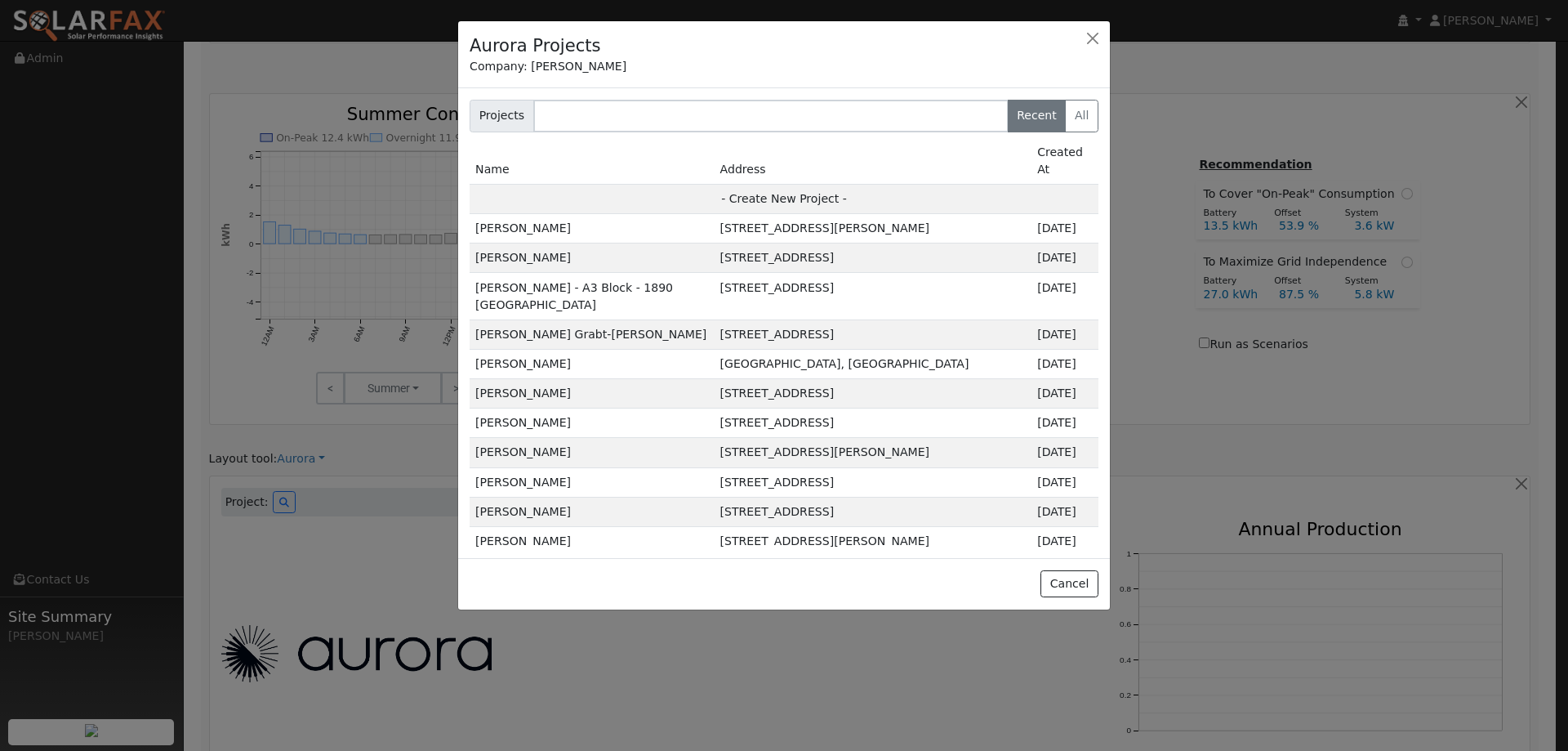
click at [781, 184] on td "- Create New Project -" at bounding box center [784, 198] width 628 height 30
type input "[PERSON_NAME]"
type input "2889 Pekins Court"
type input "West Sacramento"
type input "CA"
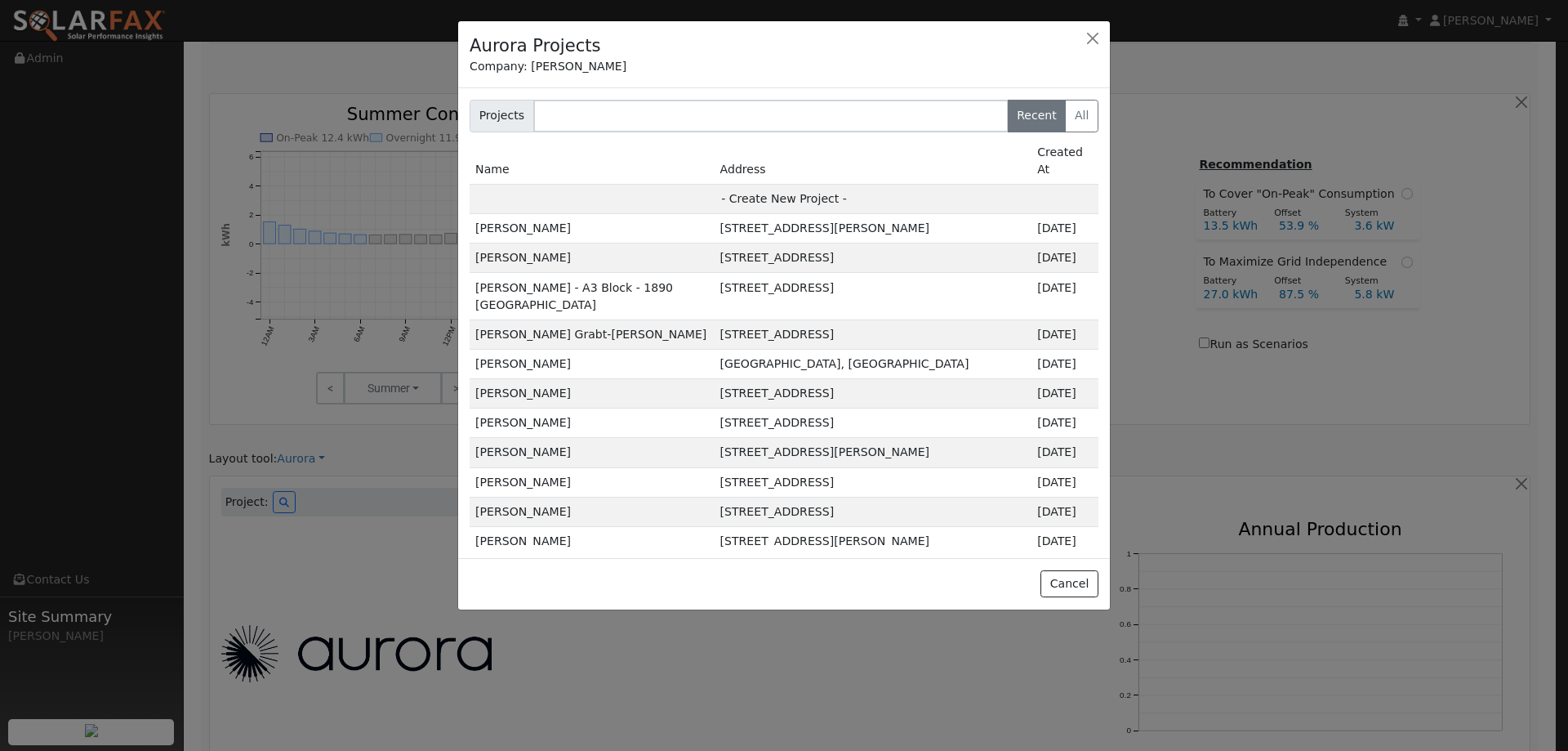
type input "95691"
type input "Design"
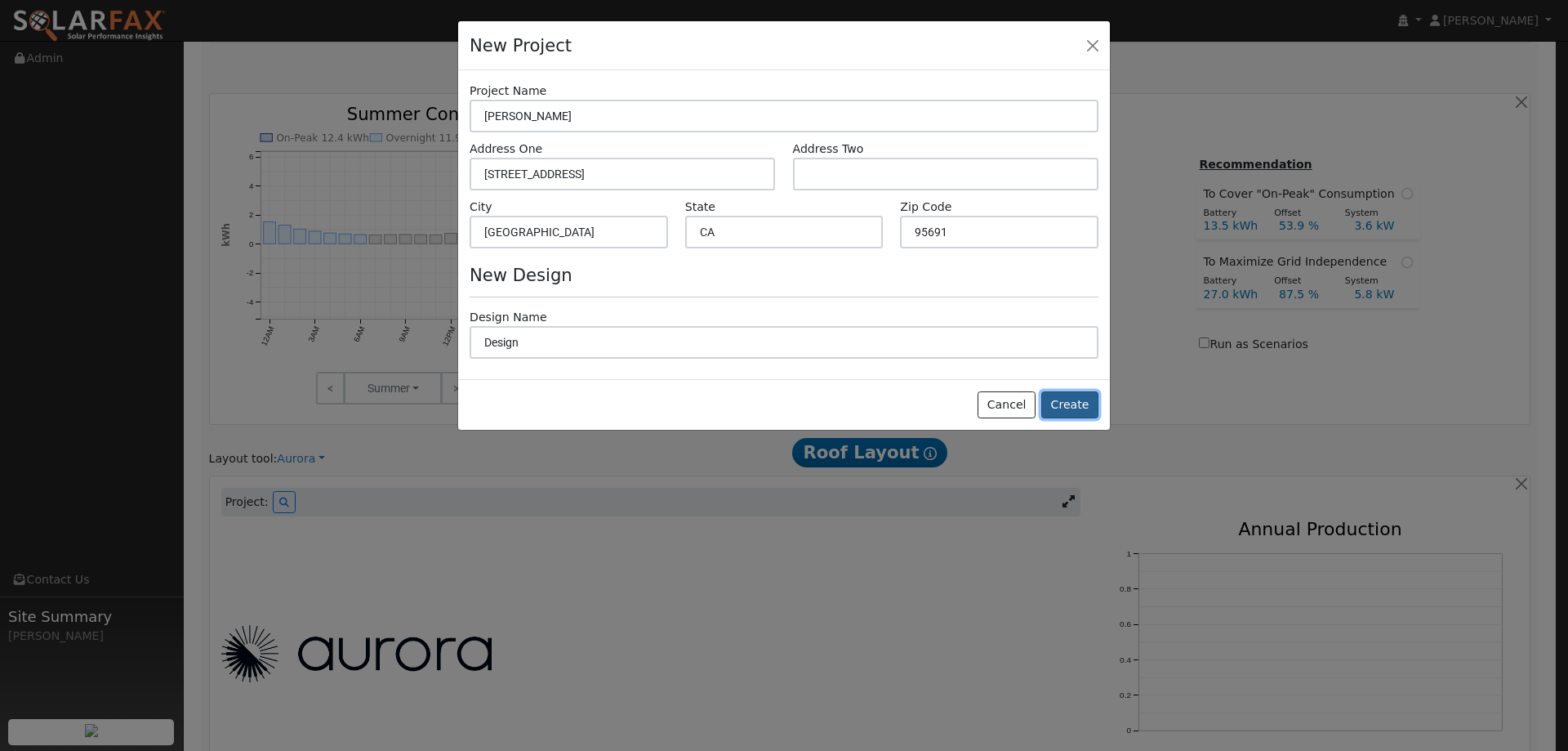
click at [1073, 398] on button "Create" at bounding box center [1069, 405] width 57 height 28
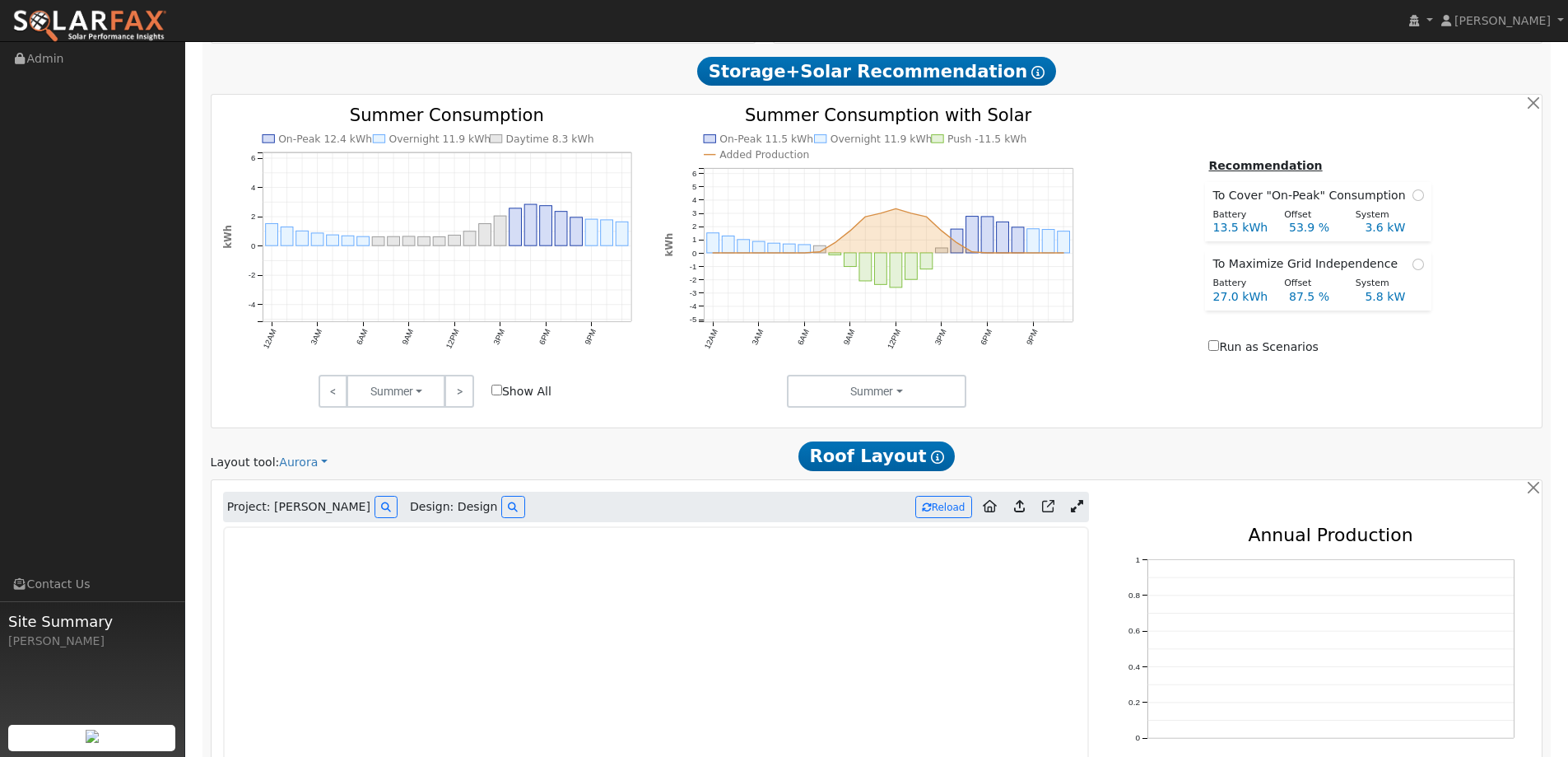
type input "0"
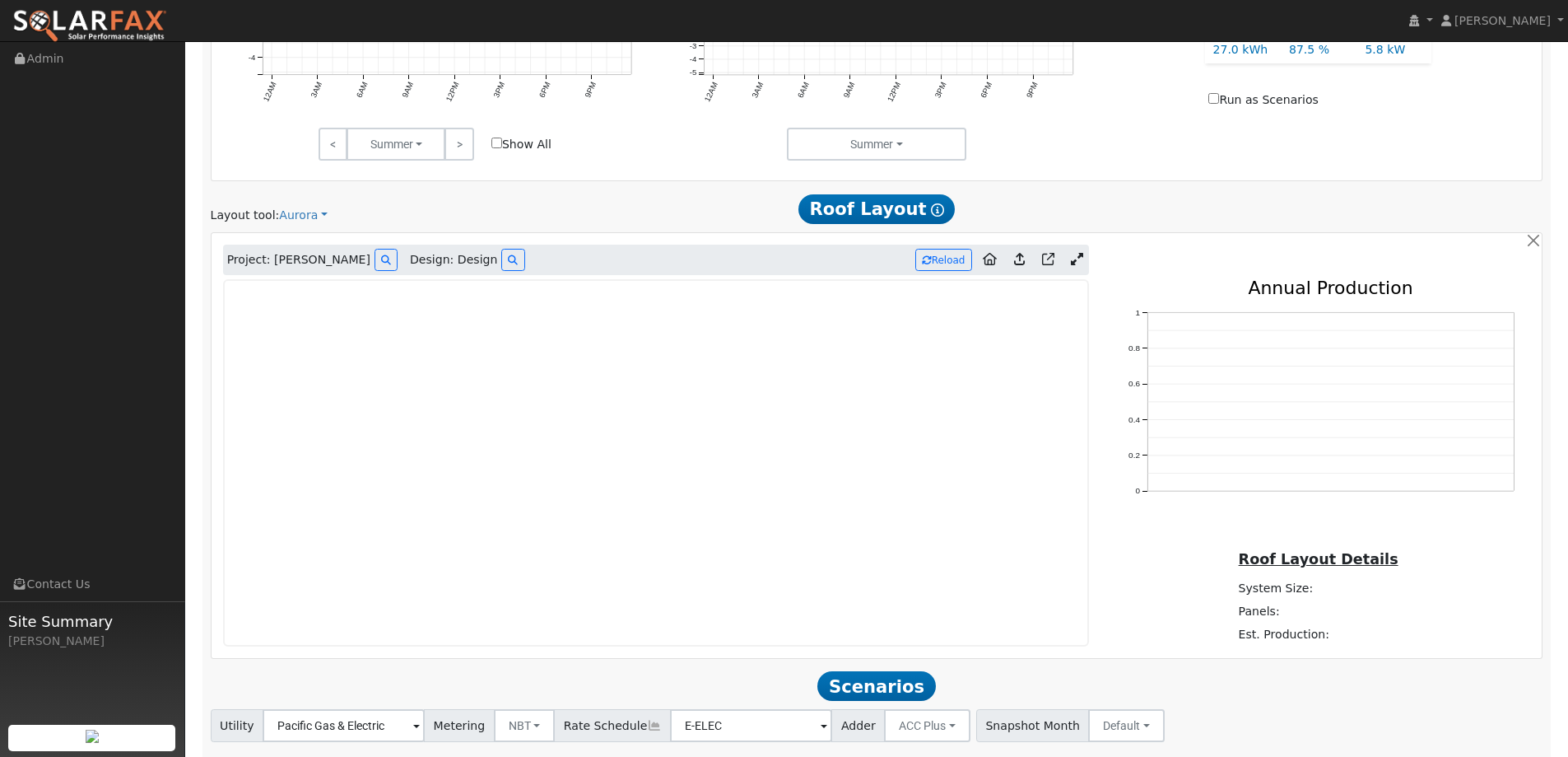
scroll to position [945, 0]
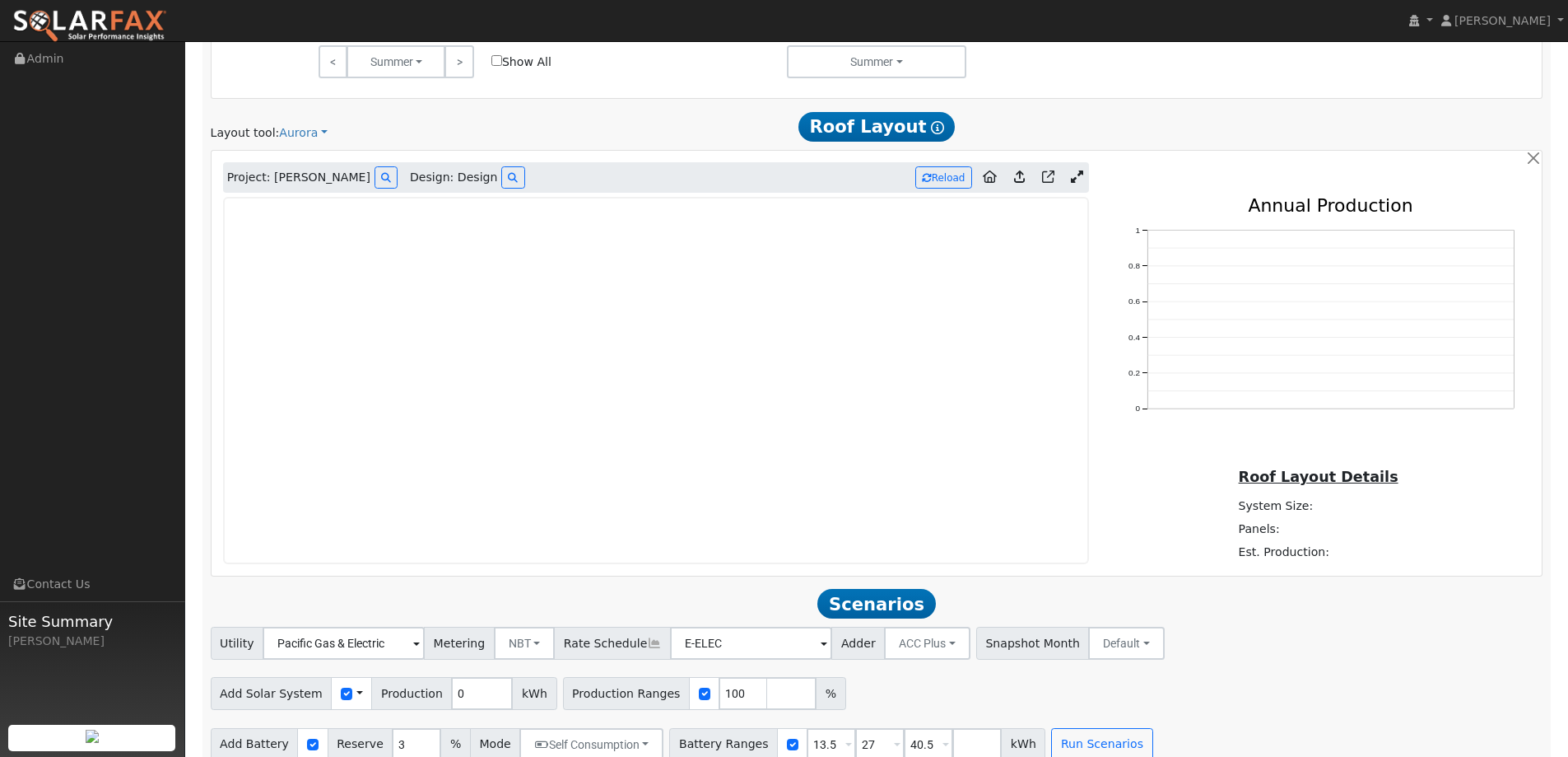
click at [151, 15] on img at bounding box center [90, 26] width 155 height 35
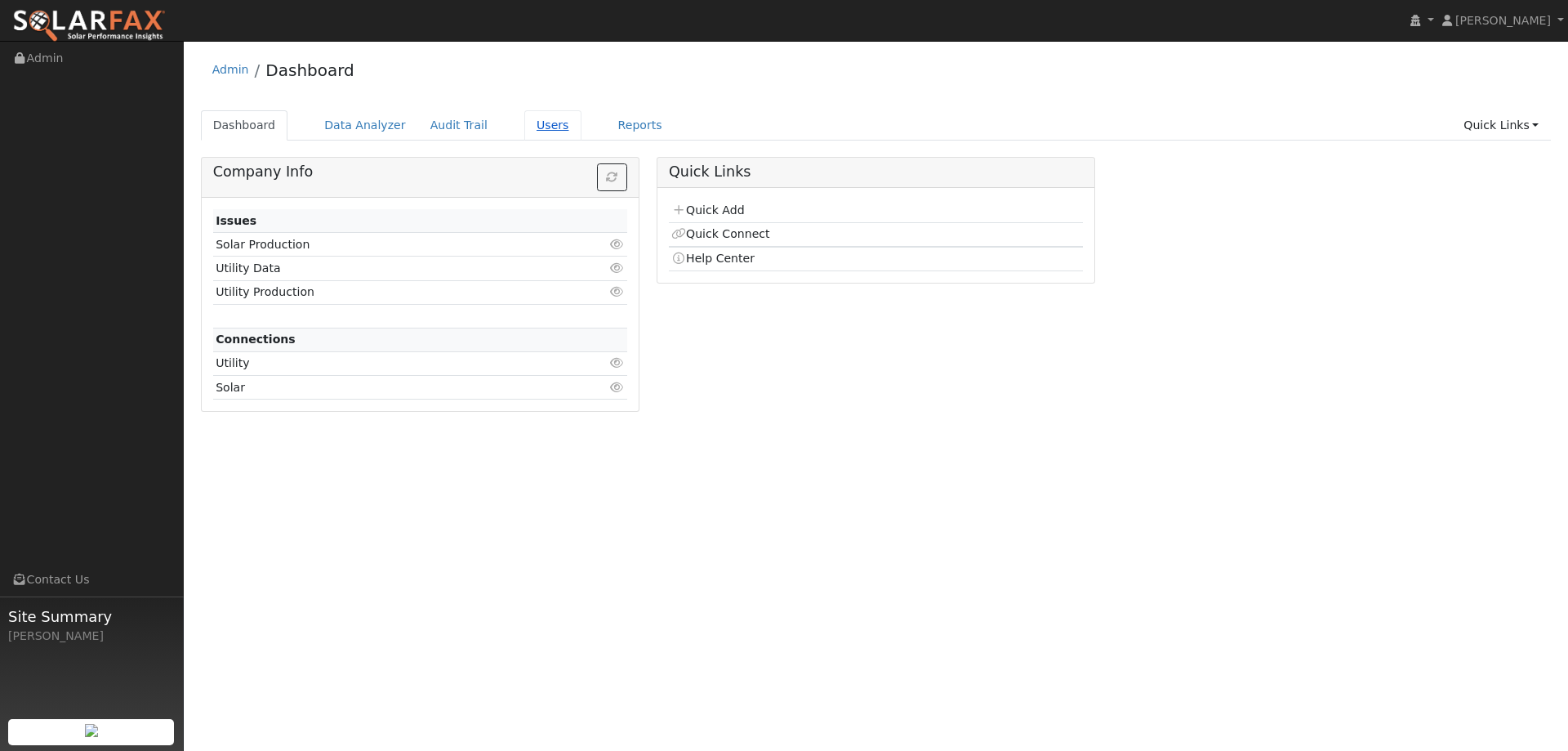
click at [531, 126] on link "Users" at bounding box center [553, 125] width 57 height 31
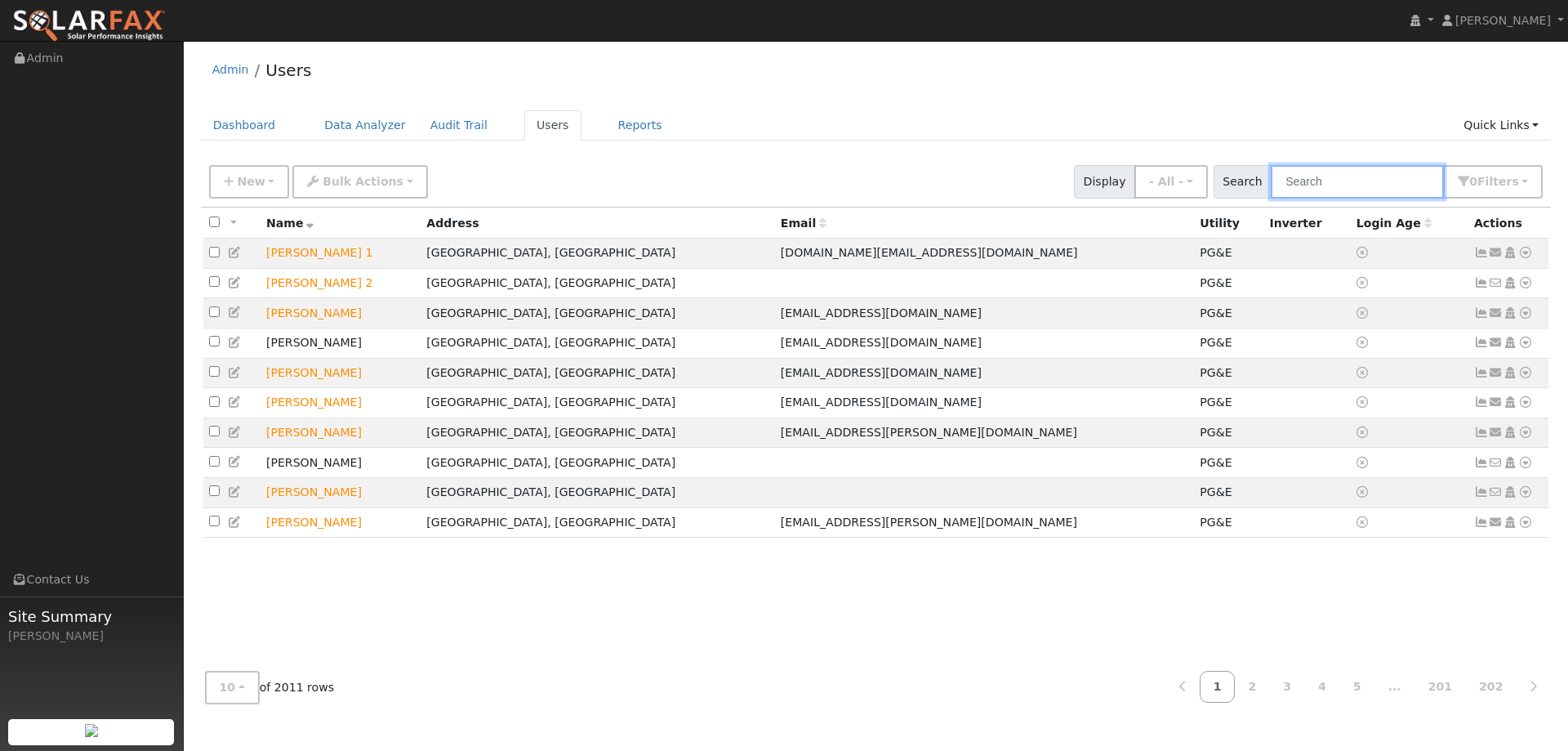
click at [1397, 175] on input "text" at bounding box center [1357, 182] width 173 height 33
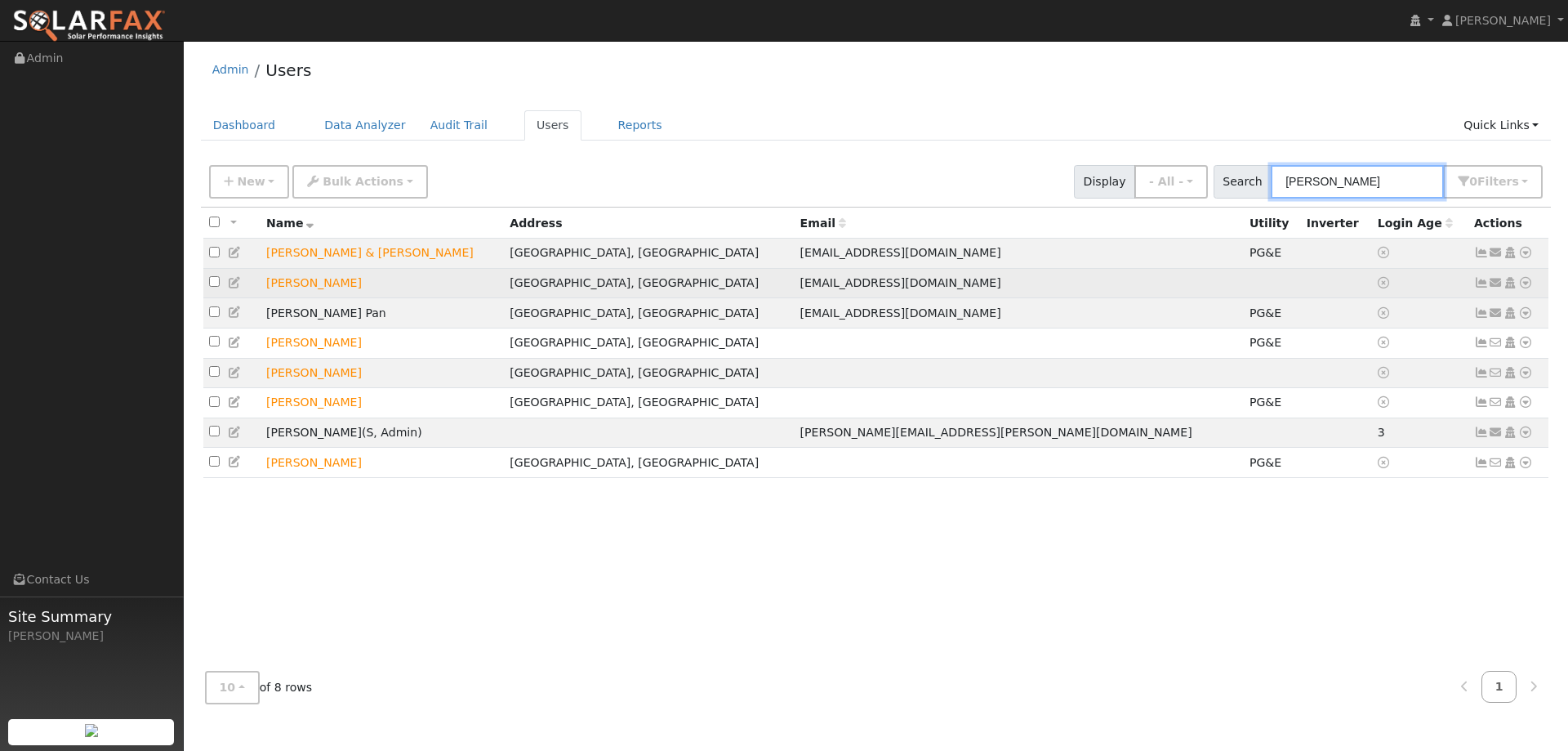
type input "terri"
click at [1521, 288] on icon at bounding box center [1525, 283] width 15 height 11
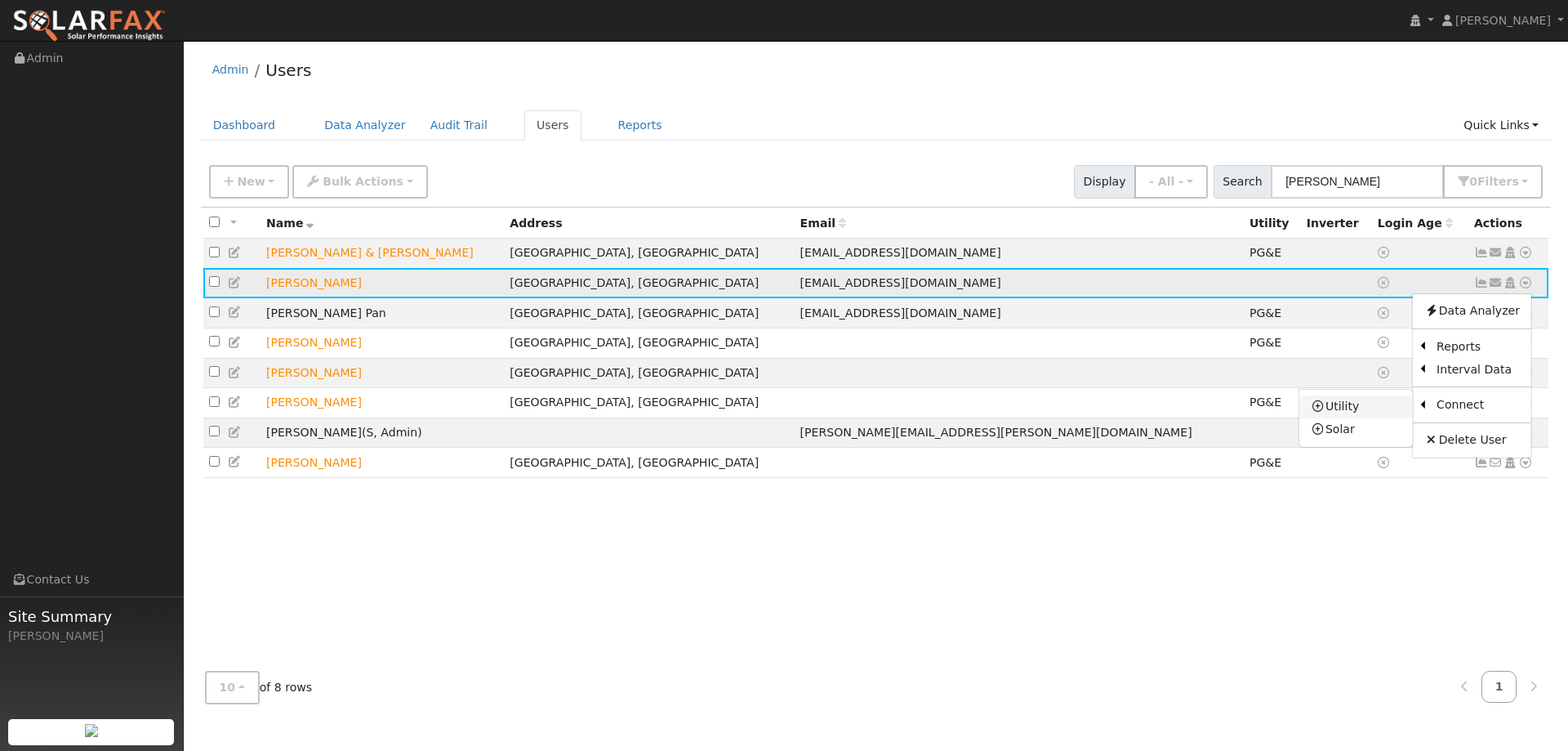
click at [1395, 410] on link "Utility" at bounding box center [1356, 406] width 113 height 23
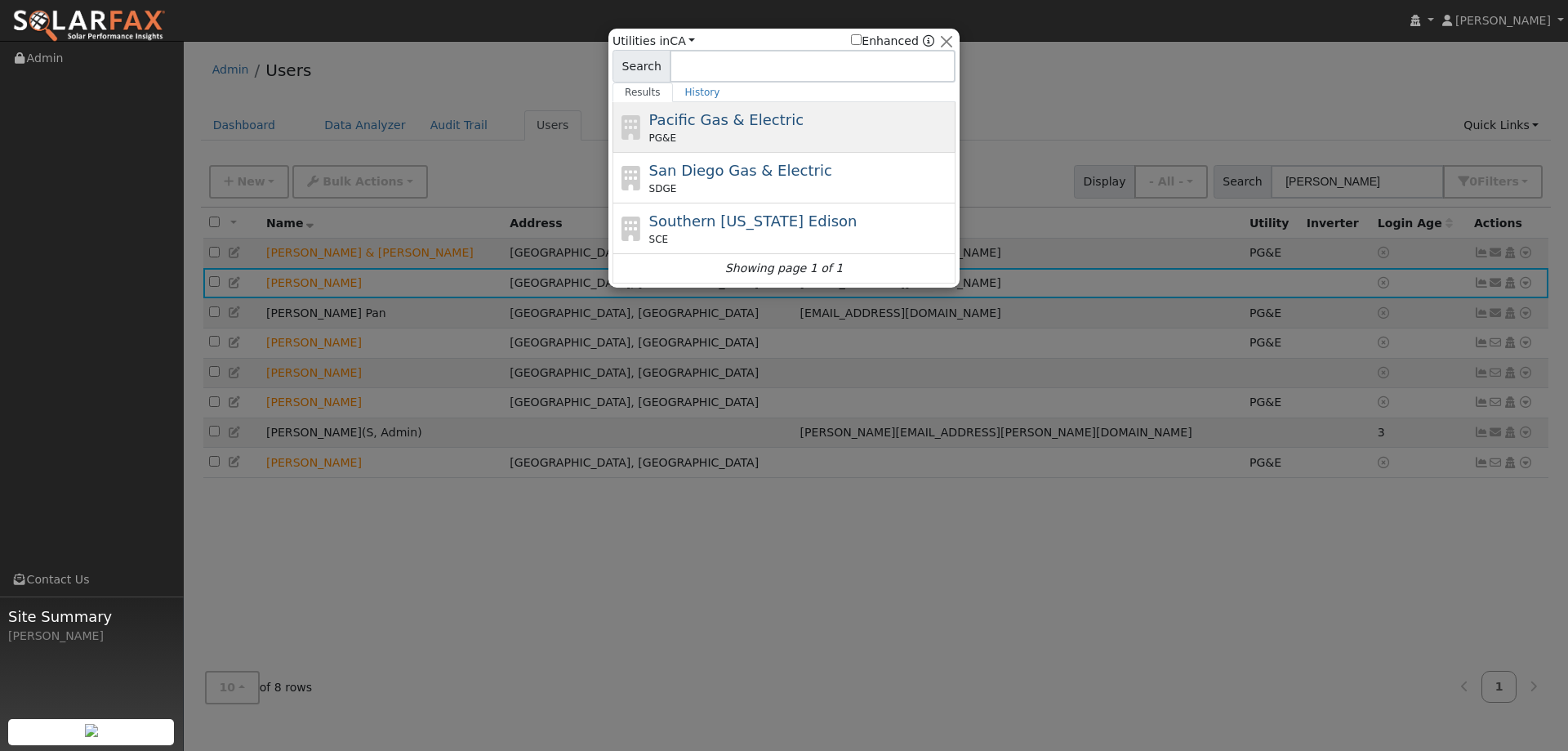
click at [808, 138] on div "PG&E" at bounding box center [800, 138] width 303 height 15
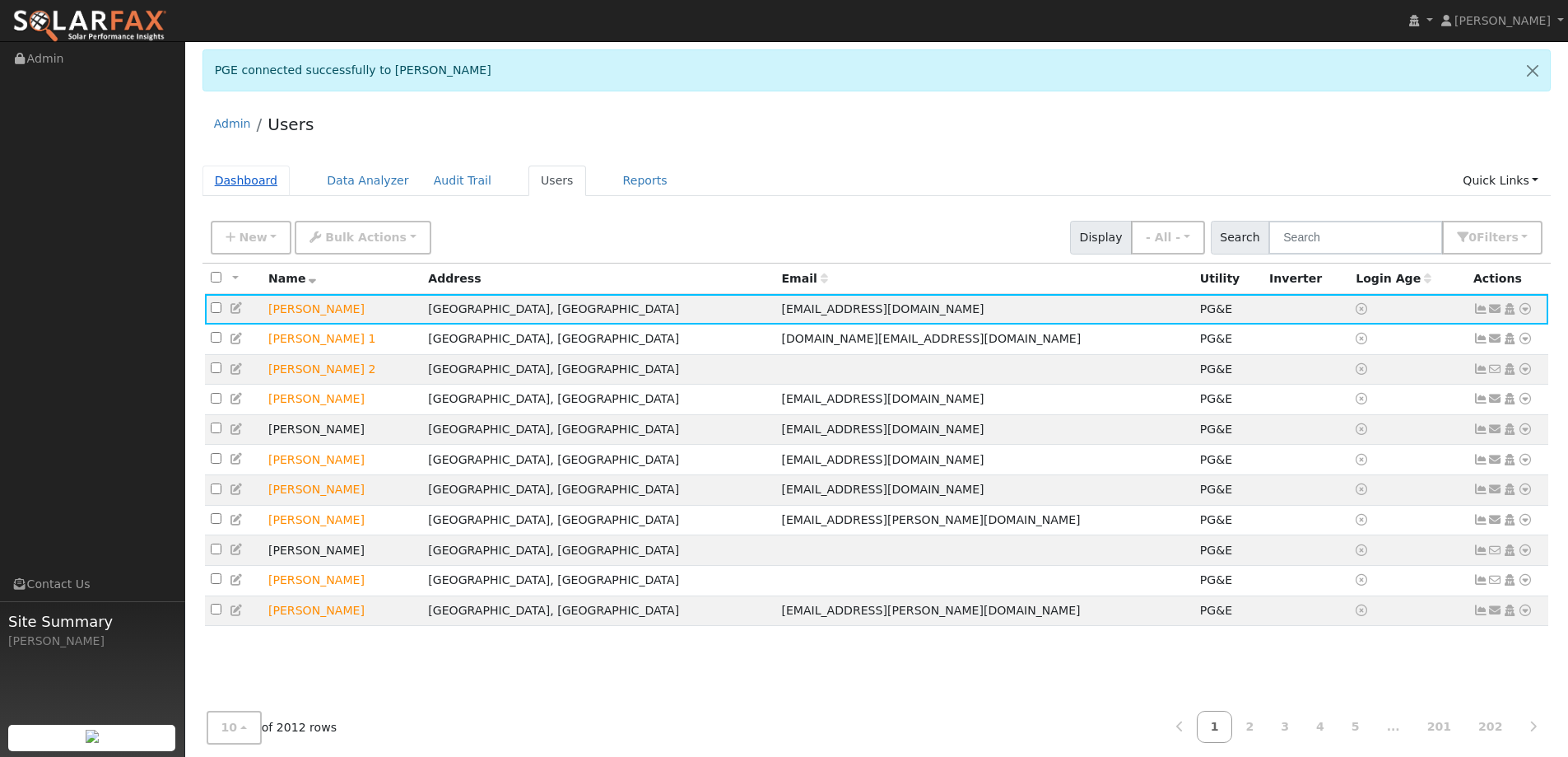
click at [271, 189] on link "Dashboard" at bounding box center [247, 180] width 88 height 31
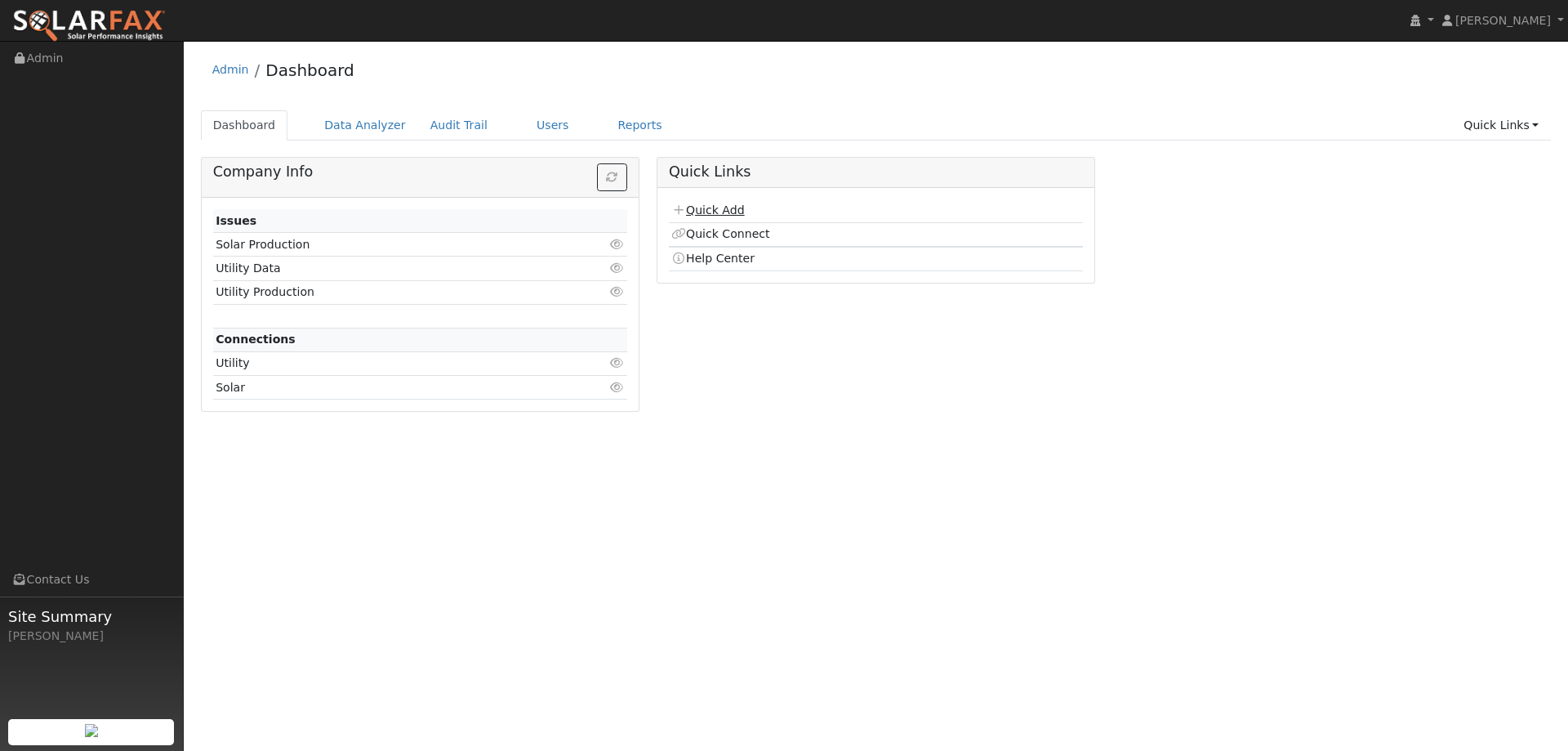
click at [703, 216] on link "Quick Add" at bounding box center [707, 210] width 72 height 13
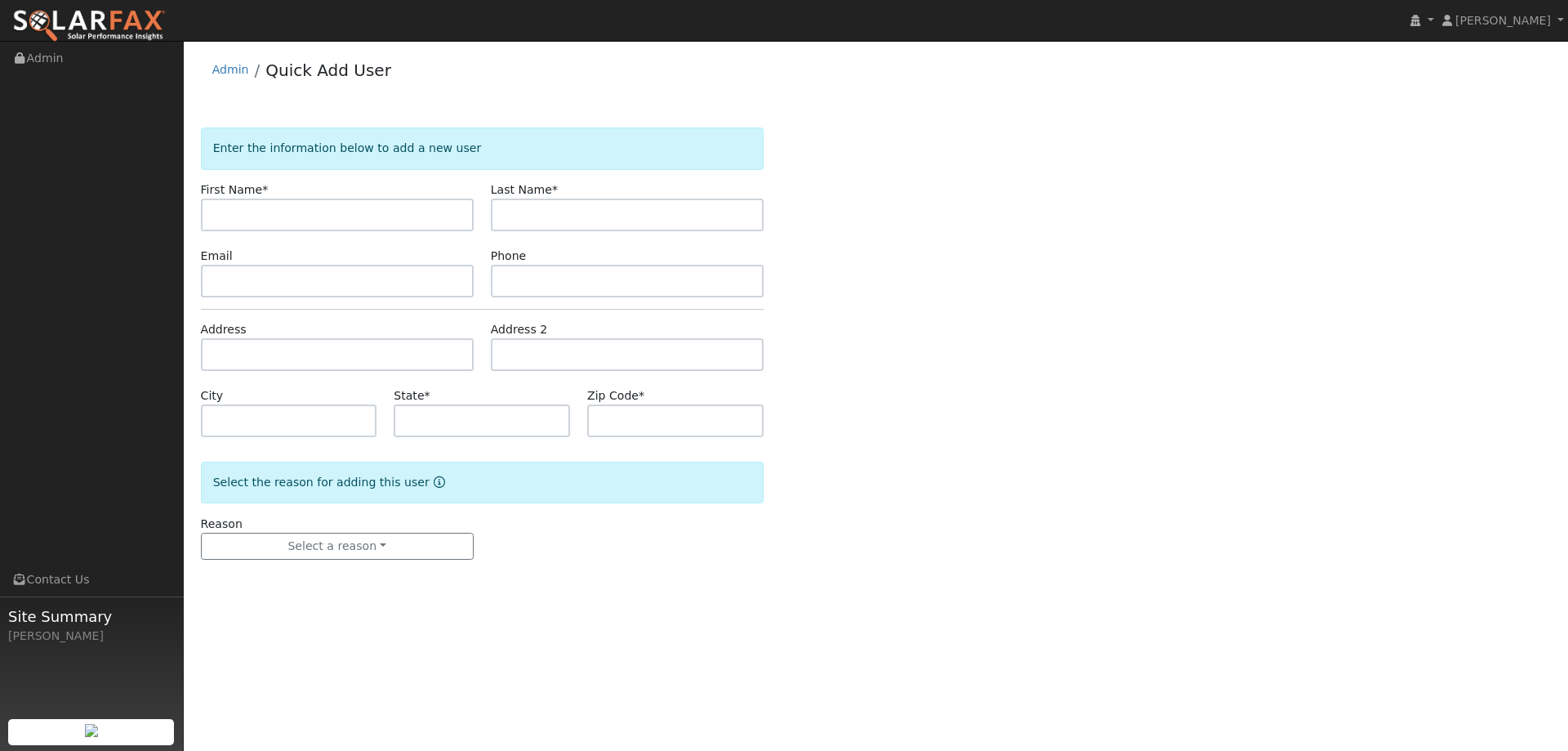
click at [367, 209] on input "text" at bounding box center [337, 214] width 272 height 32
type input "[PERSON_NAME]"
click at [539, 206] on input "text" at bounding box center [627, 214] width 272 height 32
type input "Ford"
click at [390, 296] on form "Enter the information below to add a new user First Name * Elise Last Name * Fo…" at bounding box center [482, 359] width 563 height 465
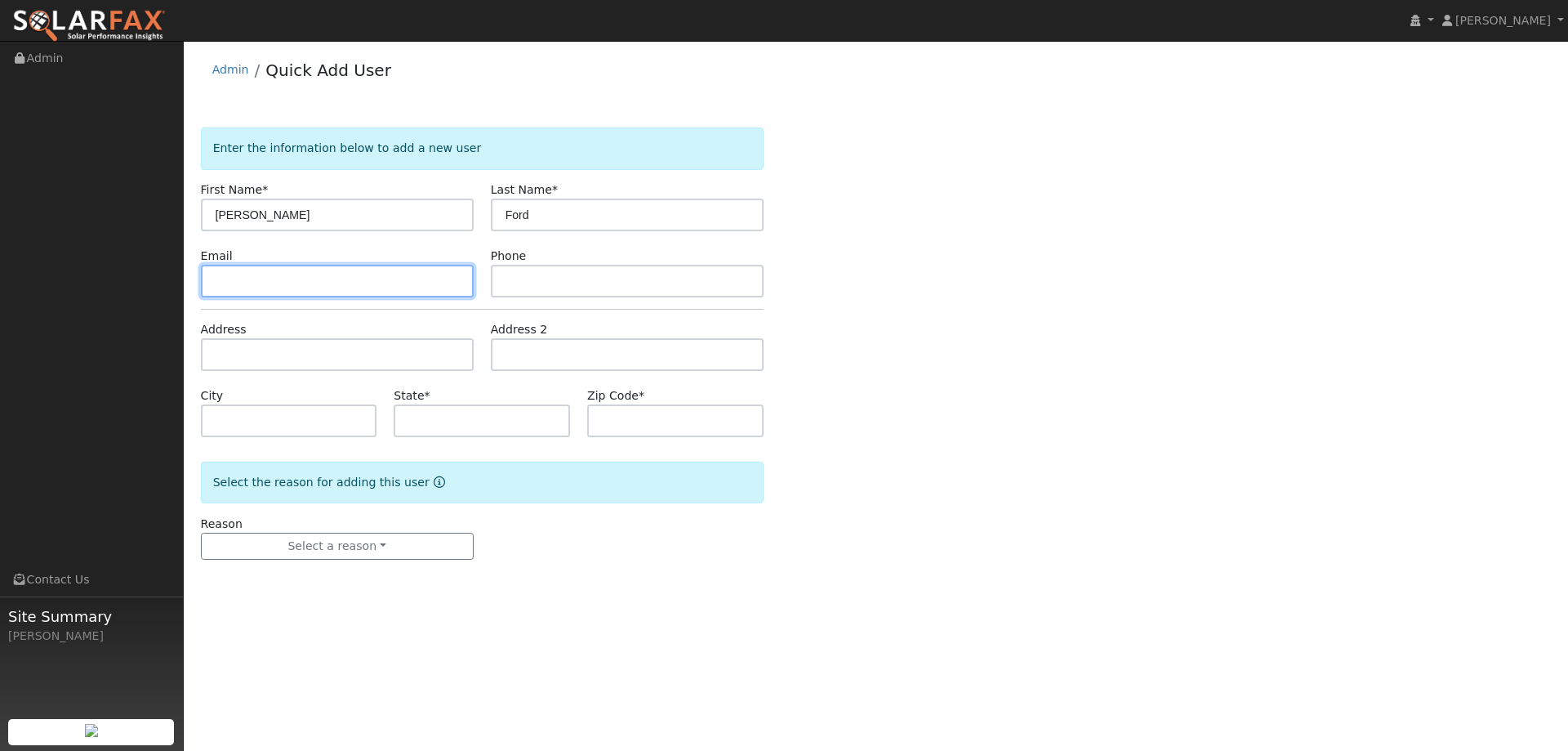
click at [395, 286] on input "text" at bounding box center [337, 280] width 272 height 32
paste input "[EMAIL_ADDRESS][DOMAIN_NAME]"
type input "[EMAIL_ADDRESS][DOMAIN_NAME]"
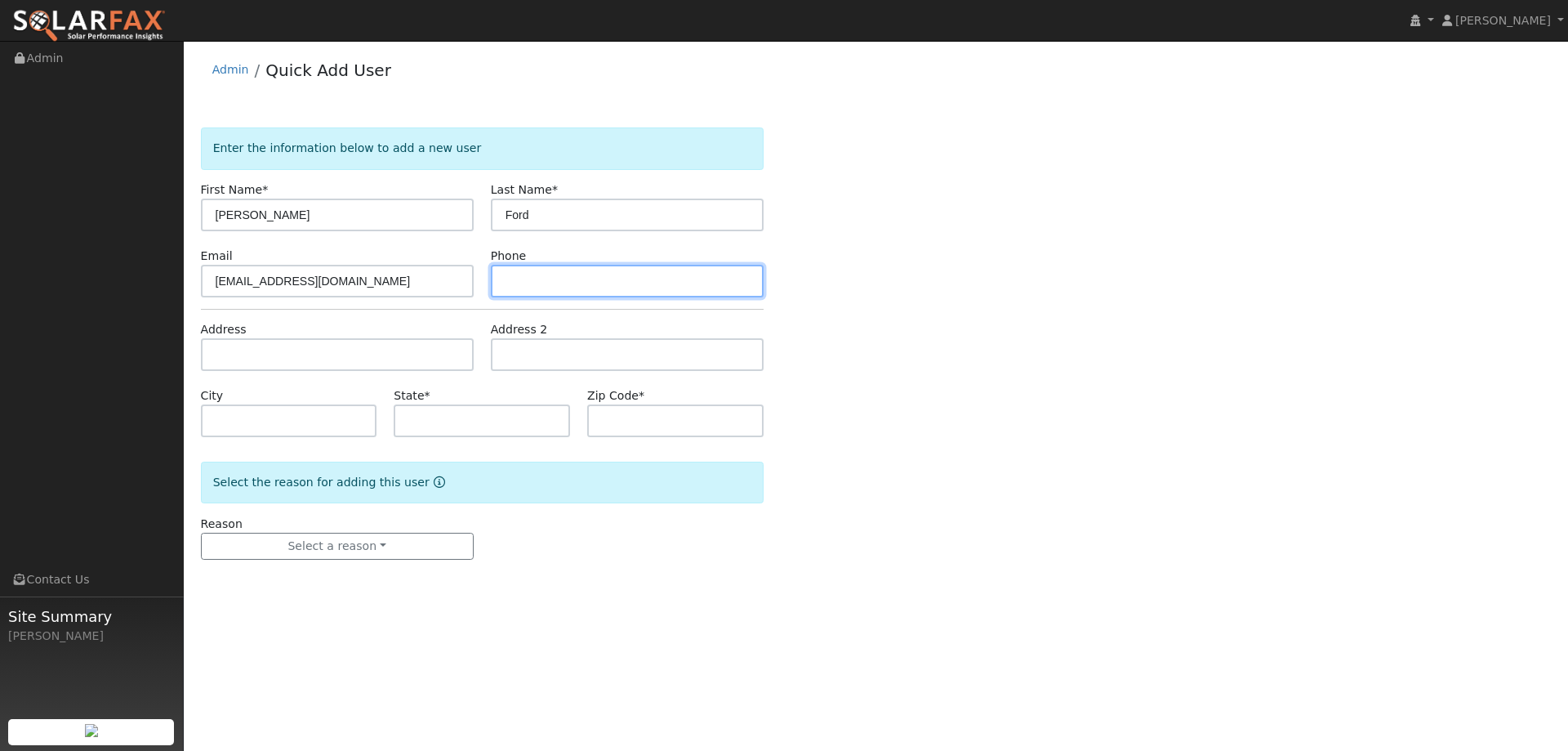
click at [657, 281] on input "text" at bounding box center [627, 280] width 272 height 32
paste input "(530) 312-2298"
type input "(530) 312-2298"
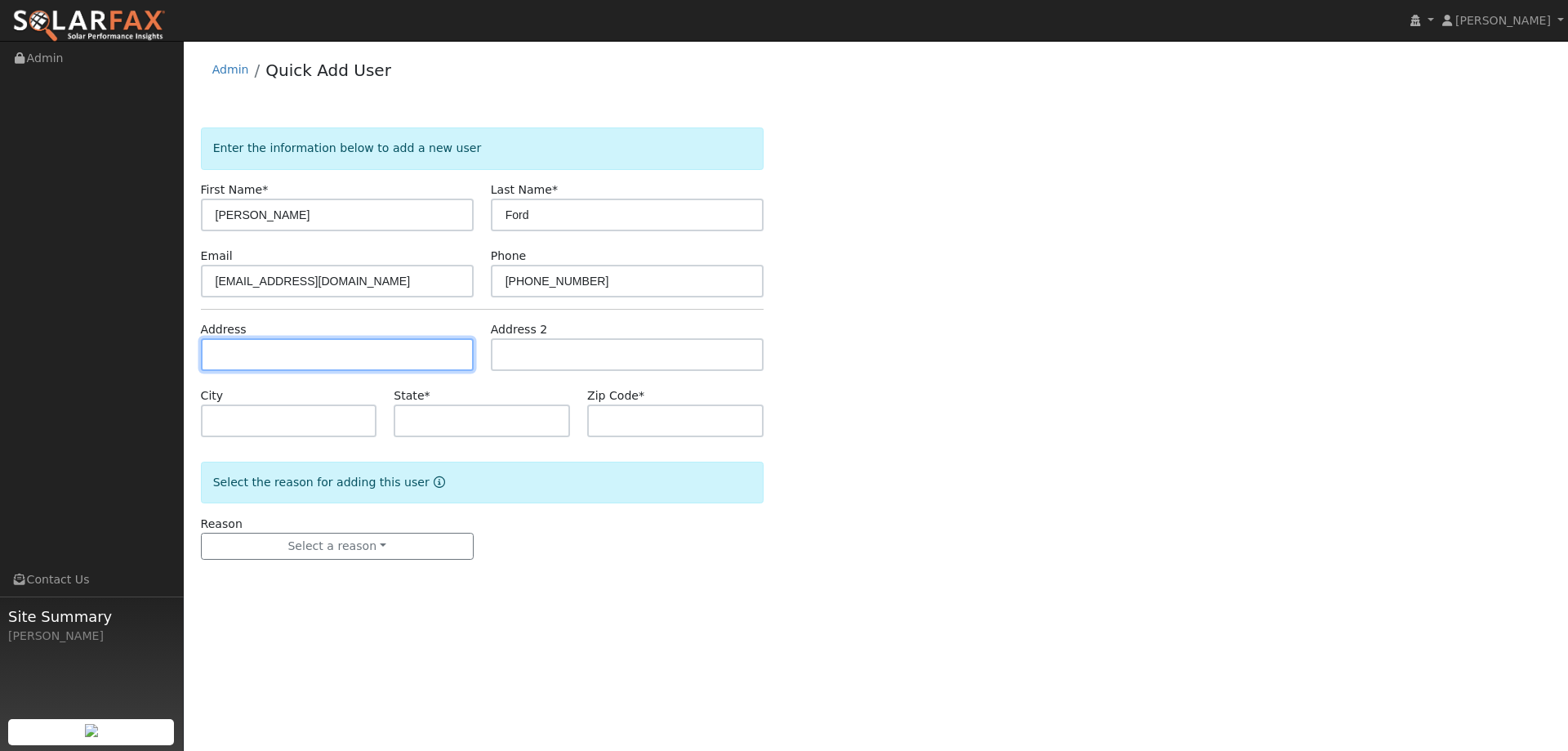
click at [433, 349] on input "text" at bounding box center [337, 354] width 272 height 32
paste input "3278 Southerland Road"
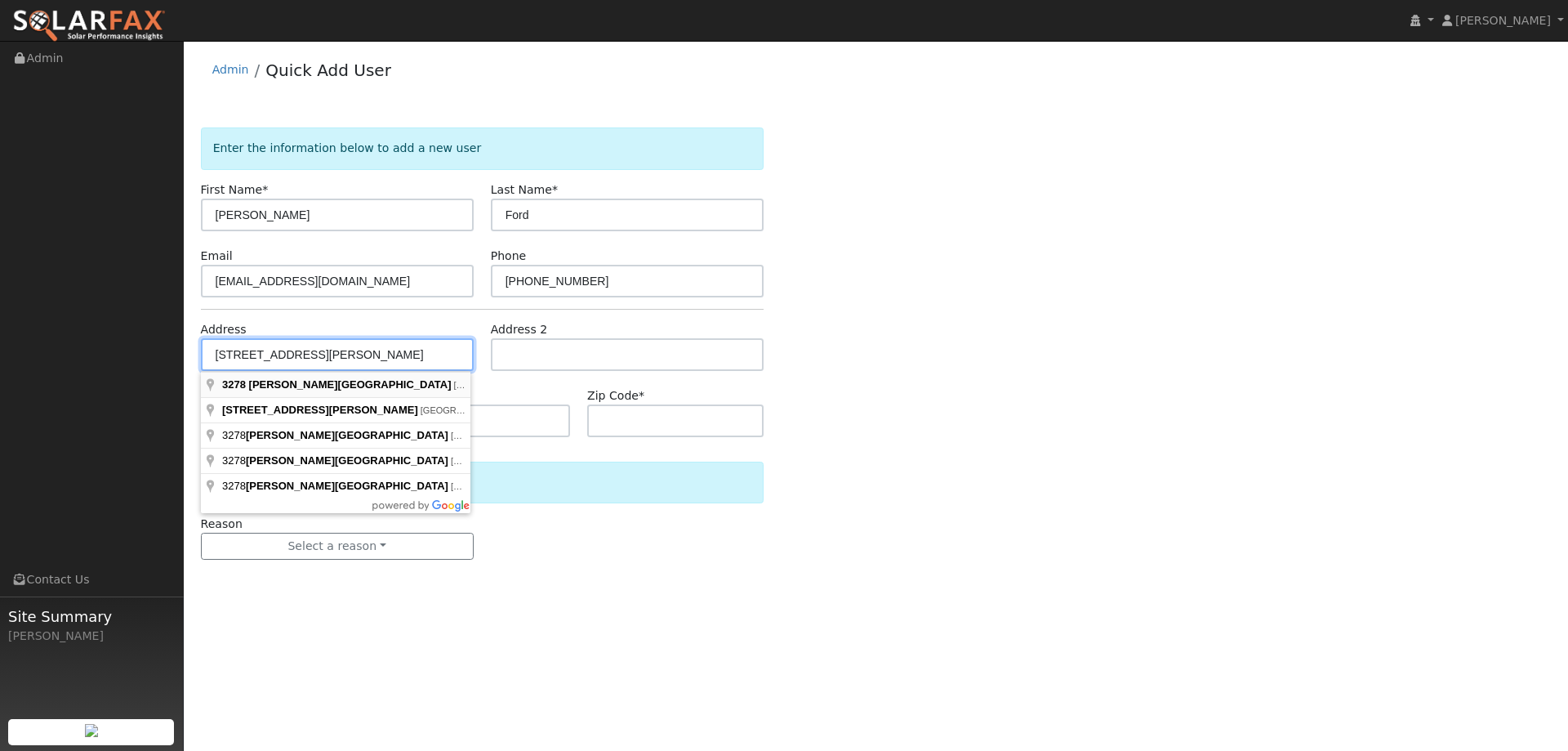
type input "3278 Southerland Road"
type input "West Sacramento"
type input "CA"
type input "95691"
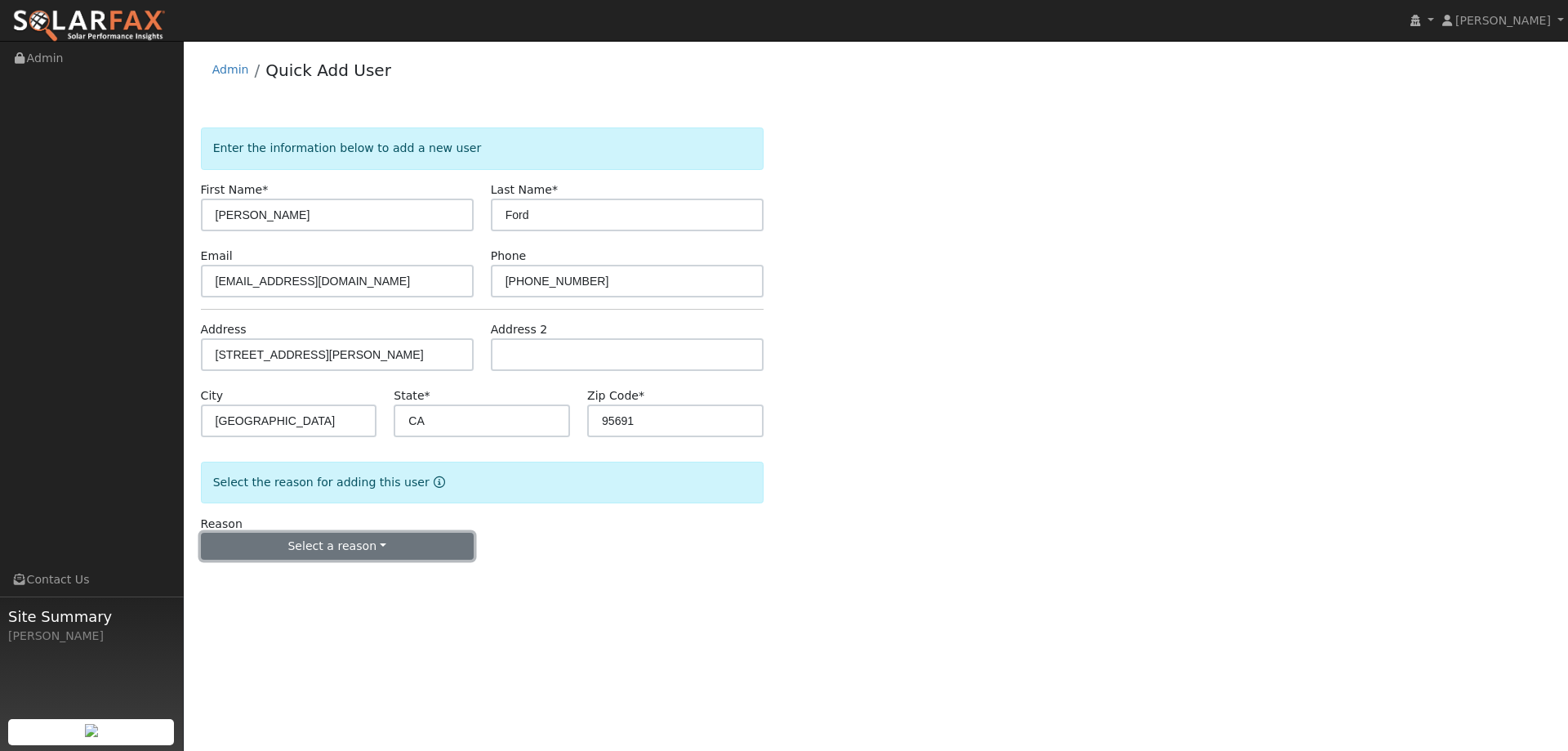
click at [373, 541] on button "Select a reason" at bounding box center [337, 546] width 272 height 28
click at [292, 582] on link "New lead" at bounding box center [292, 579] width 181 height 23
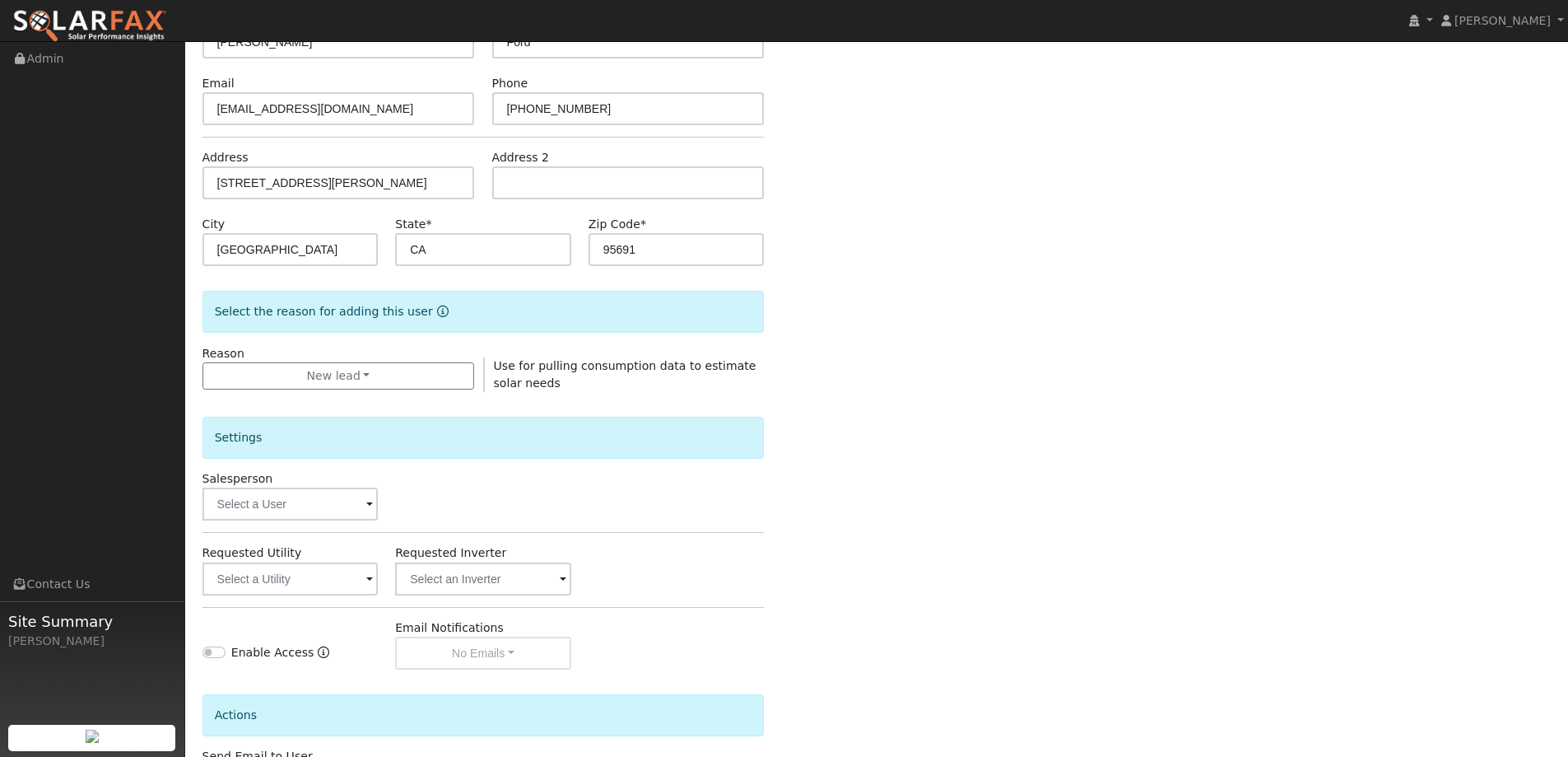
scroll to position [309, 0]
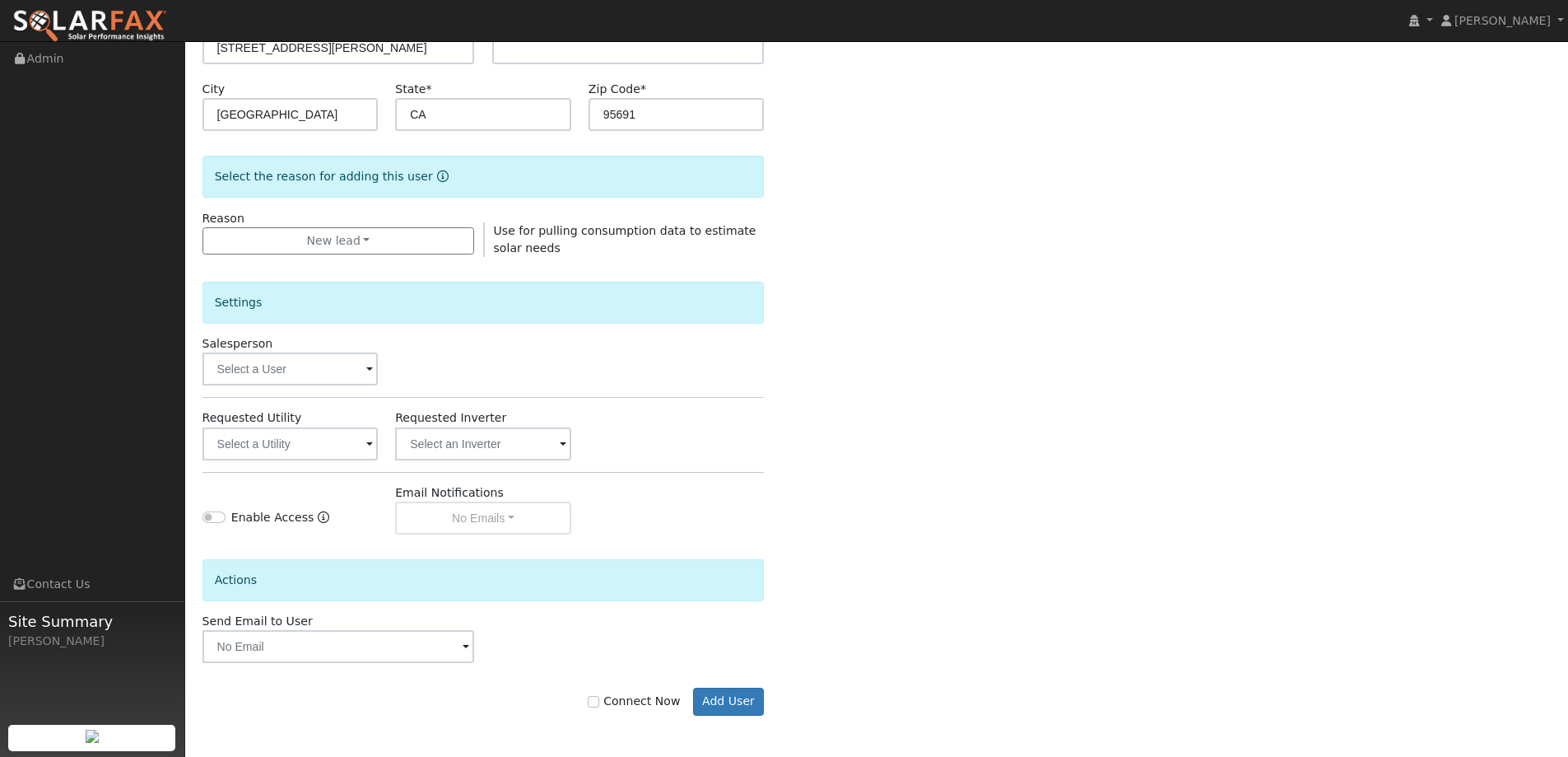
click at [714, 717] on form "Enter the information below to add a new user First Name * Elise Last Name * Fo…" at bounding box center [484, 283] width 563 height 930
click at [724, 691] on button "Add User" at bounding box center [729, 702] width 72 height 28
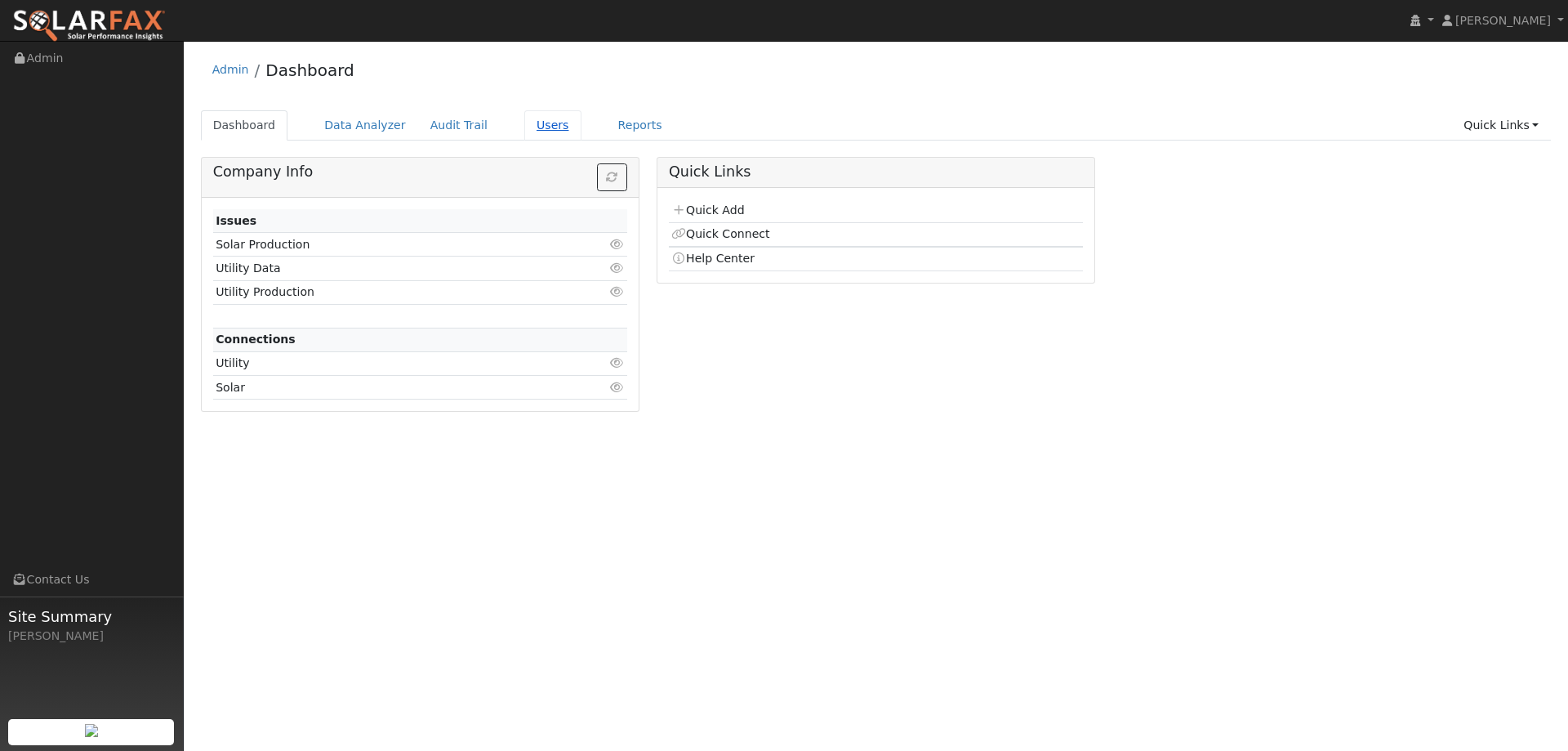
click at [525, 125] on link "Users" at bounding box center [553, 125] width 57 height 31
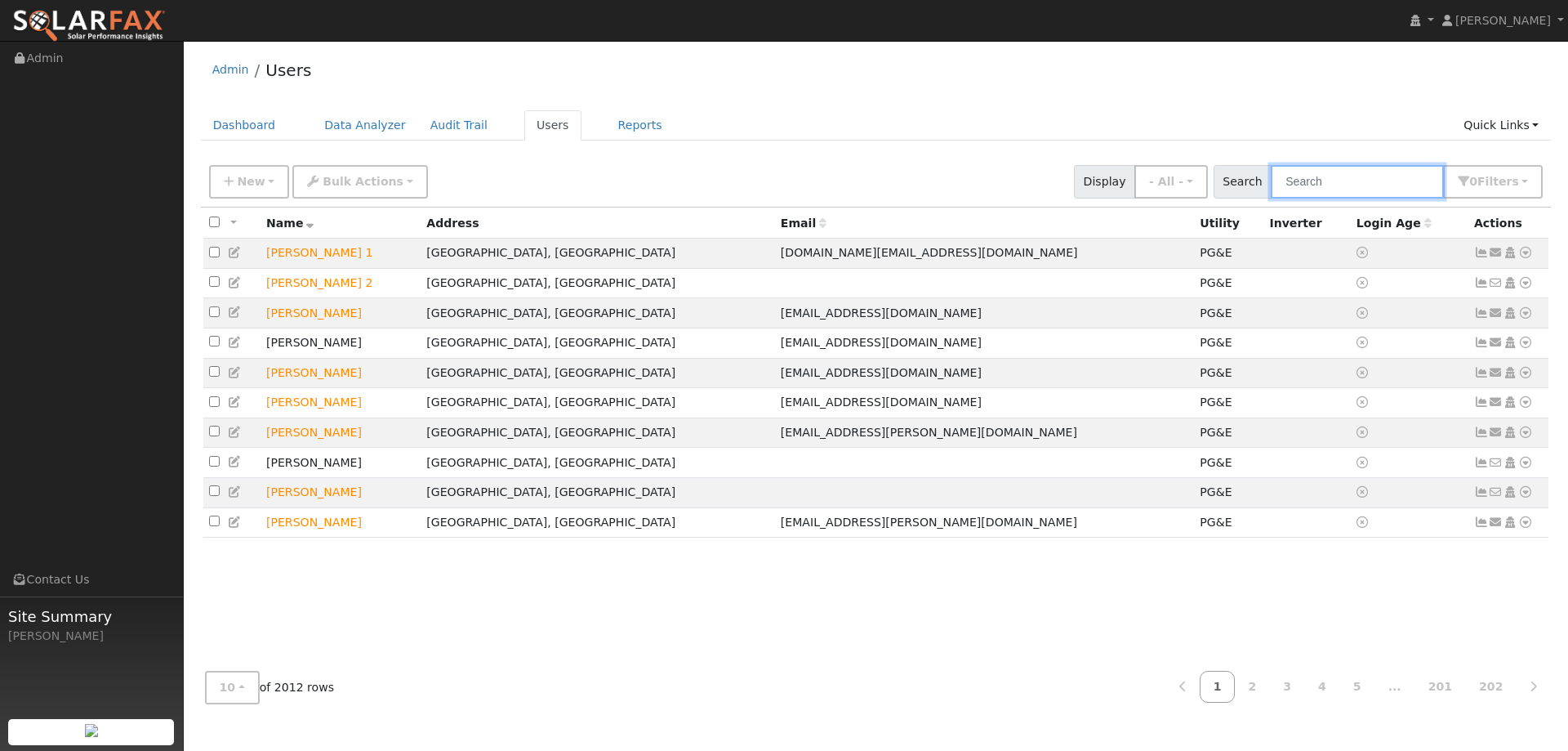
click at [1384, 182] on input "text" at bounding box center [1357, 182] width 173 height 33
click at [1329, 183] on input "text" at bounding box center [1357, 182] width 173 height 33
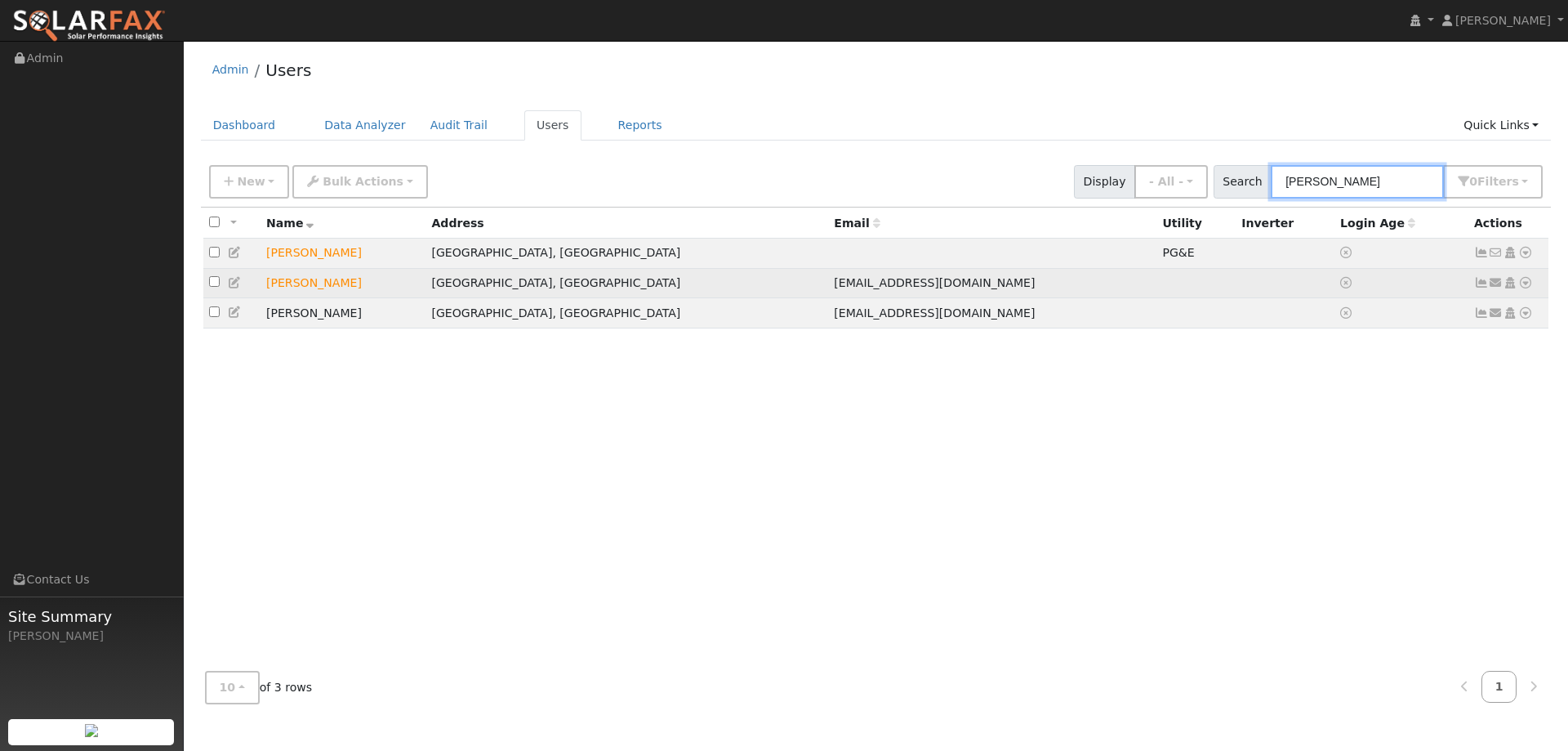
type input "[PERSON_NAME]"
click at [1520, 285] on icon at bounding box center [1525, 283] width 15 height 11
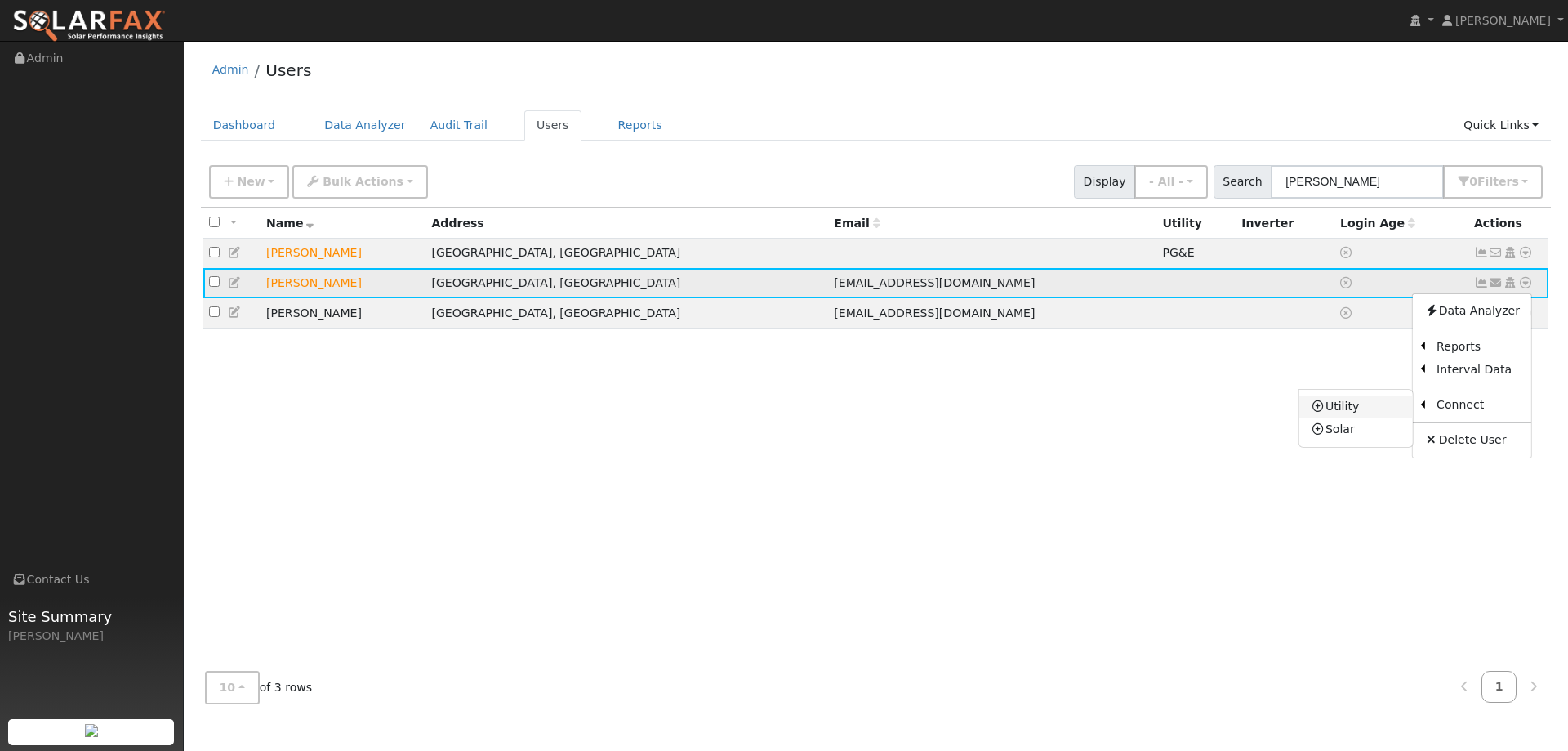
click at [1373, 401] on link "Utility" at bounding box center [1356, 406] width 113 height 23
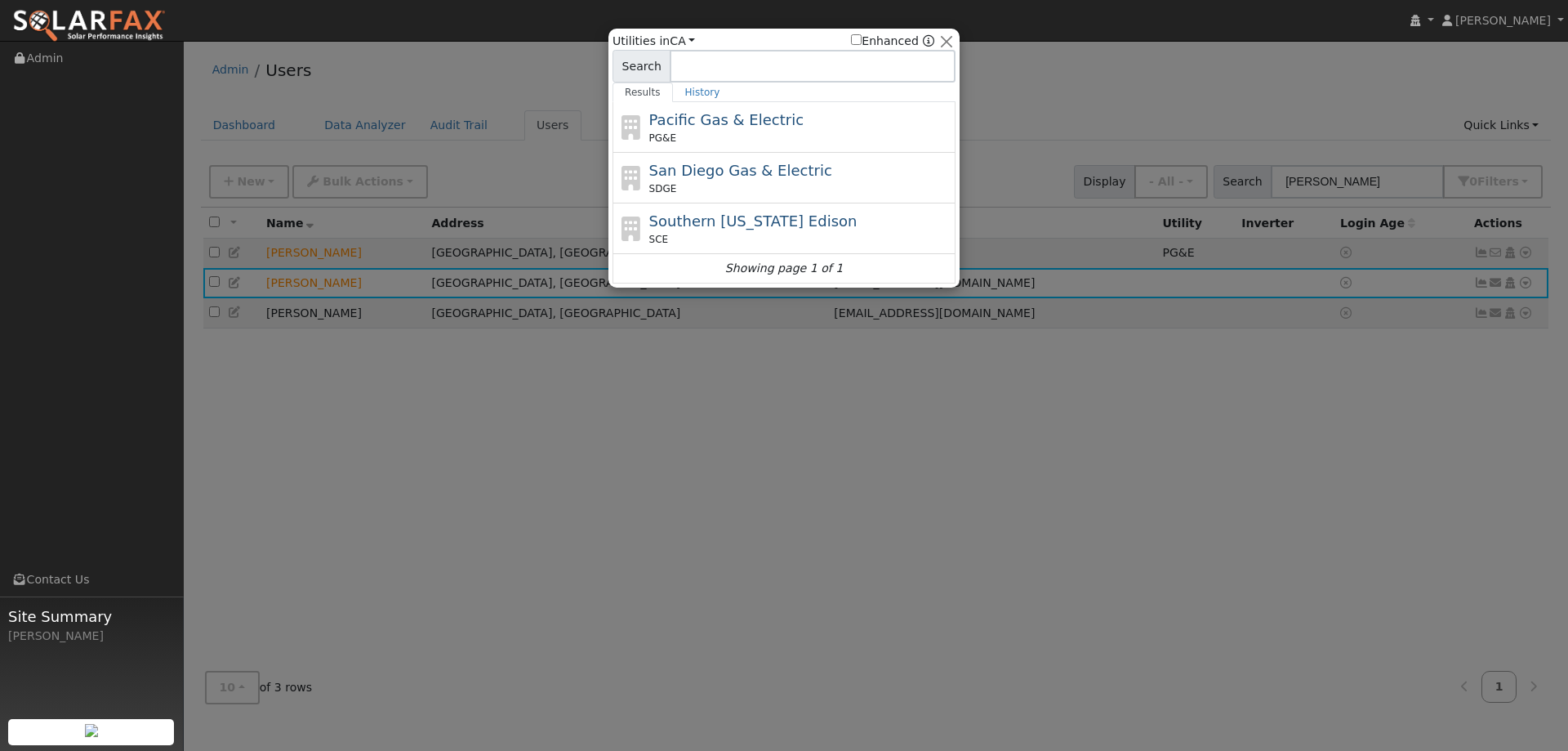
click at [803, 107] on div "Pacific Gas & Electric PG&E" at bounding box center [784, 127] width 343 height 51
